Goal: Task Accomplishment & Management: Complete application form

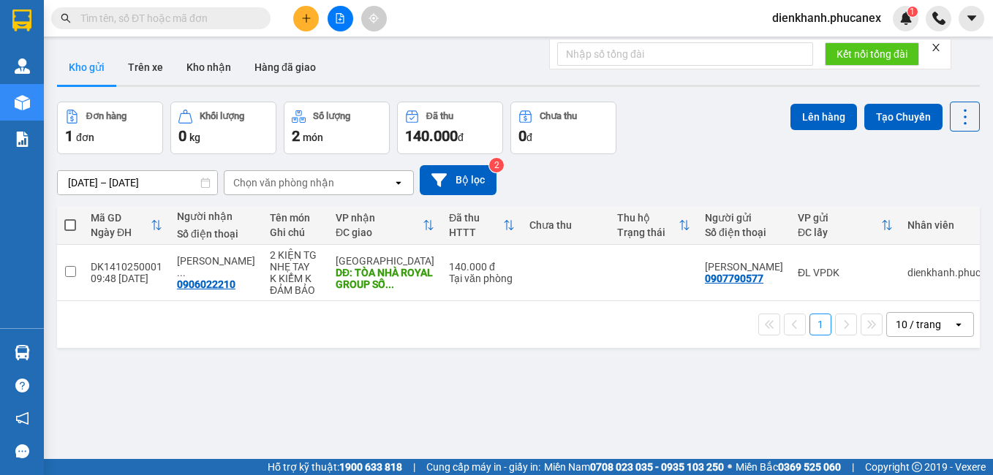
click at [145, 19] on input "text" at bounding box center [166, 18] width 173 height 16
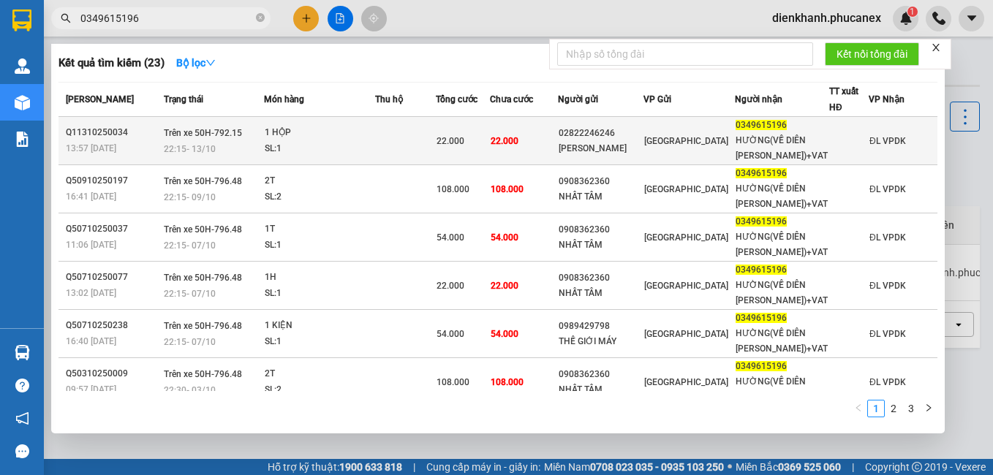
type input "0349615196"
click at [263, 143] on div "22:15 [DATE]" at bounding box center [213, 149] width 99 height 16
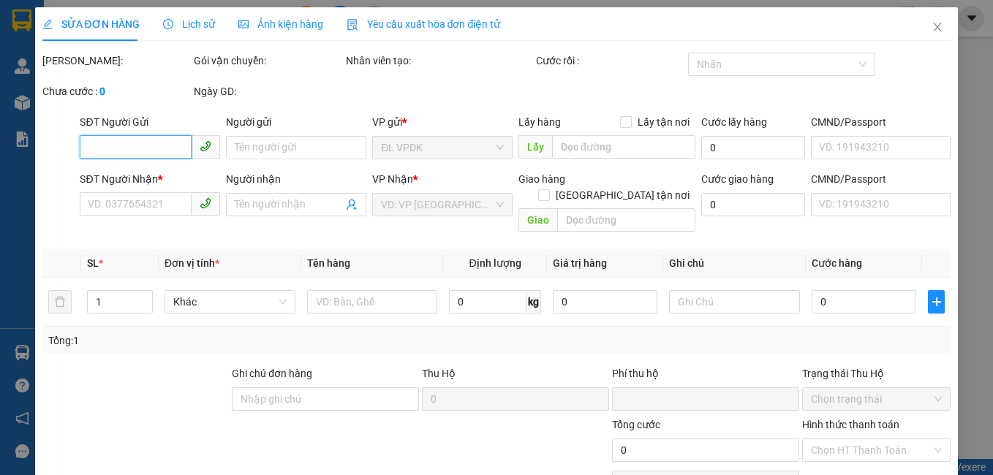
type input "02822246246"
type input "[PERSON_NAME]"
type input "0349615196"
type input "HƯỜNG(VỀ DIÊN [PERSON_NAME])+VAT"
type input "0"
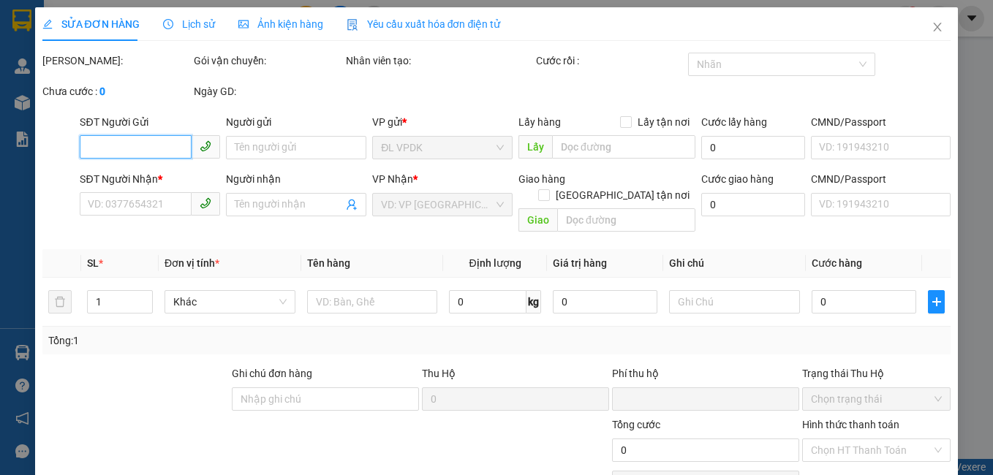
type input "22.000"
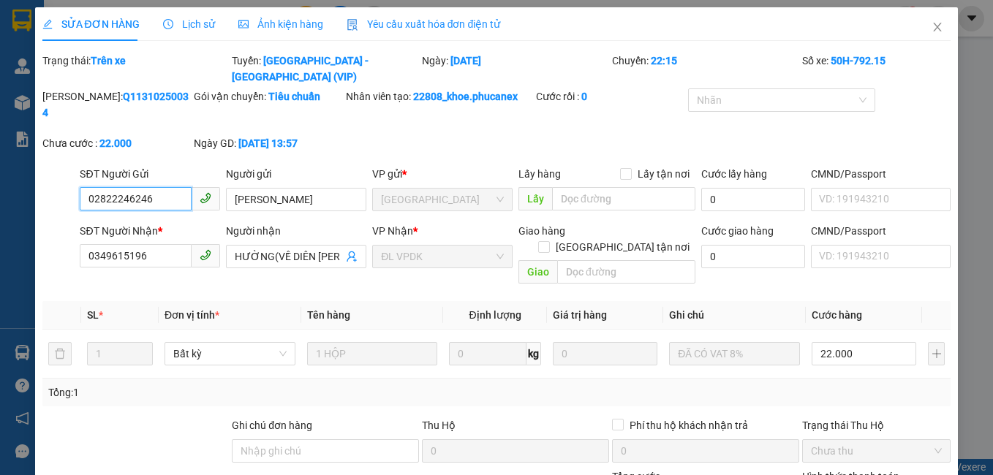
scroll to position [69, 0]
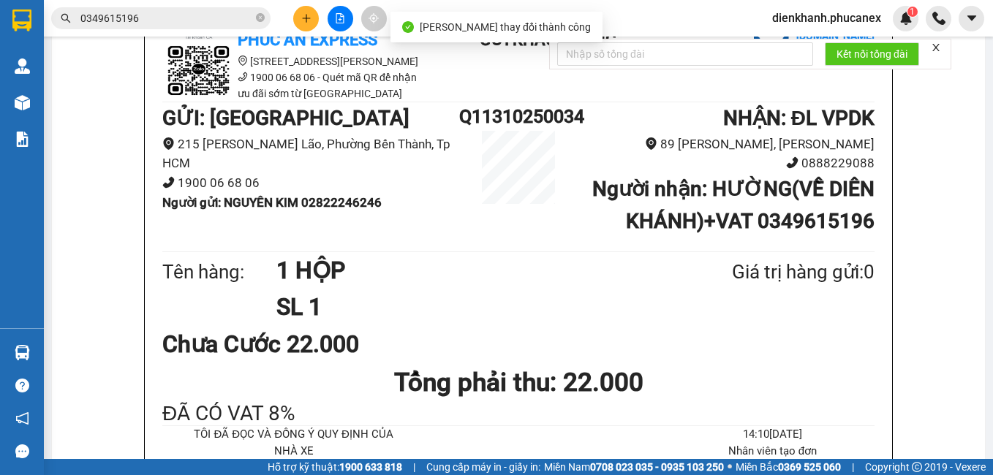
scroll to position [146, 0]
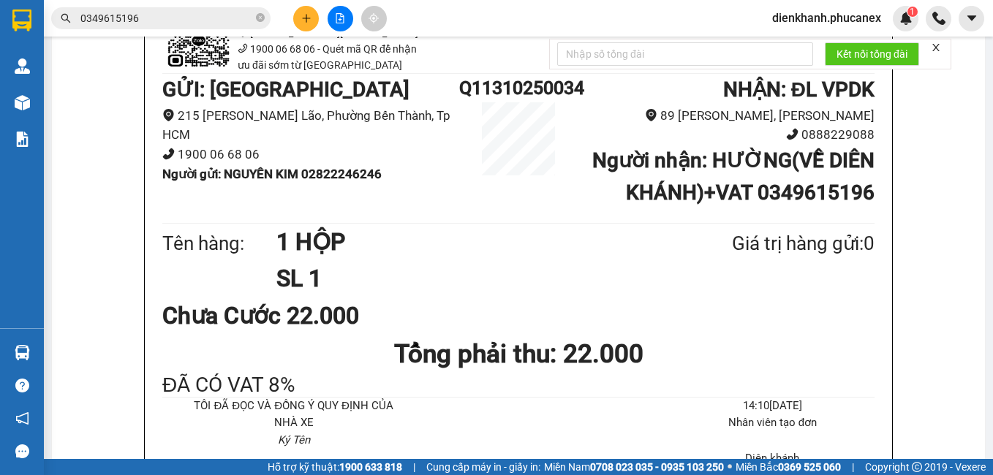
click at [150, 10] on input "0349615196" at bounding box center [166, 18] width 173 height 16
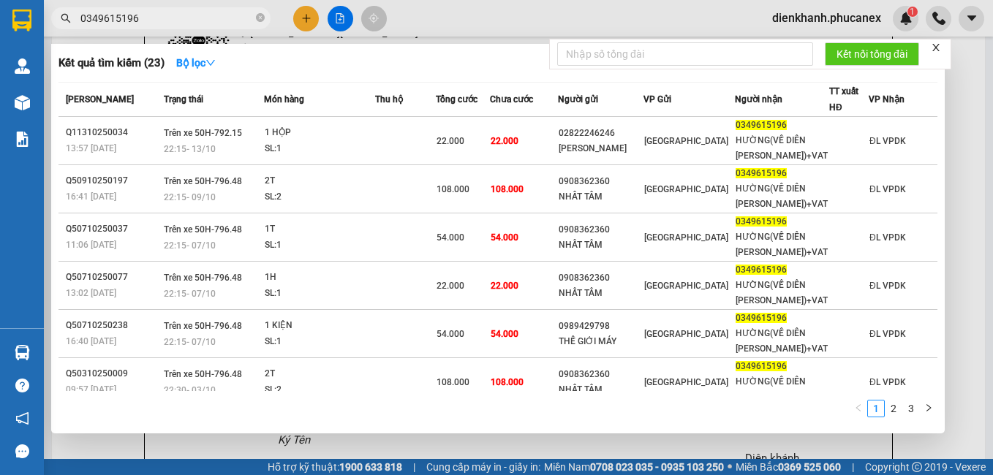
drag, startPoint x: 150, startPoint y: 10, endPoint x: 55, endPoint y: 1, distance: 95.5
click at [55, 6] on div "Kết quả tìm kiếm ( 23 ) Bộ lọc Mã ĐH Trạng thái Món hàng Thu hộ Tổng cước Chưa …" at bounding box center [142, 19] width 285 height 26
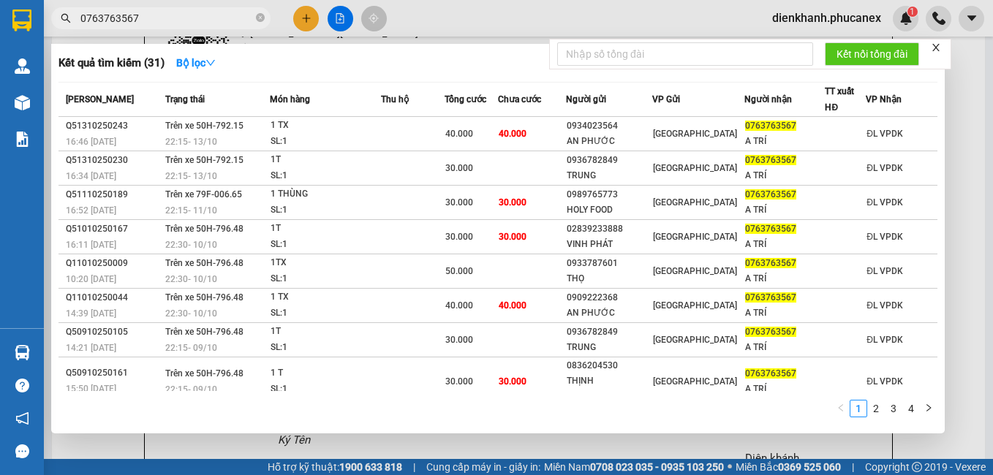
type input "0763763567"
click at [854, 80] on div "Kết quả tìm kiếm ( 31 ) Bộ lọc Mã ĐH Trạng thái Món hàng Thu hộ Tổng cước Chưa …" at bounding box center [497, 239] width 893 height 390
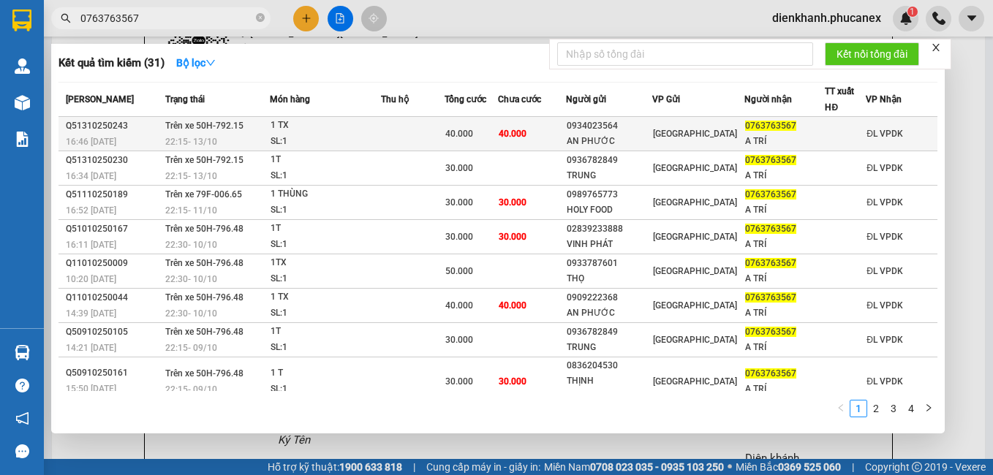
click at [377, 131] on div "1 TX" at bounding box center [325, 126] width 110 height 16
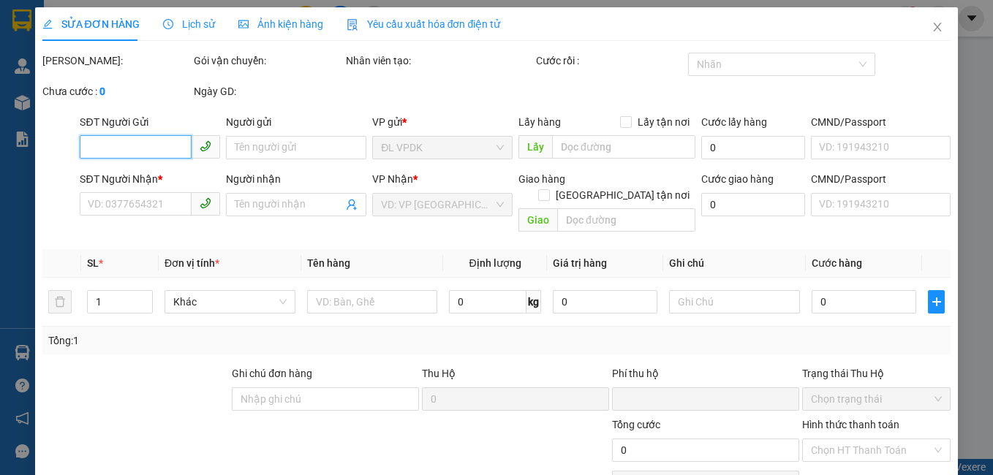
type input "0934023564"
type input "AN PHƯỚC"
type input "0763763567"
type input "A TRÍ"
type input "0"
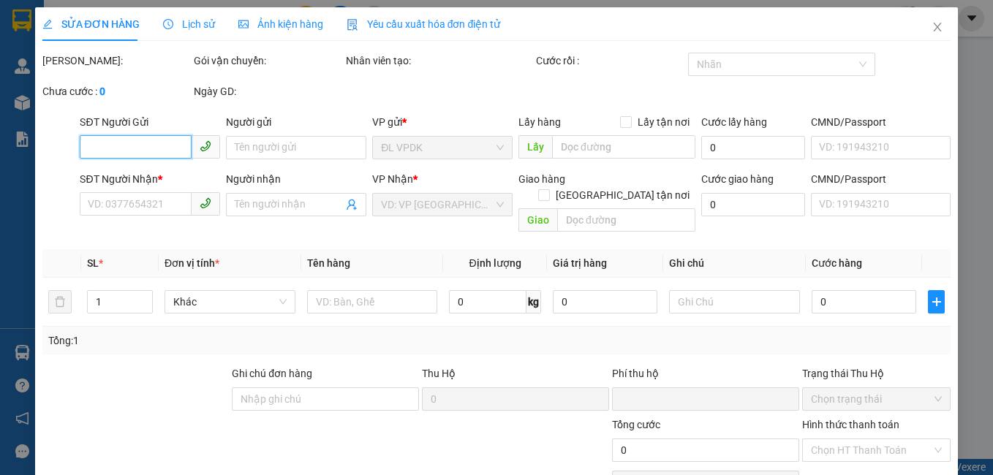
type input "40.000"
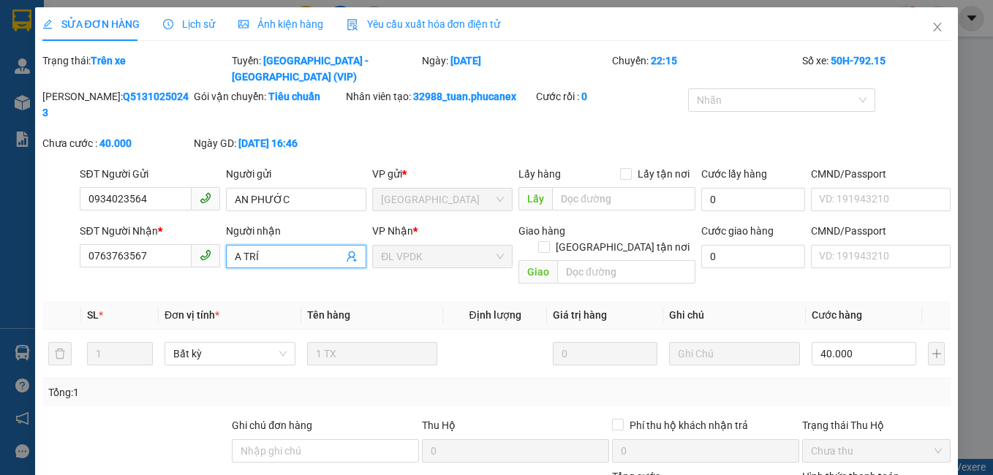
click at [281, 249] on input "A TRÍ" at bounding box center [289, 257] width 108 height 16
click at [55, 301] on th at bounding box center [61, 315] width 39 height 29
click at [265, 249] on input "A TRÍ (" at bounding box center [289, 257] width 108 height 16
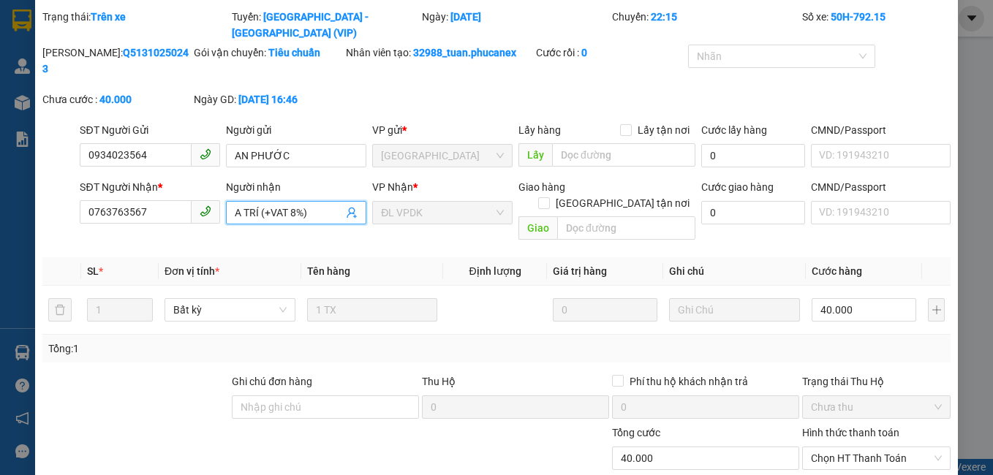
scroll to position [88, 0]
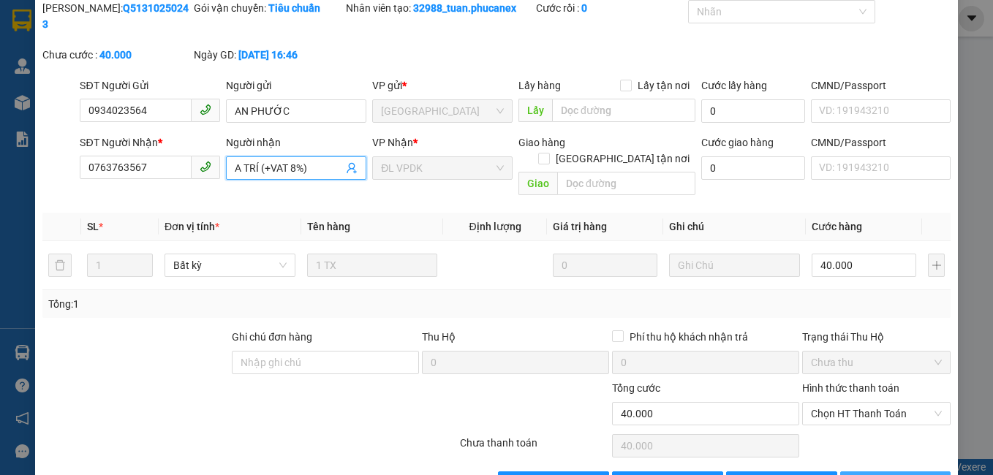
type input "A TRÍ (+VAT 8%)"
click at [887, 472] on button "[PERSON_NAME] và In" at bounding box center [895, 483] width 111 height 23
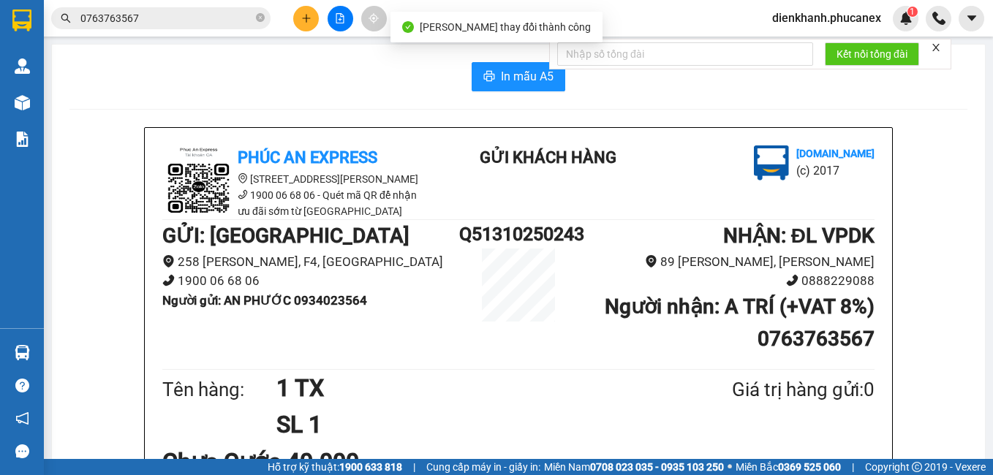
click at [192, 18] on input "0763763567" at bounding box center [166, 18] width 173 height 16
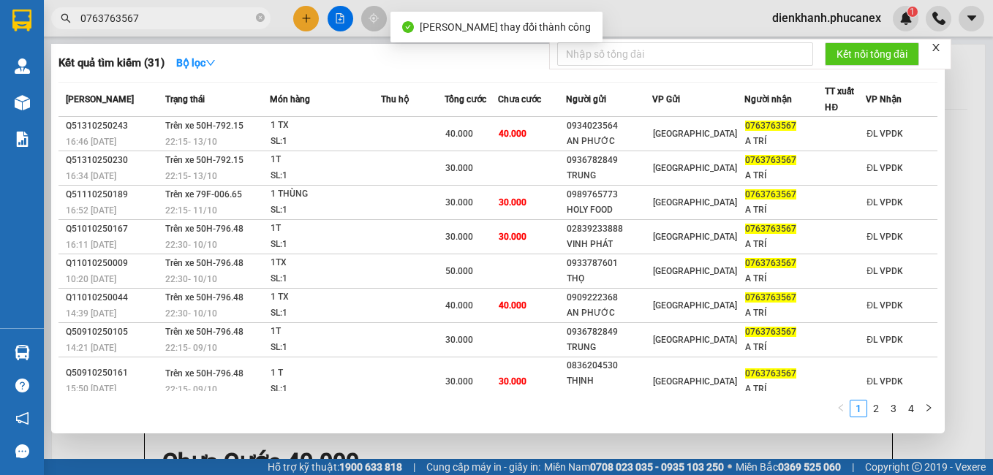
click at [192, 18] on input "0763763567" at bounding box center [166, 18] width 173 height 16
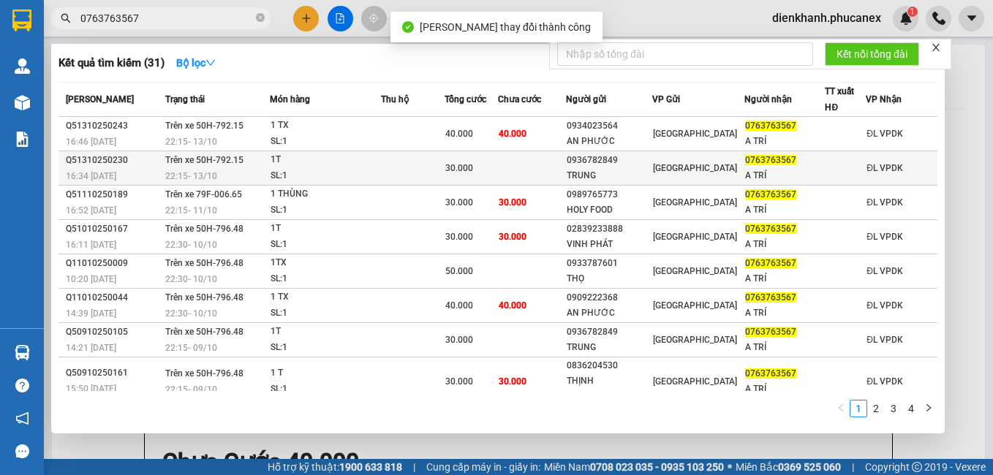
click at [308, 167] on div "1T" at bounding box center [325, 160] width 110 height 16
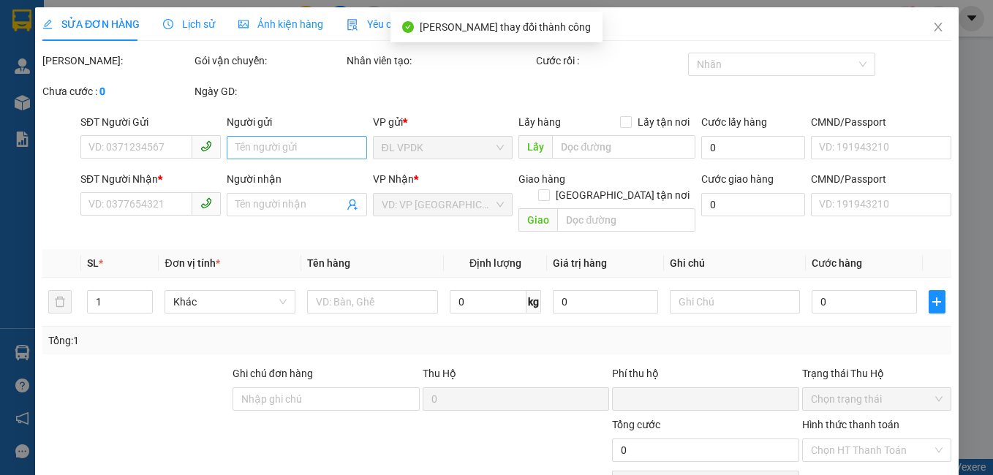
type input "0936782849"
type input "TRUNG"
type input "0763763567"
type input "A TRÍ"
type input "0"
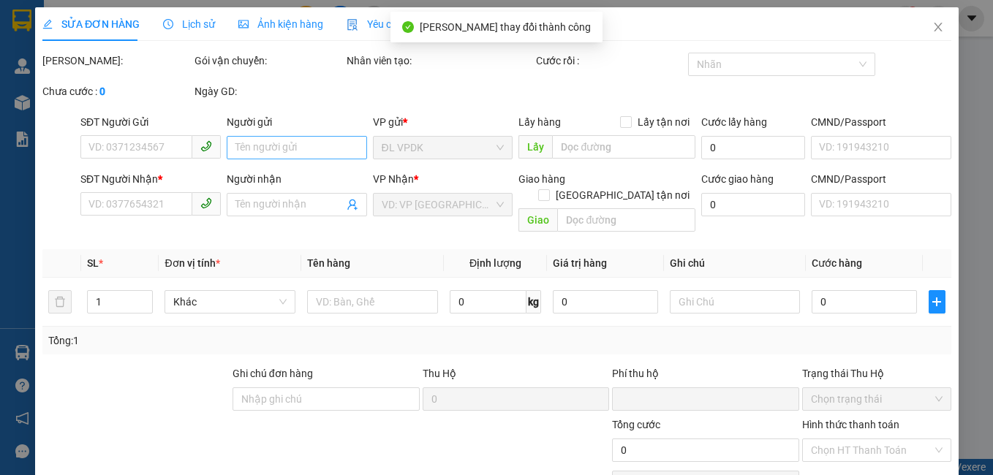
type input "30.000"
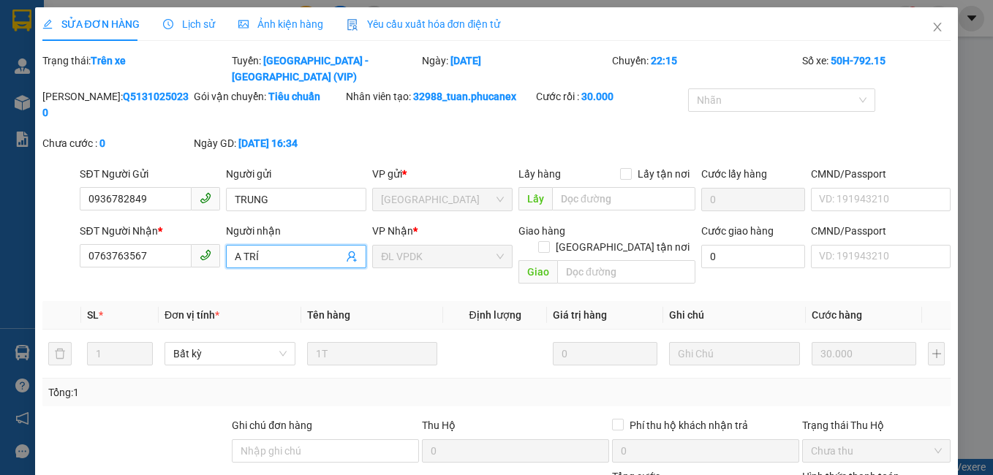
click at [277, 249] on input "A TRÍ" at bounding box center [289, 257] width 108 height 16
drag, startPoint x: 259, startPoint y: 219, endPoint x: 306, endPoint y: 222, distance: 47.6
click at [306, 249] on input "A TRÍ (+VAT 8%)" at bounding box center [289, 257] width 108 height 16
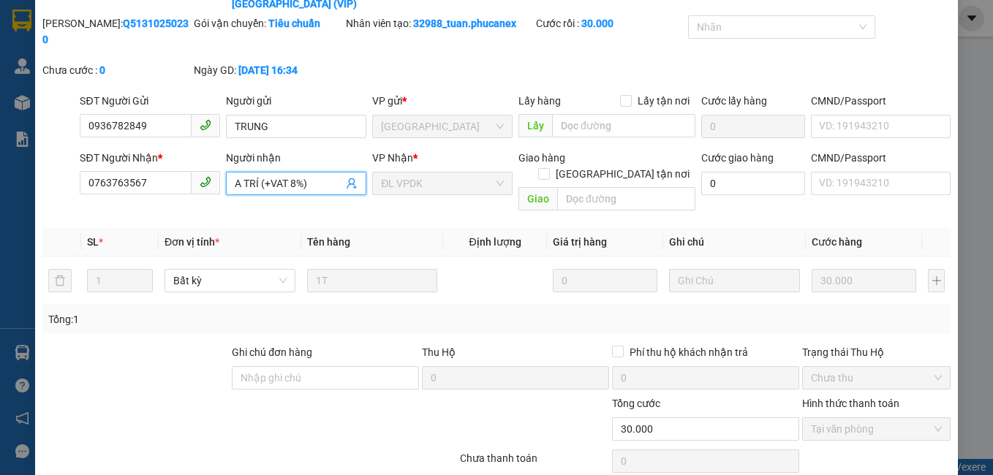
type input "A TRÍ (+VAT 8%)"
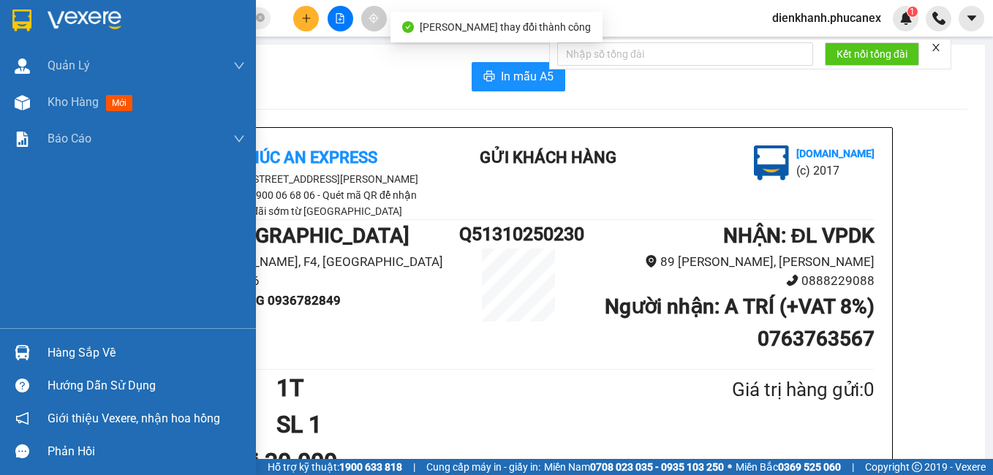
click at [35, 22] on div at bounding box center [128, 24] width 256 height 48
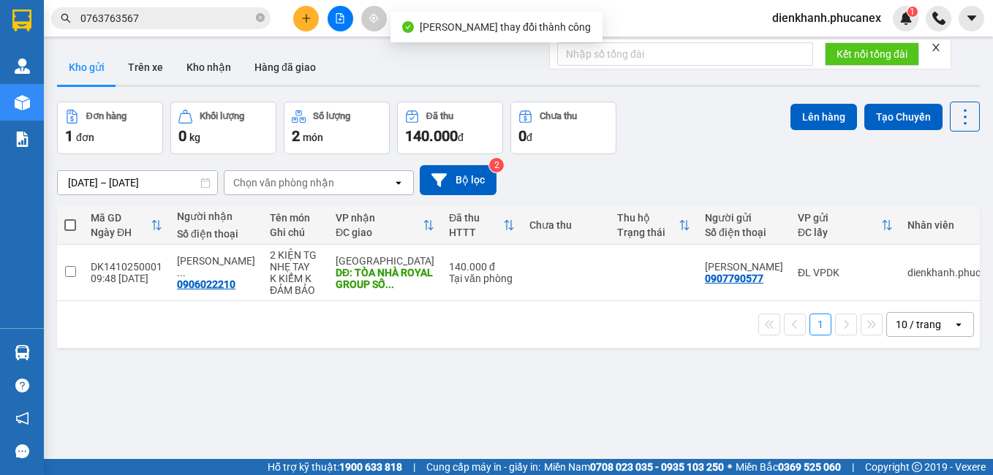
click at [193, 12] on input "0763763567" at bounding box center [166, 18] width 173 height 16
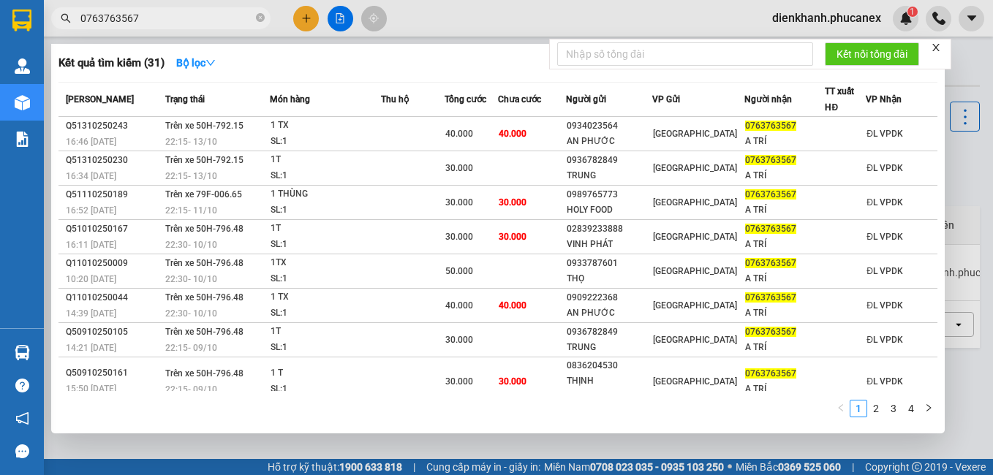
click at [193, 12] on input "0763763567" at bounding box center [166, 18] width 173 height 16
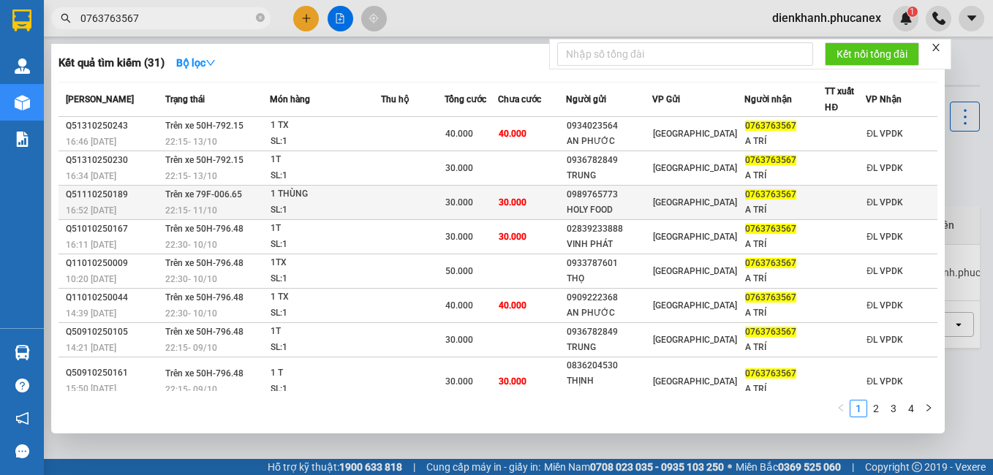
click at [444, 204] on td at bounding box center [413, 203] width 64 height 34
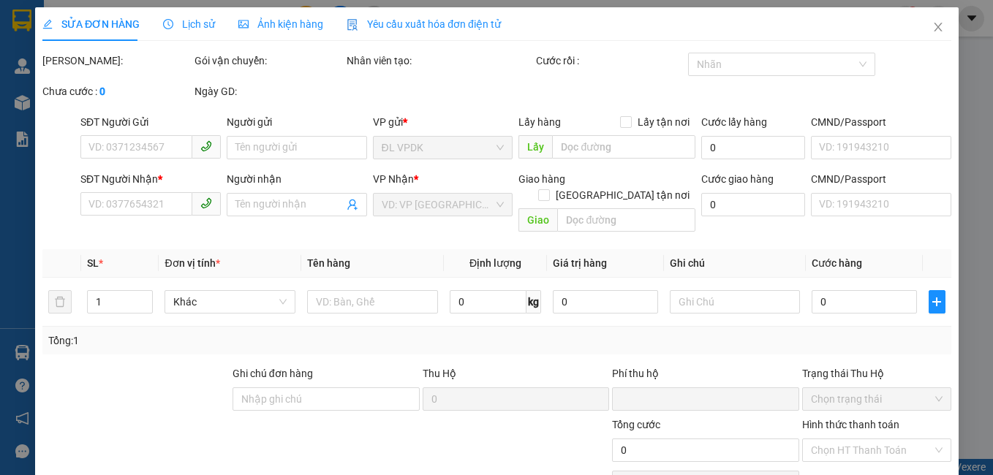
type input "0989765773"
type input "HOLY FOOD"
type input "0763763567"
type input "A TRÍ"
type input "0"
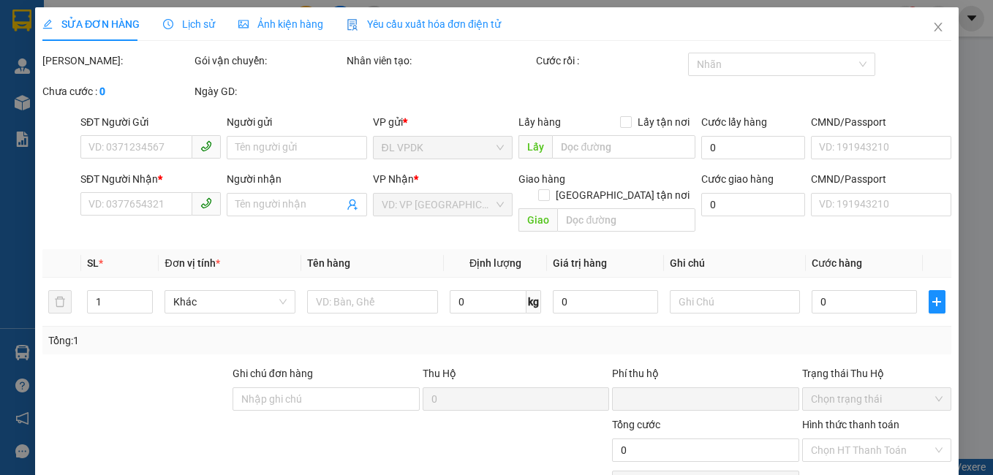
type input "30.000"
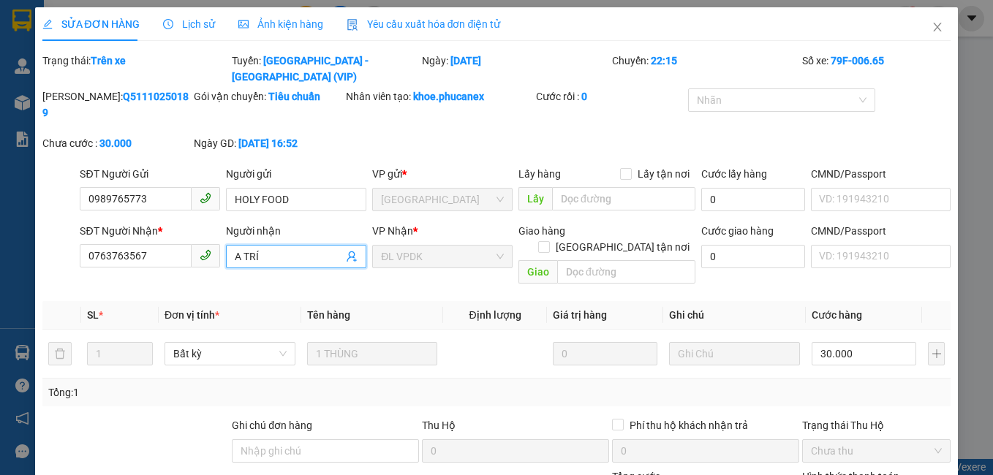
click at [279, 249] on input "A TRÍ" at bounding box center [289, 257] width 108 height 16
paste input "(+VAT 8%)"
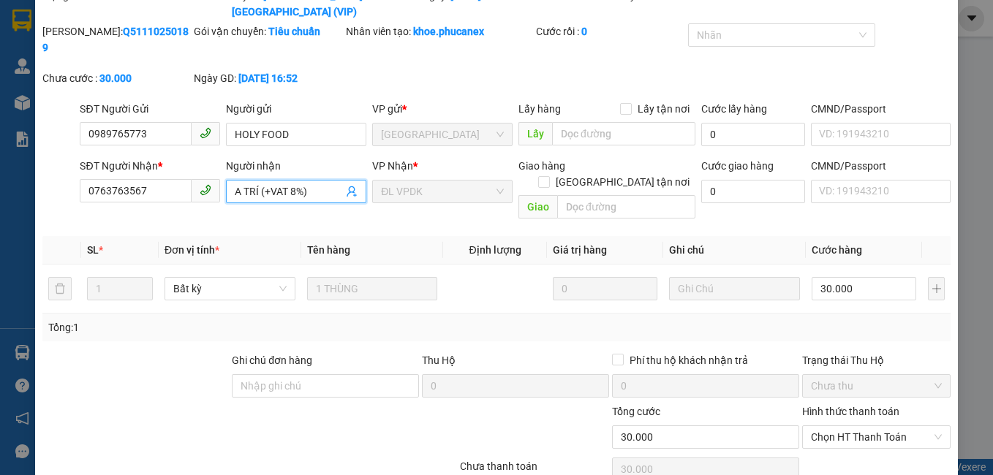
scroll to position [88, 0]
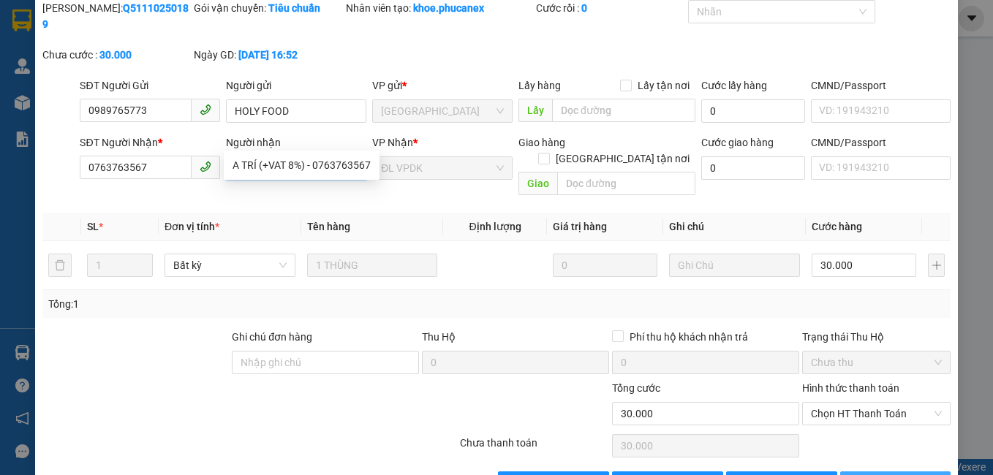
type input "A TRÍ (+VAT 8%)"
drag, startPoint x: 867, startPoint y: 432, endPoint x: 793, endPoint y: 434, distance: 73.9
click at [798, 472] on div "Xuất hóa đơn hàng Yêu cầu Thêm ĐH mới [PERSON_NAME] thay đổi [PERSON_NAME] và In" at bounding box center [497, 483] width 912 height 23
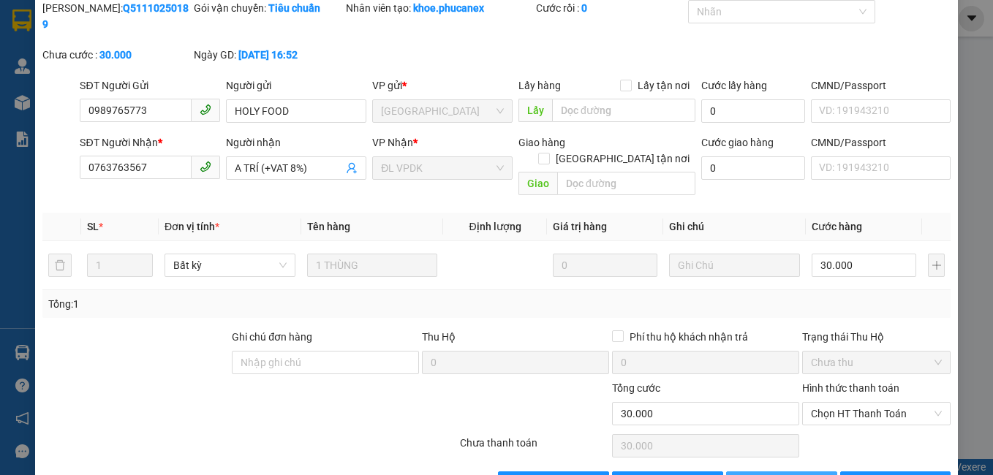
click at [787, 474] on span "[PERSON_NAME] thay đổi" at bounding box center [812, 483] width 117 height 16
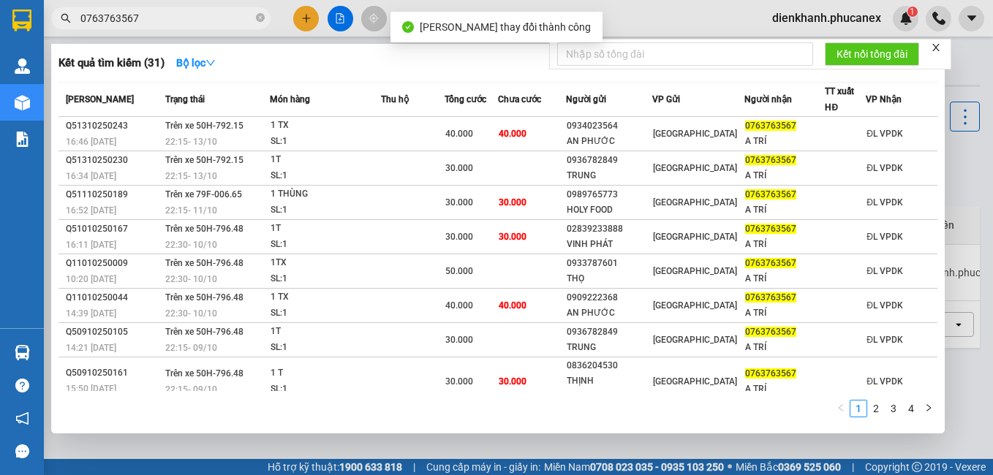
click at [168, 27] on span "0763763567" at bounding box center [160, 18] width 219 height 22
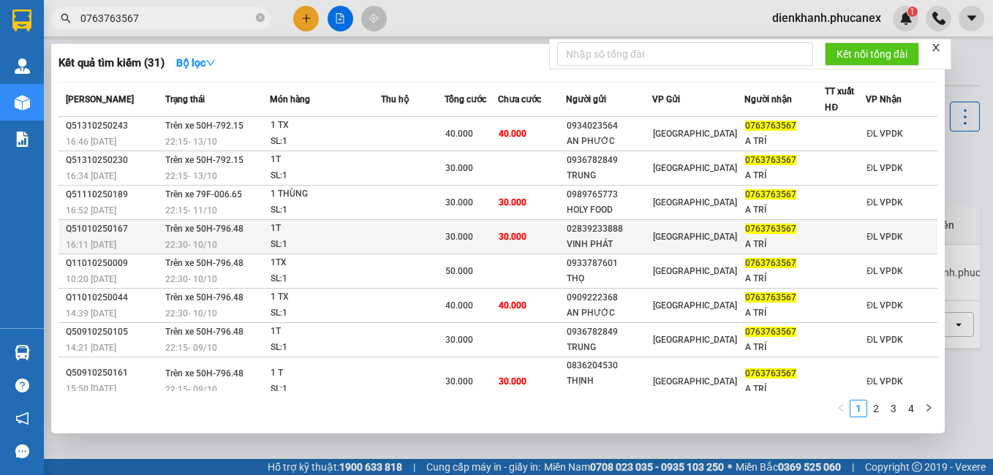
click at [356, 242] on div "SL: 1" at bounding box center [325, 245] width 110 height 16
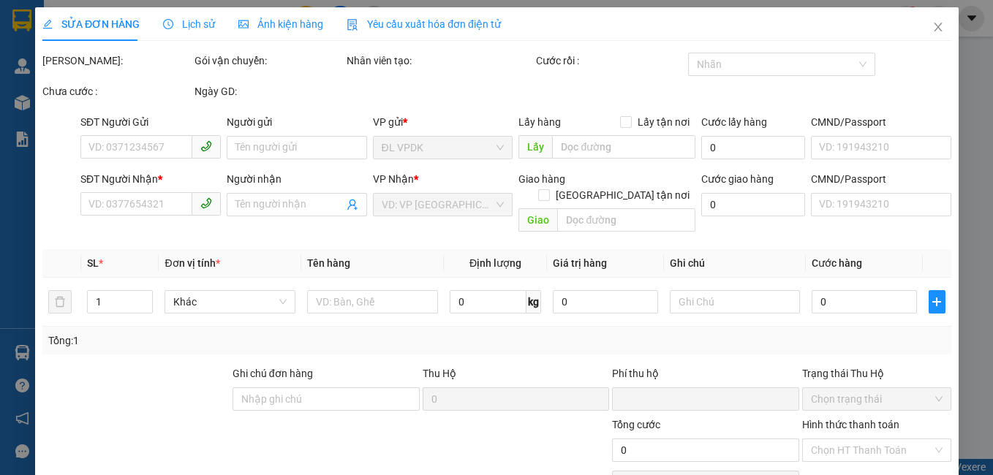
type input "02839233888"
type input "VINH PHÁT"
type input "0763763567"
type input "A TRÍ"
type input "0"
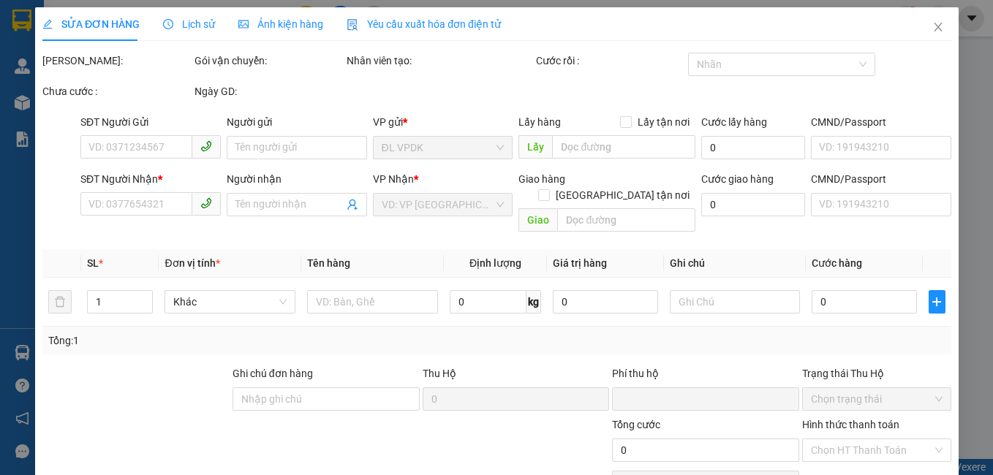
type input "30.000"
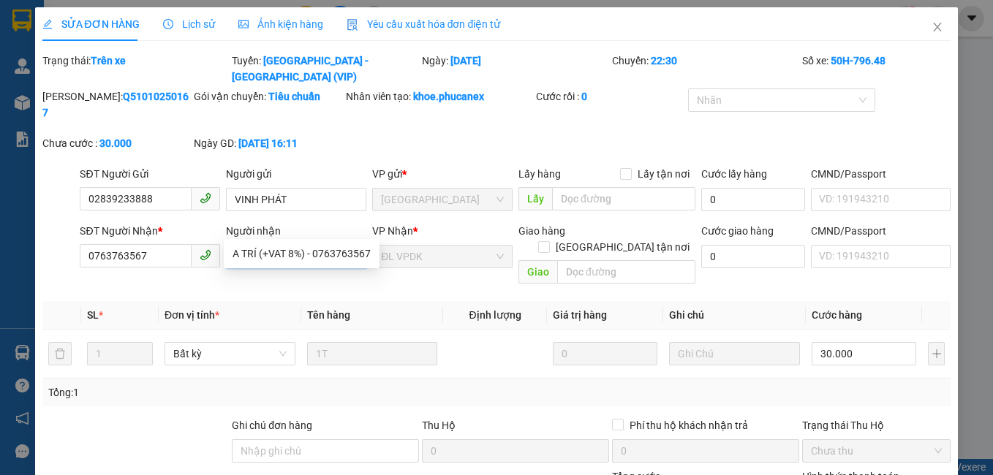
paste input "(+VAT 8%)"
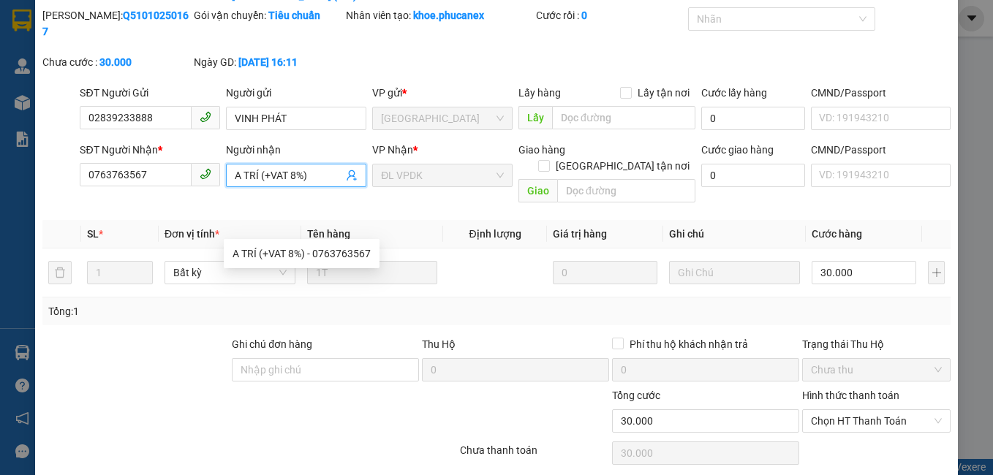
scroll to position [88, 0]
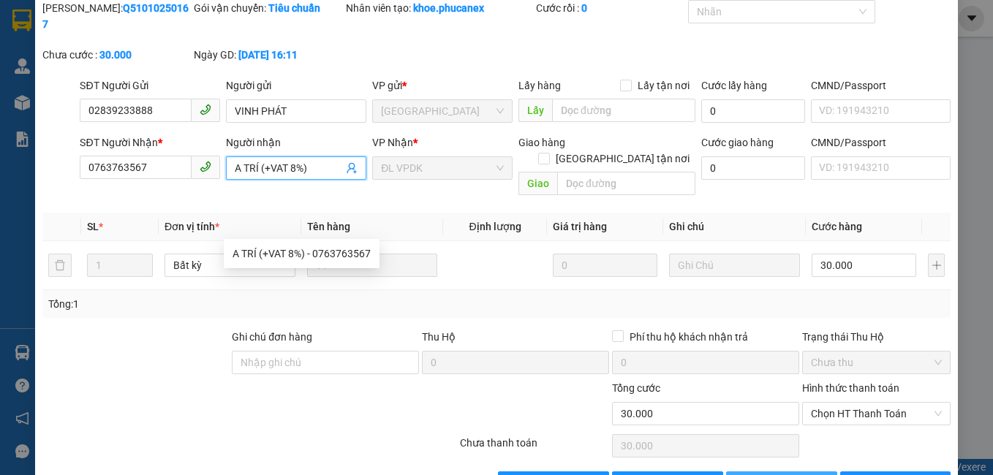
type input "A TRÍ (+VAT 8%)"
click at [749, 472] on button "[PERSON_NAME] thay đổi" at bounding box center [781, 483] width 111 height 23
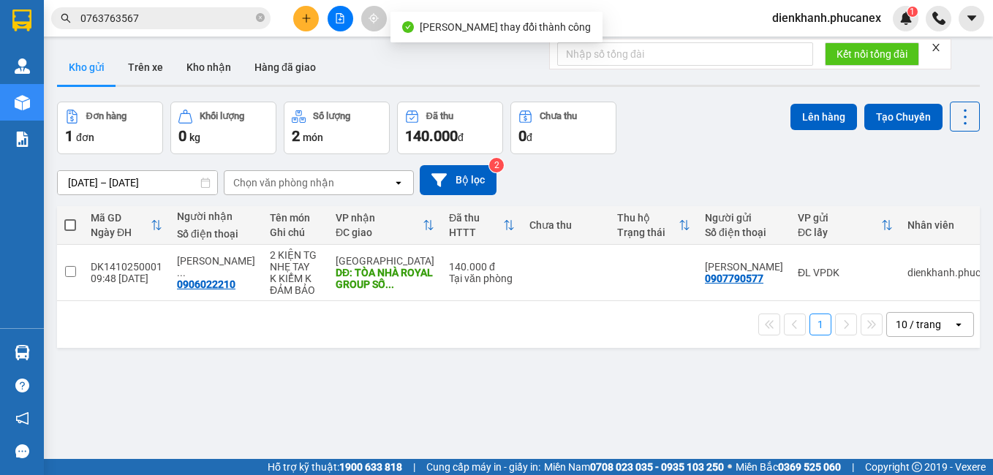
click at [157, 17] on input "0763763567" at bounding box center [166, 18] width 173 height 16
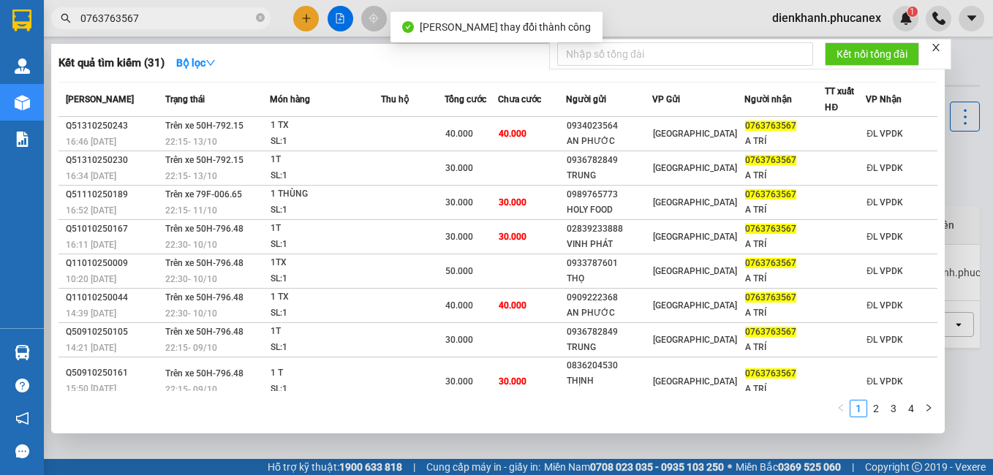
click at [157, 17] on input "0763763567" at bounding box center [166, 18] width 173 height 16
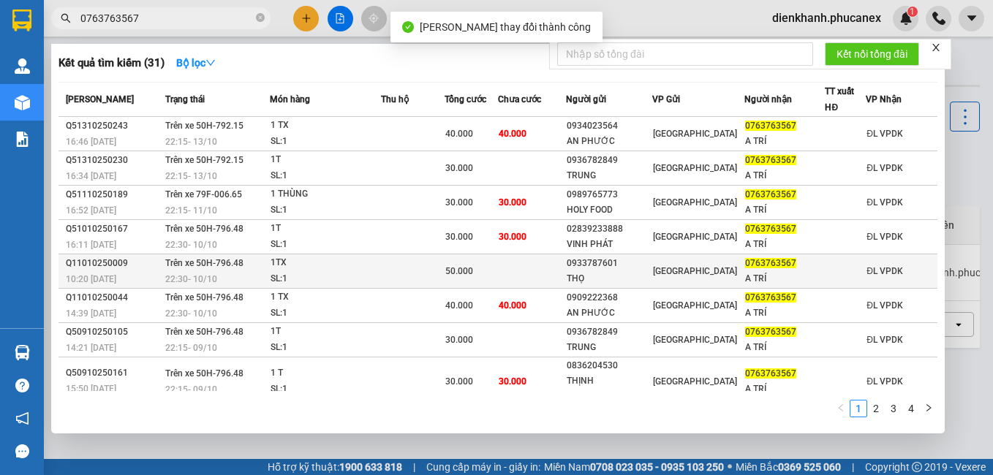
click at [366, 270] on div "1TX" at bounding box center [325, 263] width 110 height 16
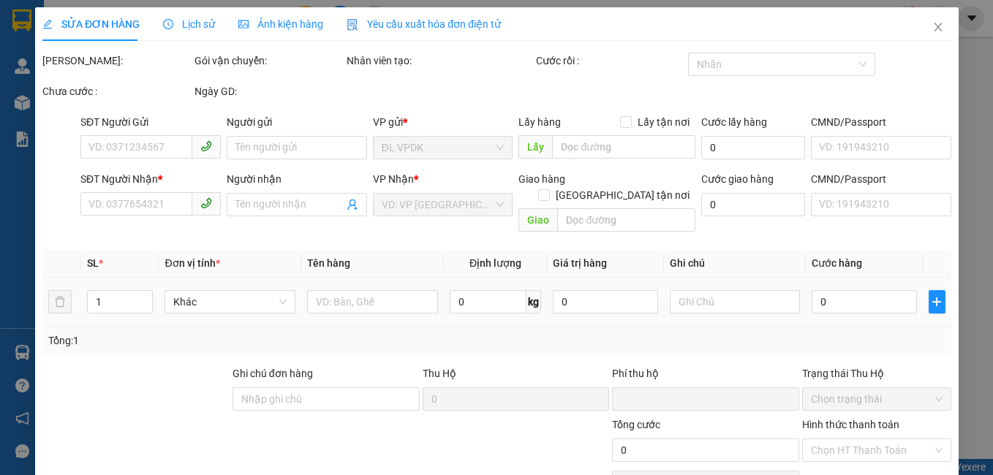
type input "0933787601"
type input "THỌ"
type input "0763763567"
type input "A TRÍ"
type input "0"
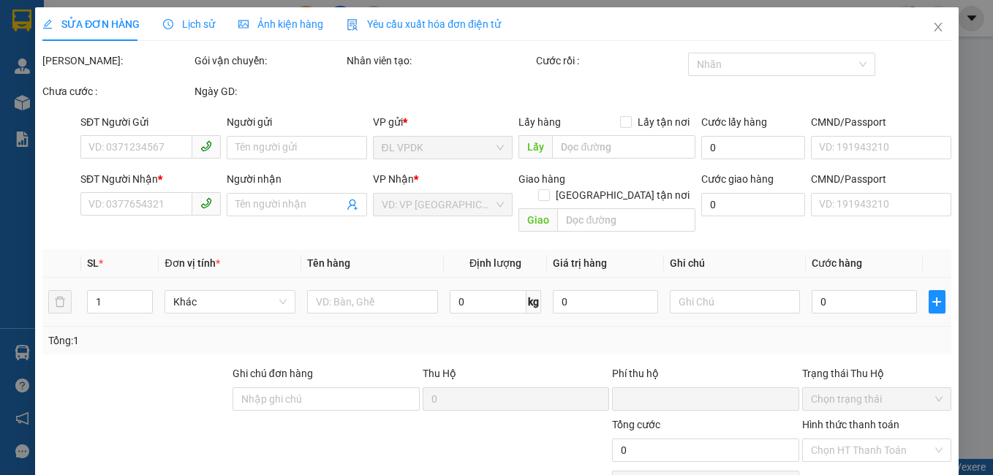
type input "50.000"
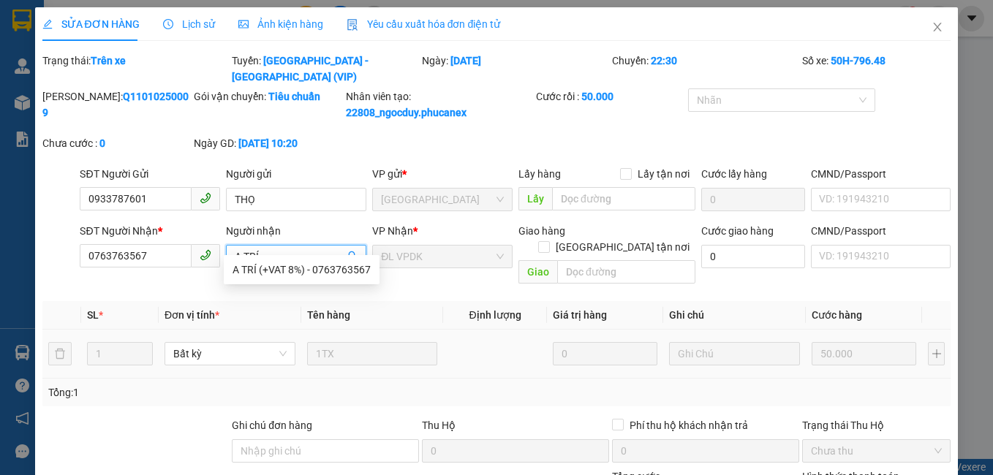
paste input "(+VAT 8%)"
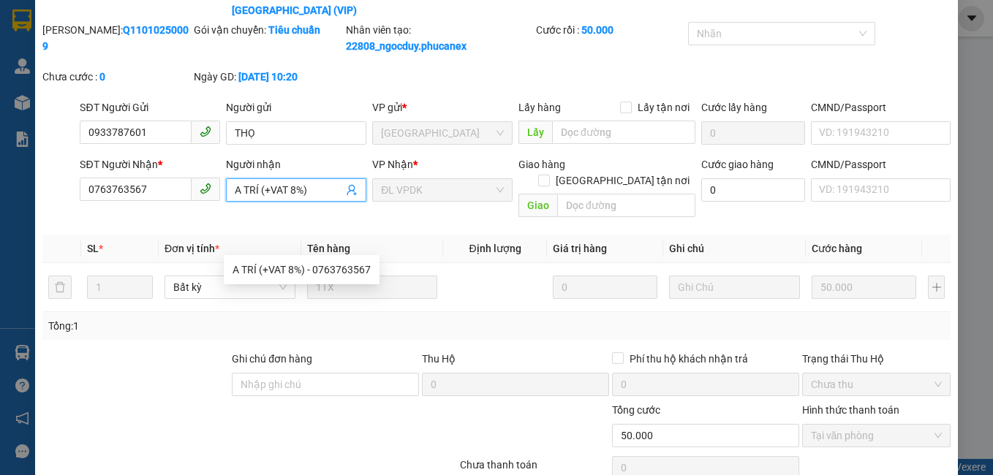
scroll to position [105, 0]
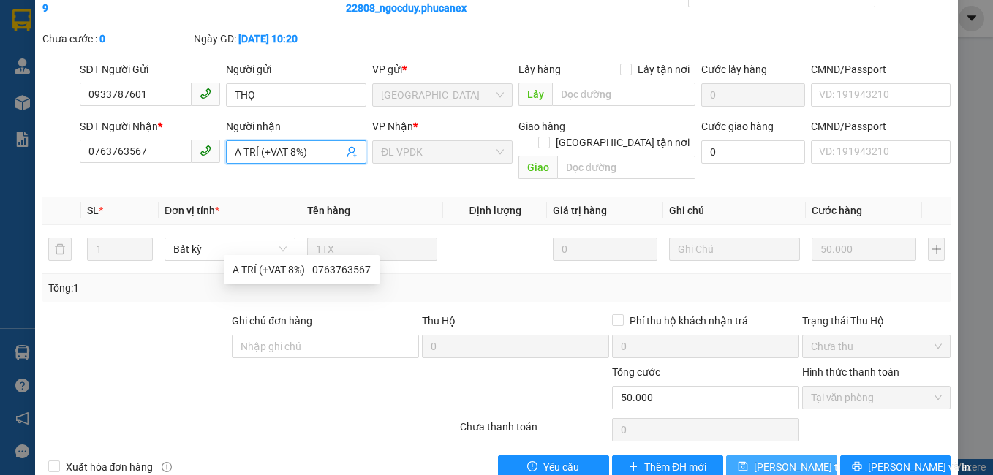
type input "A TRÍ (+VAT 8%)"
click at [792, 459] on span "[PERSON_NAME] thay đổi" at bounding box center [812, 467] width 117 height 16
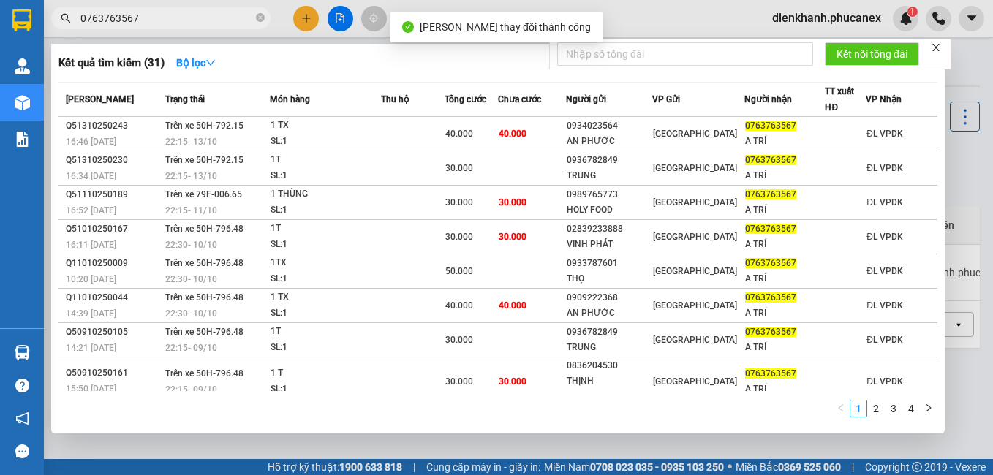
click at [205, 17] on input "0763763567" at bounding box center [166, 18] width 173 height 16
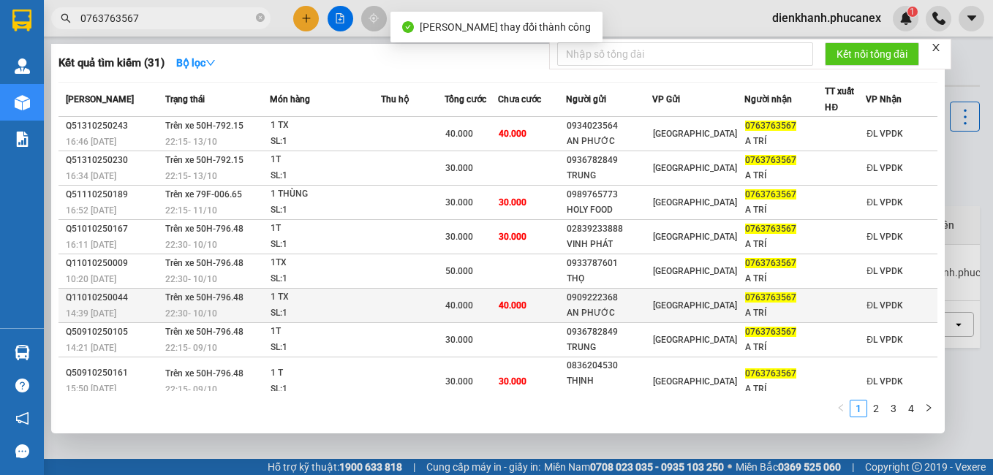
click at [301, 299] on div "1 TX" at bounding box center [325, 298] width 110 height 16
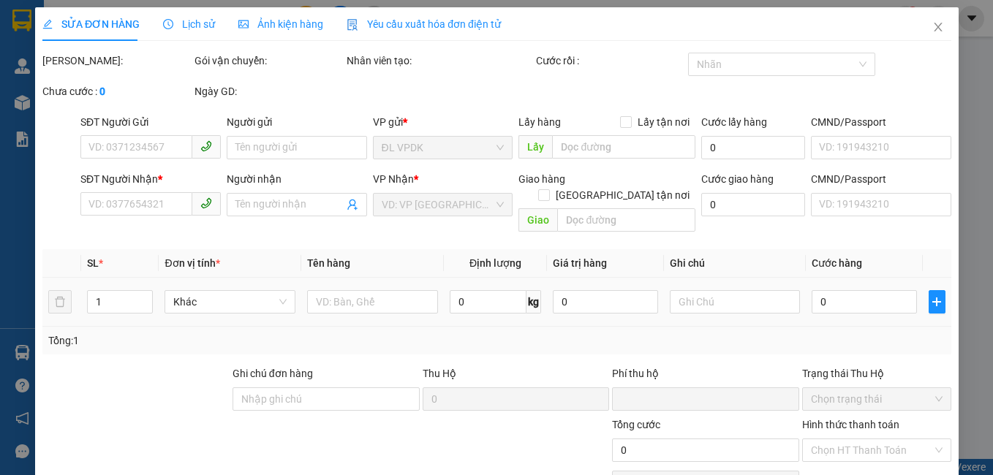
type input "0909222368"
type input "AN PHƯỚC"
type input "0763763567"
type input "A TRÍ"
type input "0"
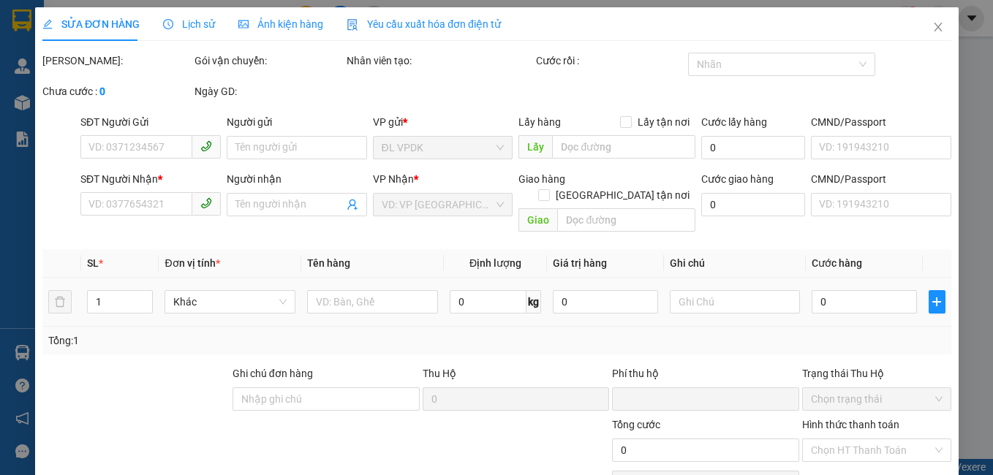
type input "40.000"
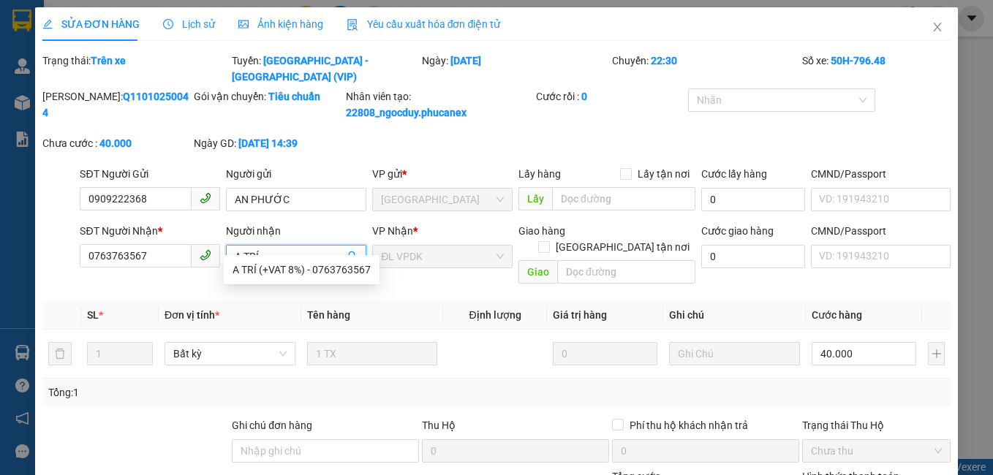
paste input "(+VAT 8%)"
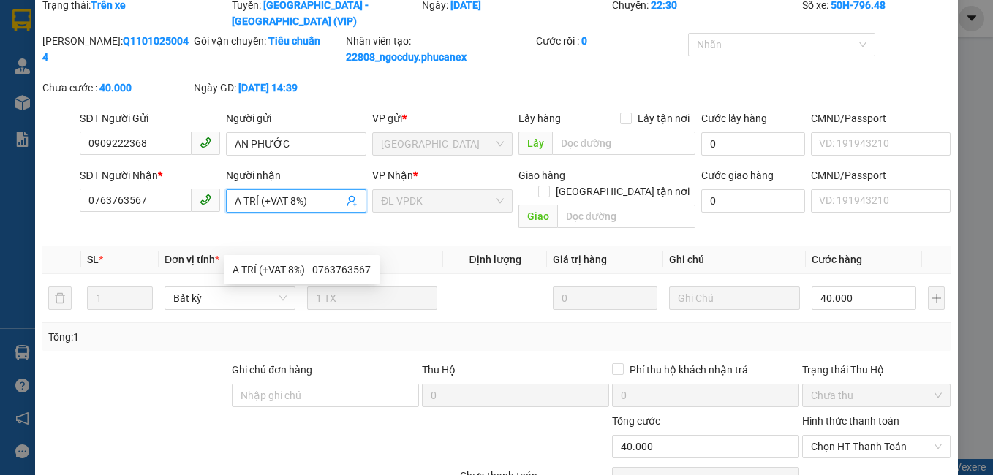
scroll to position [105, 0]
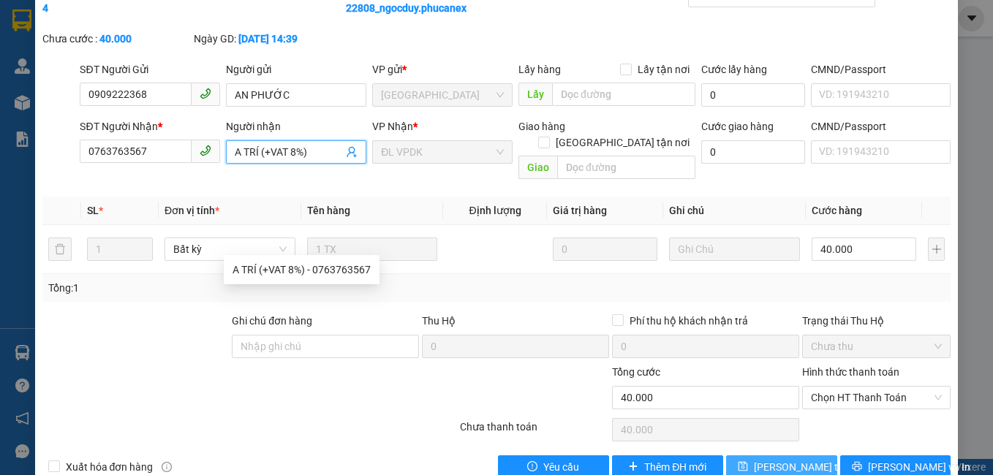
type input "A TRÍ (+VAT 8%)"
click at [769, 459] on span "[PERSON_NAME] thay đổi" at bounding box center [812, 467] width 117 height 16
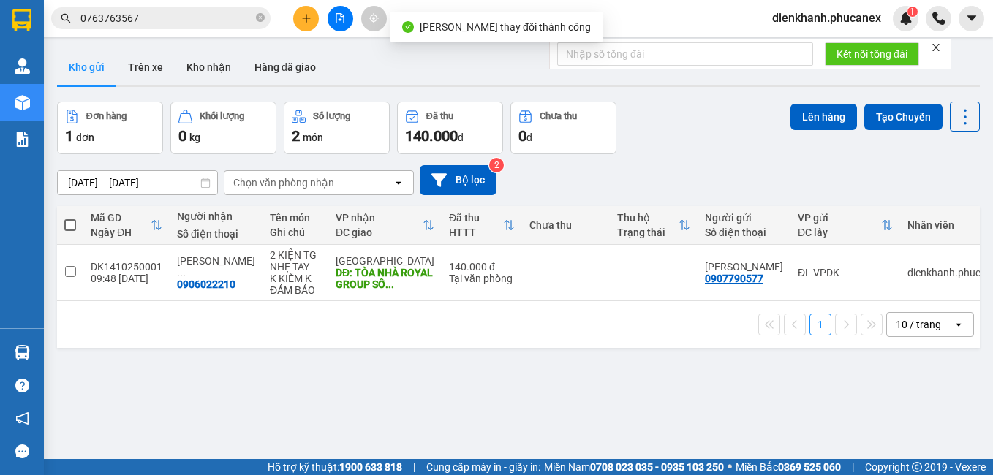
click at [186, 20] on input "0763763567" at bounding box center [166, 18] width 173 height 16
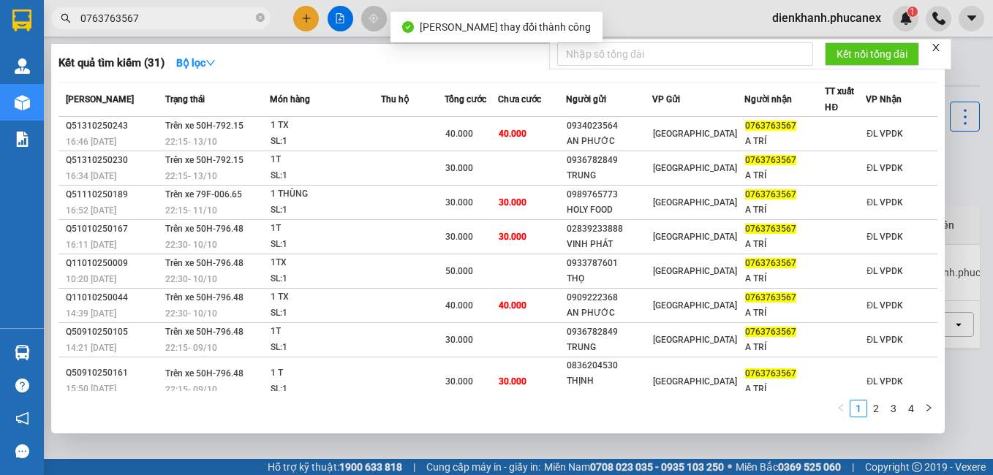
click at [186, 20] on input "0763763567" at bounding box center [166, 18] width 173 height 16
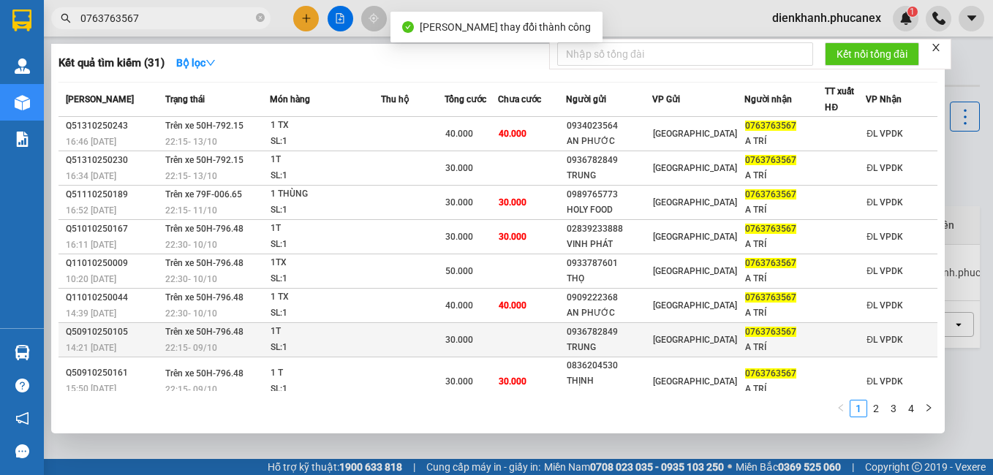
click at [335, 330] on div "1T" at bounding box center [325, 332] width 110 height 16
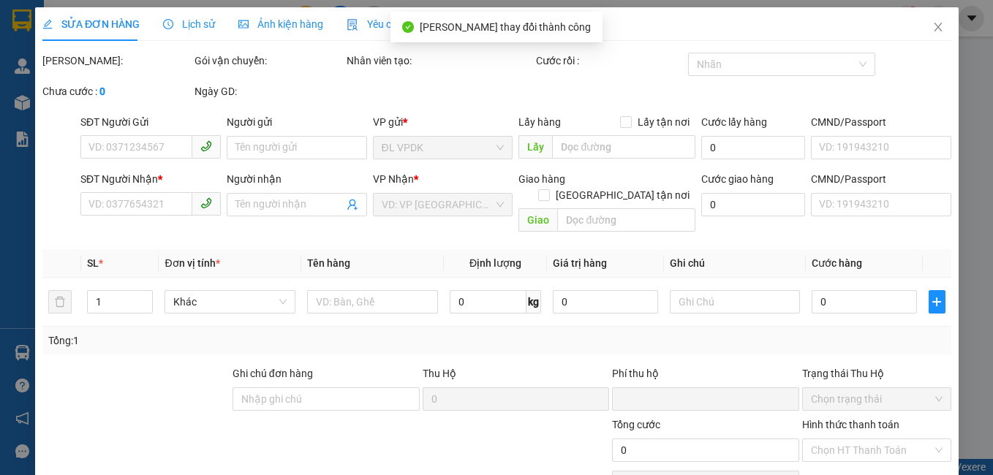
type input "0936782849"
type input "TRUNG"
type input "0763763567"
type input "A TRÍ"
type input "0"
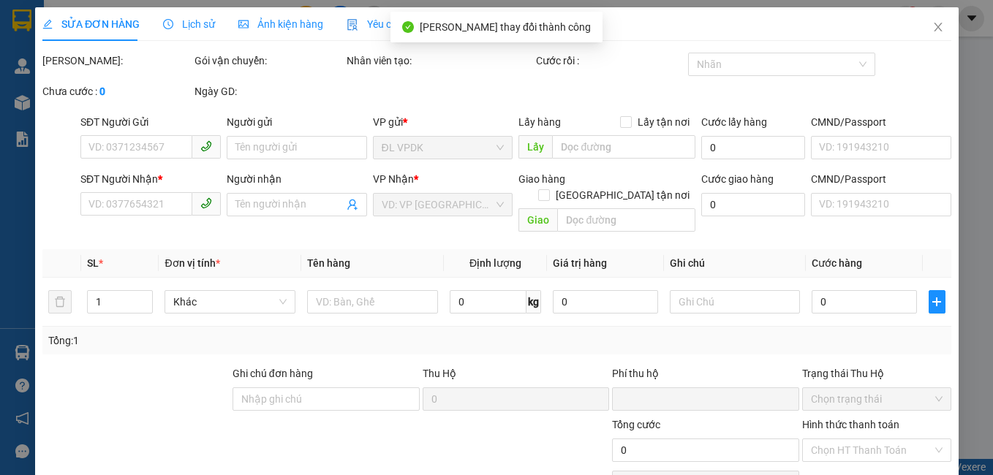
type input "30.000"
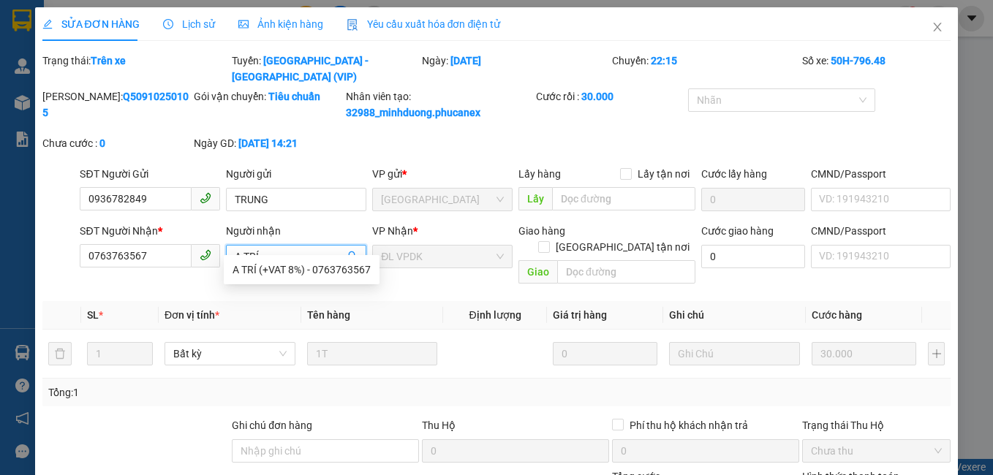
paste input "(+VAT 8%)"
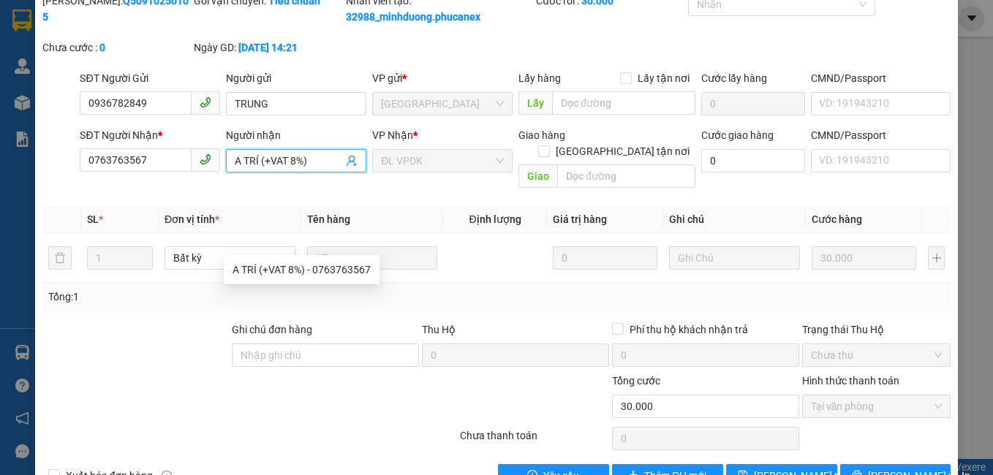
scroll to position [105, 0]
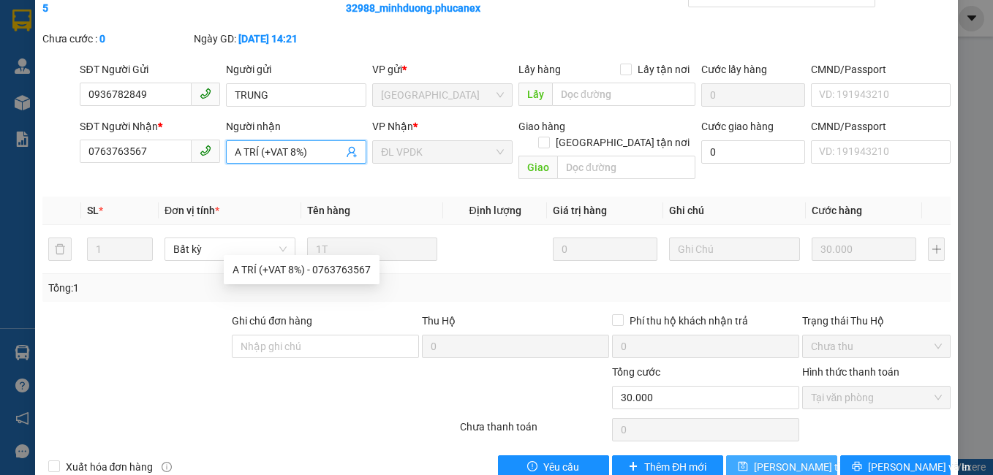
type input "A TRÍ (+VAT 8%)"
drag, startPoint x: 749, startPoint y: 430, endPoint x: 643, endPoint y: 420, distance: 107.2
click at [749, 455] on button "[PERSON_NAME] thay đổi" at bounding box center [781, 466] width 111 height 23
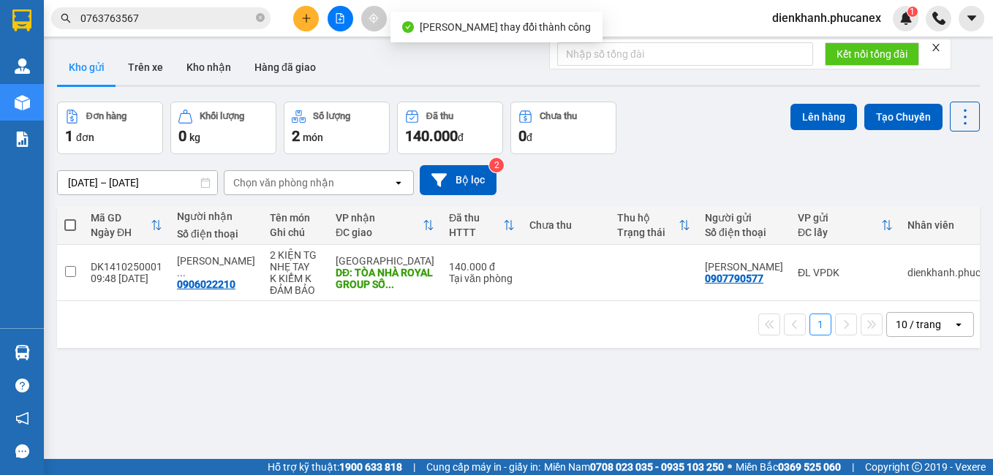
click at [152, 7] on span "0763763567" at bounding box center [160, 18] width 219 height 22
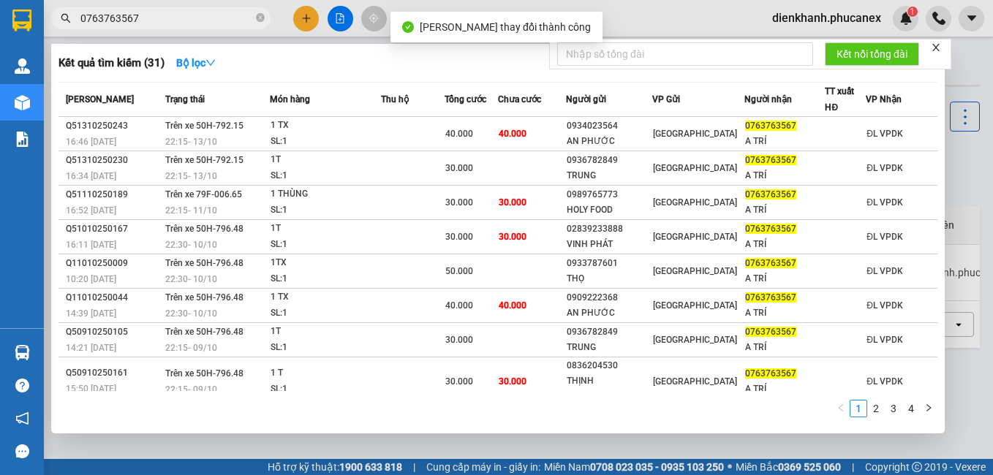
click at [152, 7] on span "0763763567" at bounding box center [160, 18] width 219 height 22
click at [152, 15] on input "0763763567" at bounding box center [166, 18] width 173 height 16
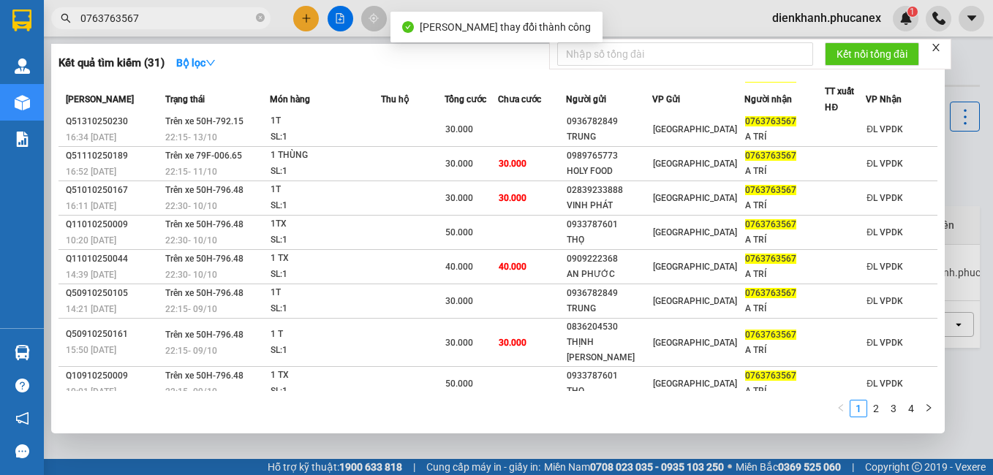
scroll to position [73, 0]
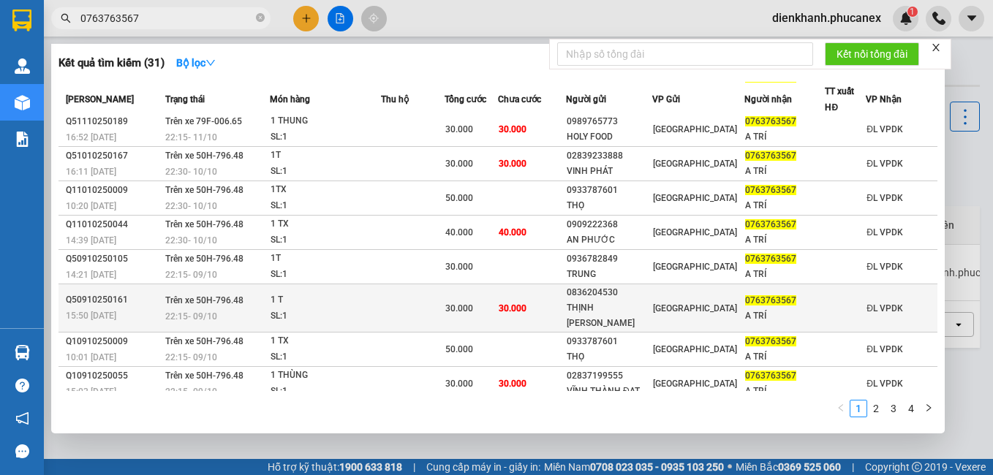
click at [296, 292] on div "1 T" at bounding box center [325, 300] width 110 height 16
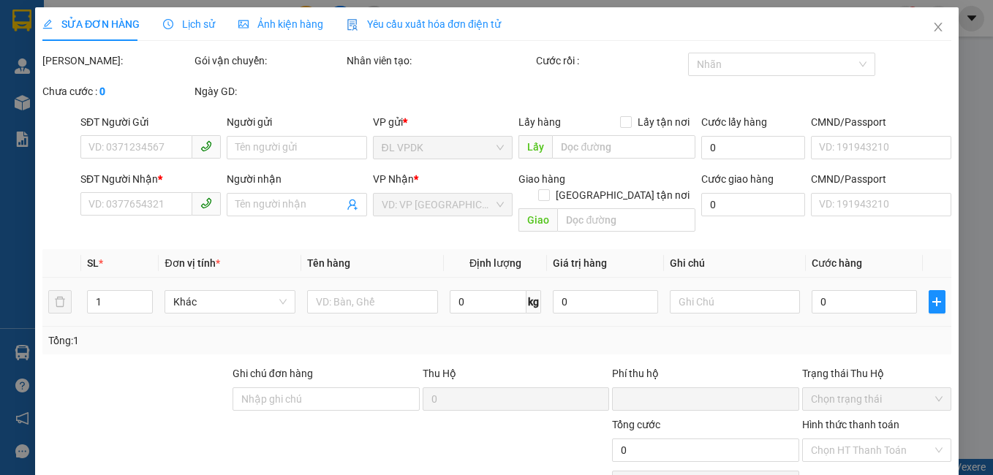
type input "0836204530"
type input "THỊNH [PERSON_NAME]"
type input "0763763567"
type input "A TRÍ"
type input "0"
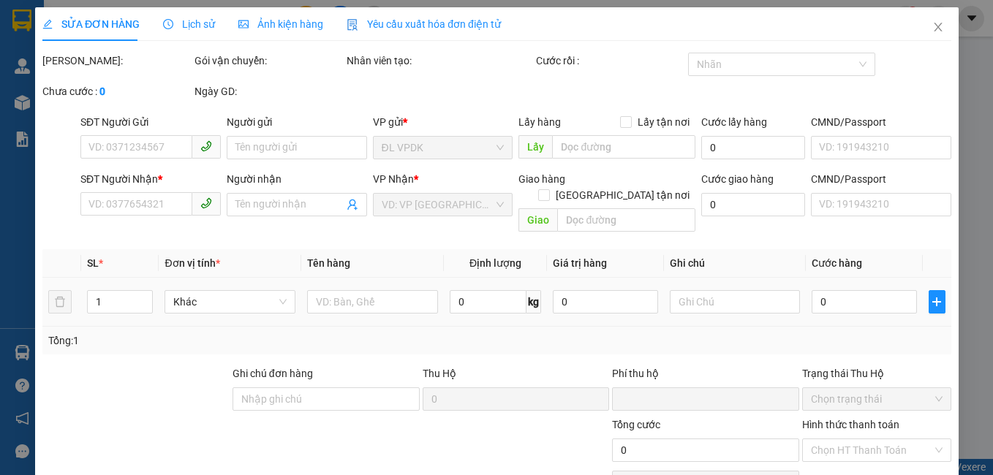
type input "30.000"
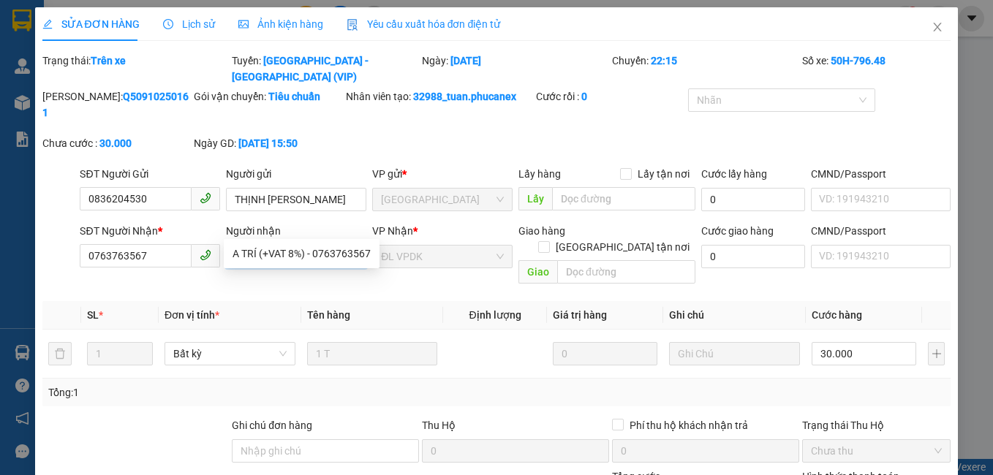
paste input "(+VAT 8%)"
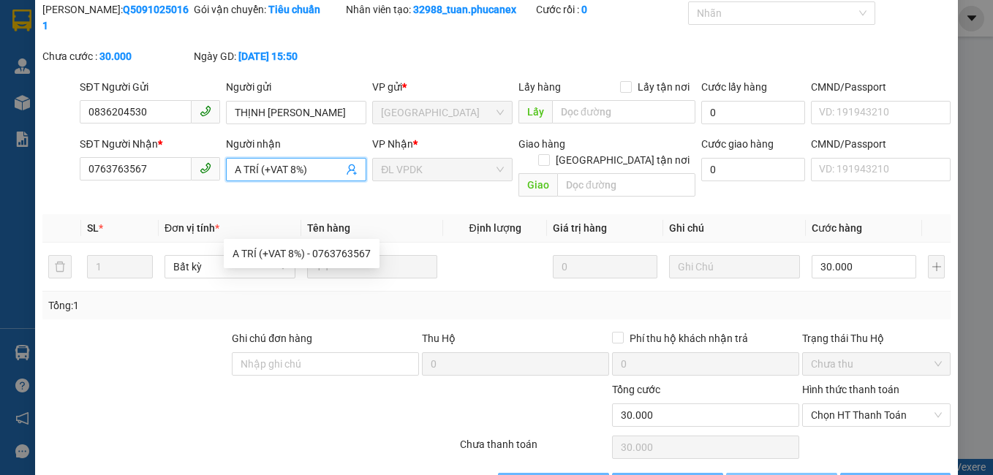
scroll to position [88, 0]
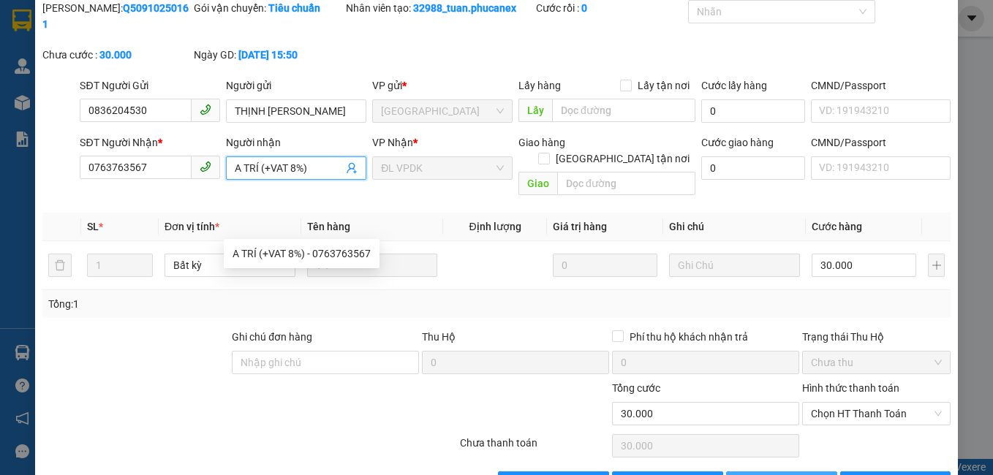
type input "A TRÍ (+VAT 8%)"
click at [794, 474] on span "[PERSON_NAME] thay đổi" at bounding box center [812, 483] width 117 height 16
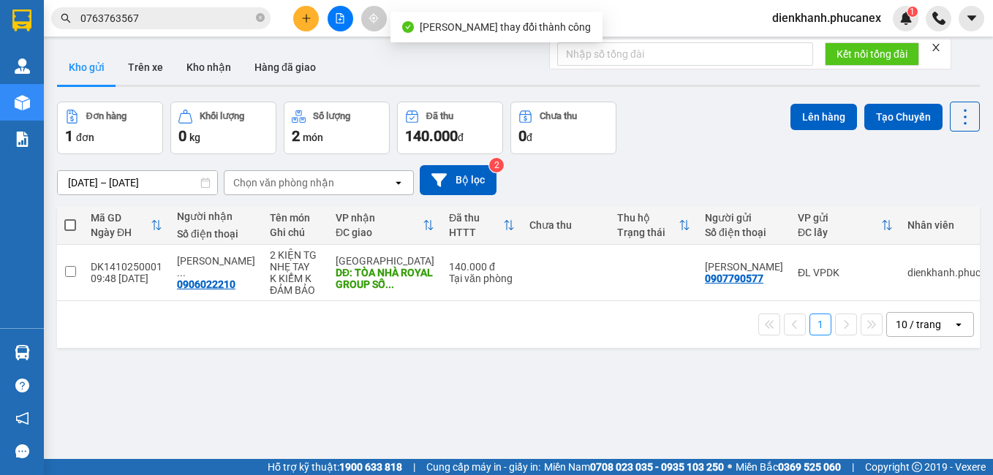
click at [216, 20] on input "0763763567" at bounding box center [166, 18] width 173 height 16
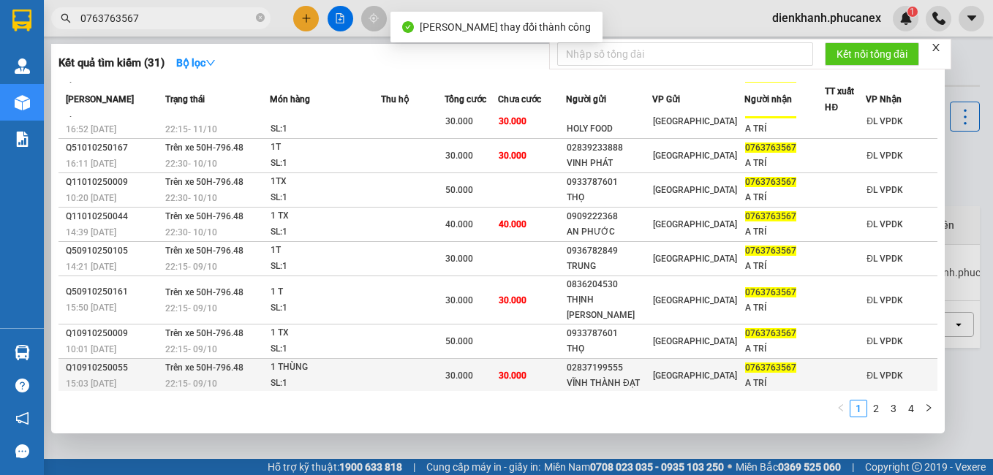
scroll to position [83, 0]
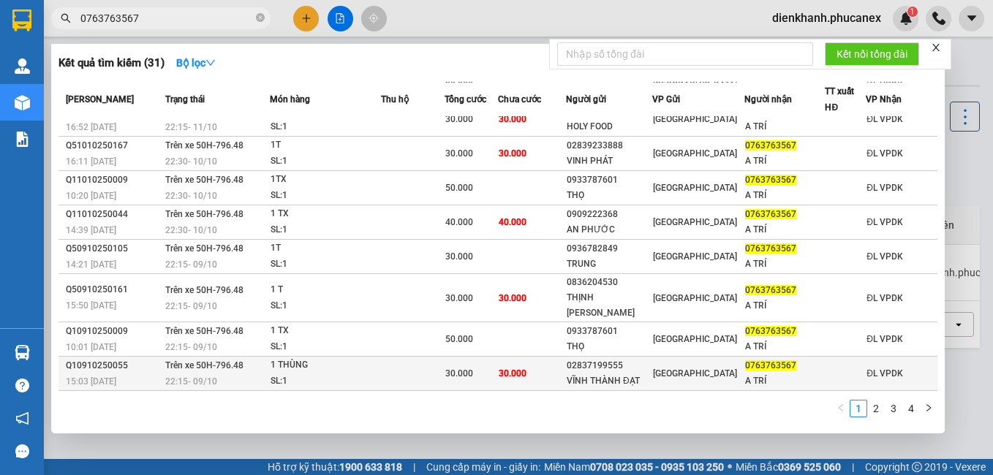
click at [328, 374] on div "SL: 1" at bounding box center [325, 382] width 110 height 16
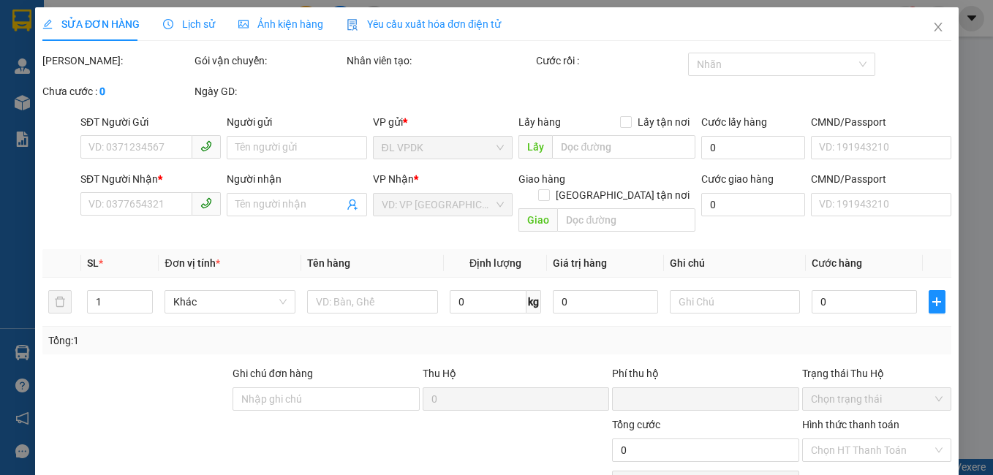
type input "02837199555"
type input "VĨNH THÀNH ĐẠT"
type input "0763763567"
type input "A TRÍ"
type input "0"
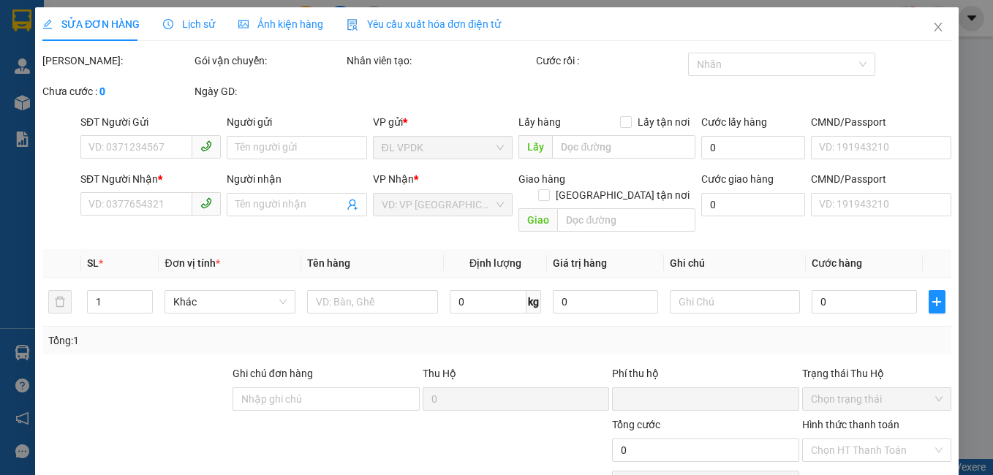
type input "30.000"
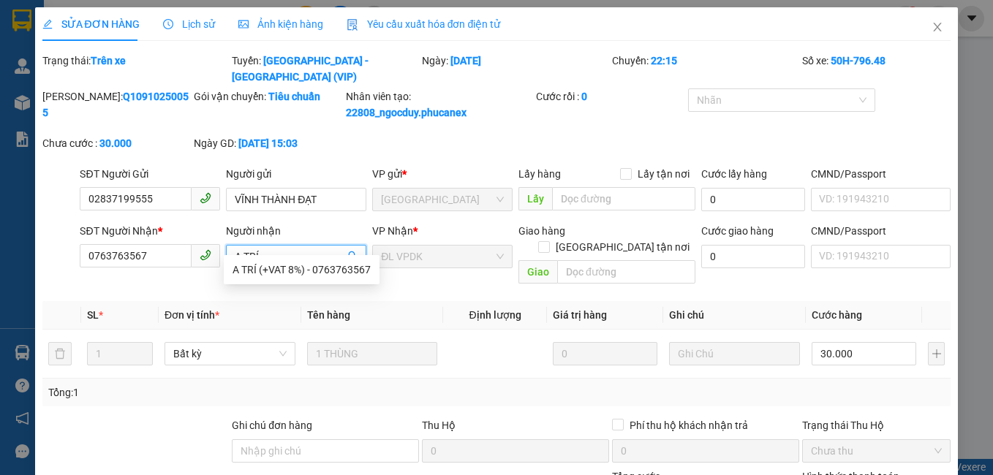
drag, startPoint x: 286, startPoint y: 230, endPoint x: 265, endPoint y: 236, distance: 21.3
click at [265, 249] on input "A TRÍ" at bounding box center [289, 257] width 108 height 16
paste input "(+VAT 8%)"
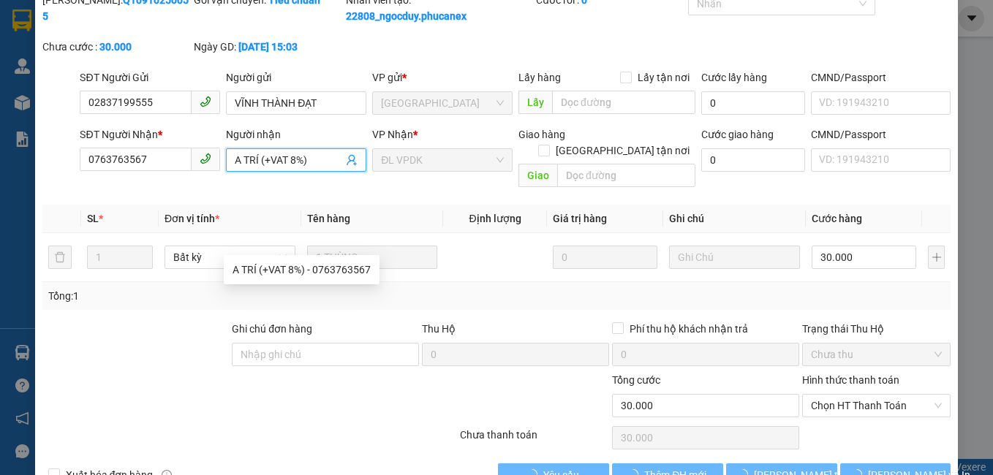
scroll to position [105, 0]
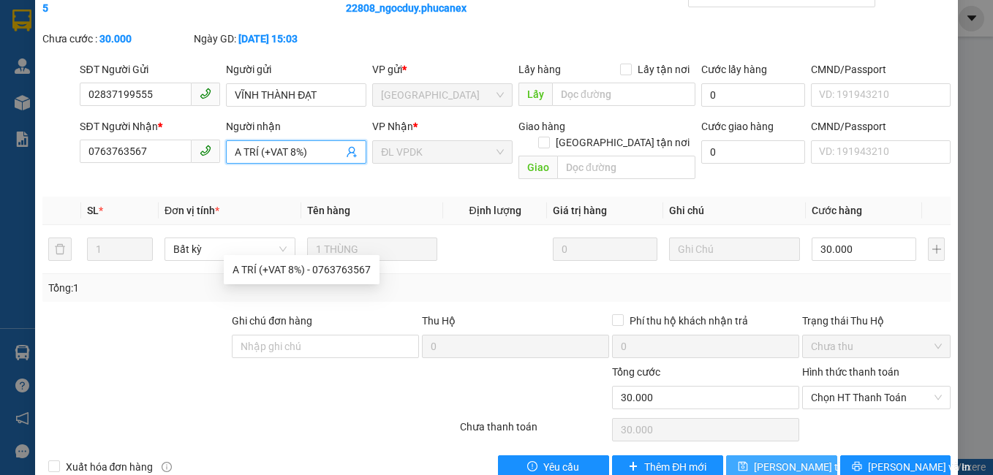
type input "A TRÍ (+VAT 8%)"
click at [761, 459] on span "[PERSON_NAME] thay đổi" at bounding box center [812, 467] width 117 height 16
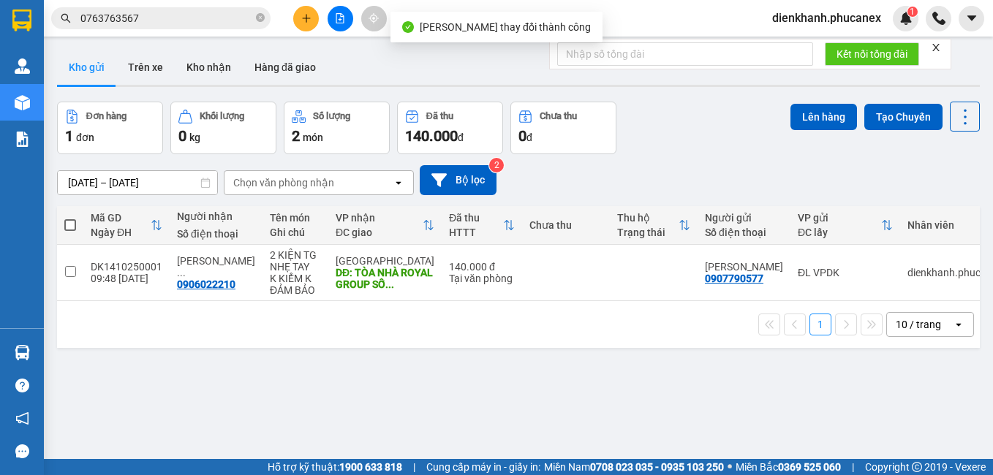
click at [165, 7] on div "Kết quả tìm kiếm ( 31 ) Bộ lọc Mã ĐH Trạng thái Món hàng Thu hộ Tổng cước Chưa …" at bounding box center [142, 19] width 285 height 26
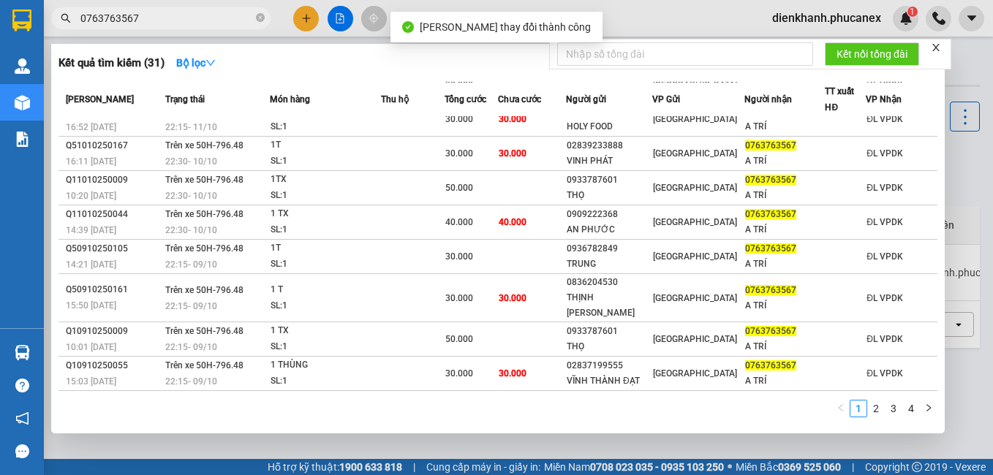
click at [173, 16] on input "0763763567" at bounding box center [166, 18] width 173 height 16
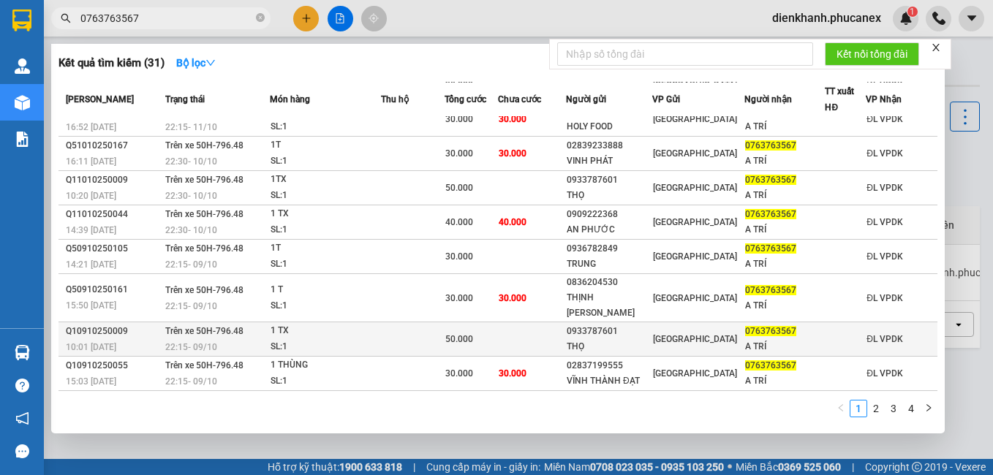
click at [478, 325] on td "50.000" at bounding box center [470, 339] width 53 height 34
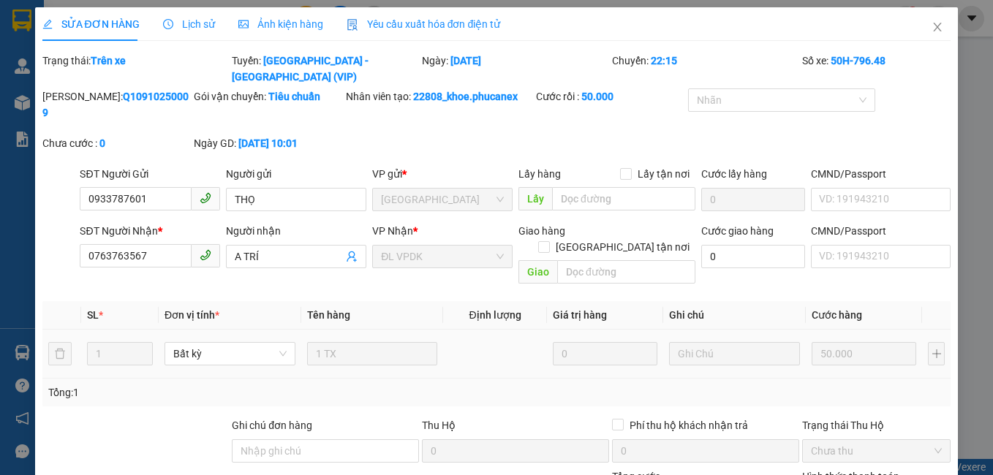
type input "0933787601"
type input "THỌ"
type input "0763763567"
type input "A TRÍ"
type input "0"
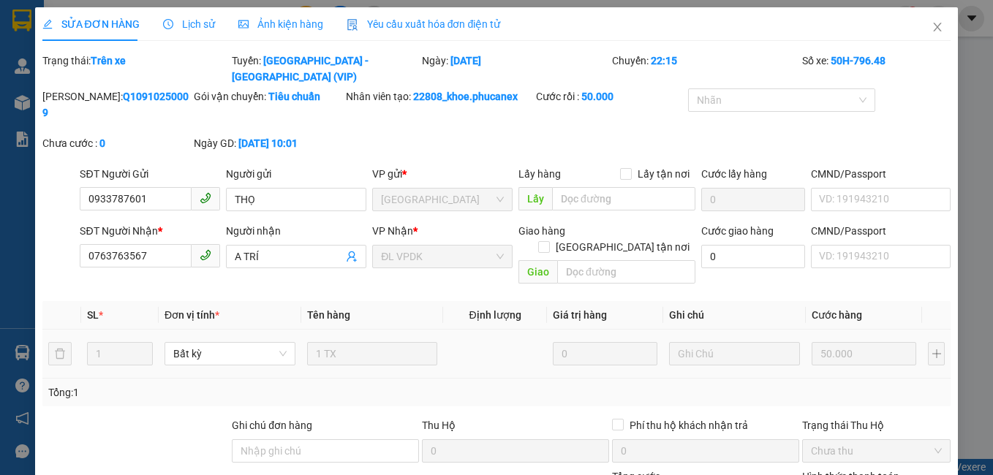
type input "50.000"
paste input "(+VAT 8%)"
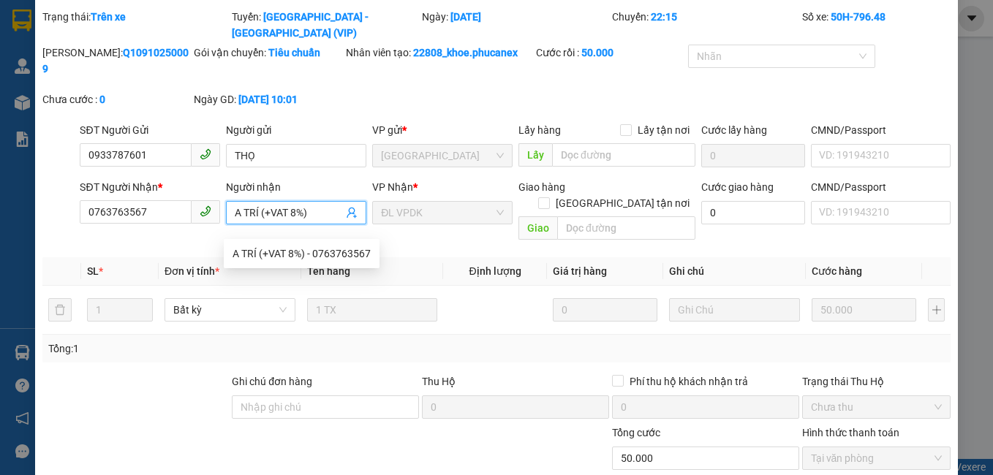
scroll to position [88, 0]
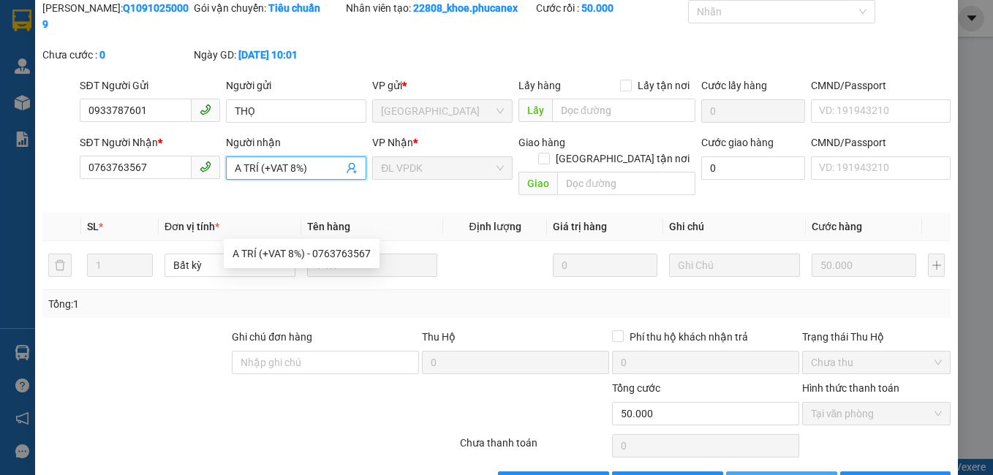
type input "A TRÍ (+VAT 8%)"
click at [735, 472] on button "[PERSON_NAME] thay đổi" at bounding box center [781, 483] width 111 height 23
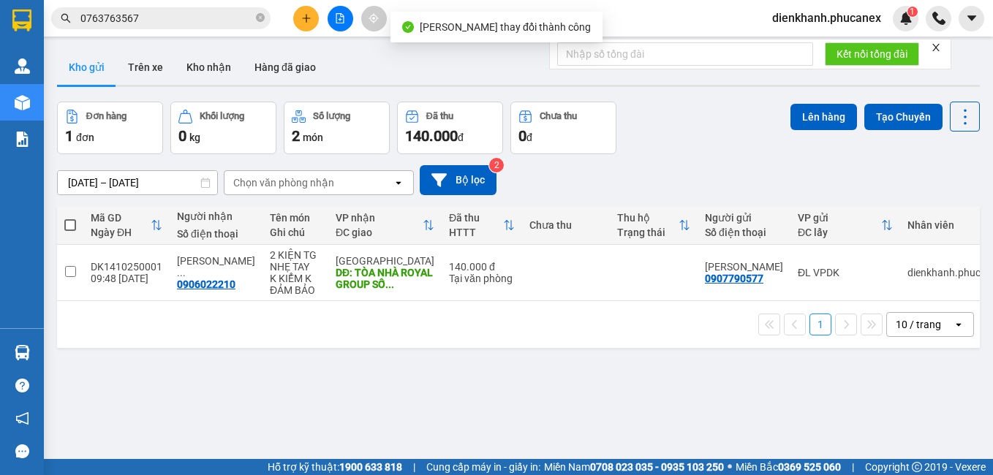
click at [146, 20] on input "0763763567" at bounding box center [166, 18] width 173 height 16
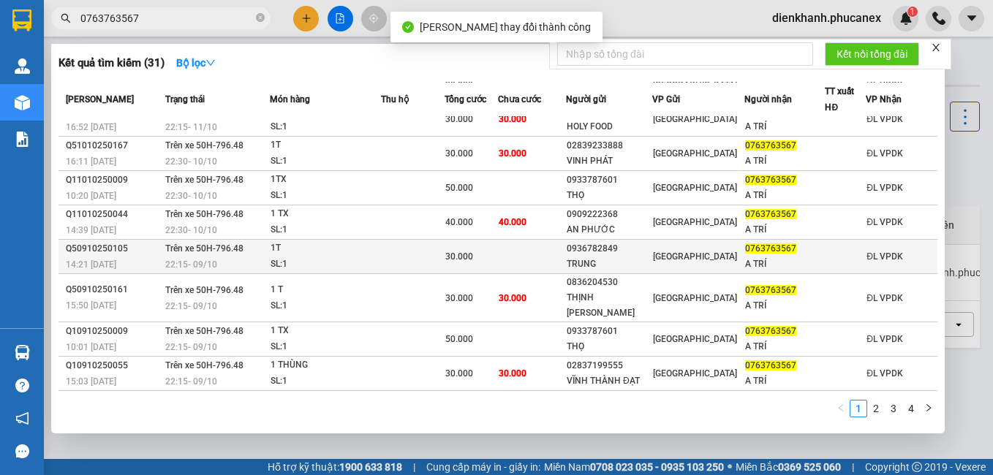
click at [292, 251] on div "1T" at bounding box center [325, 249] width 110 height 16
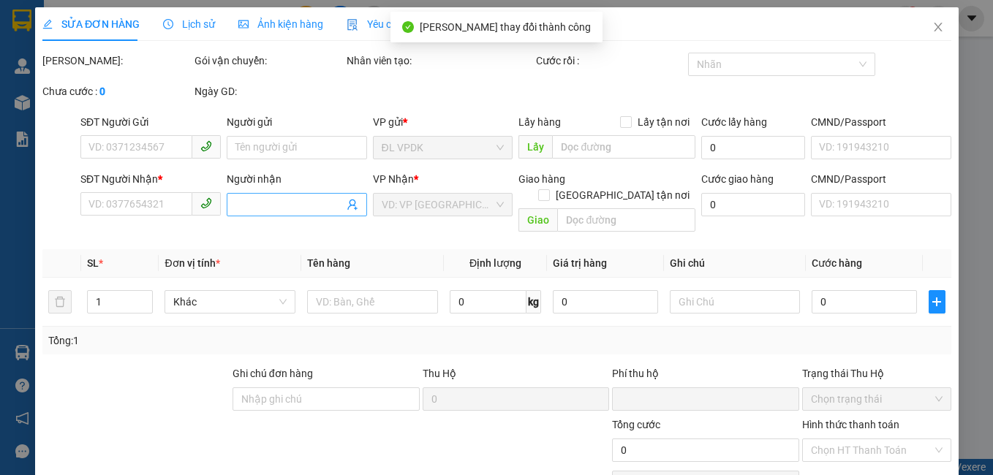
type input "0936782849"
type input "TRUNG"
type input "0763763567"
type input "A TRÍ (+VAT 8%)"
type input "0"
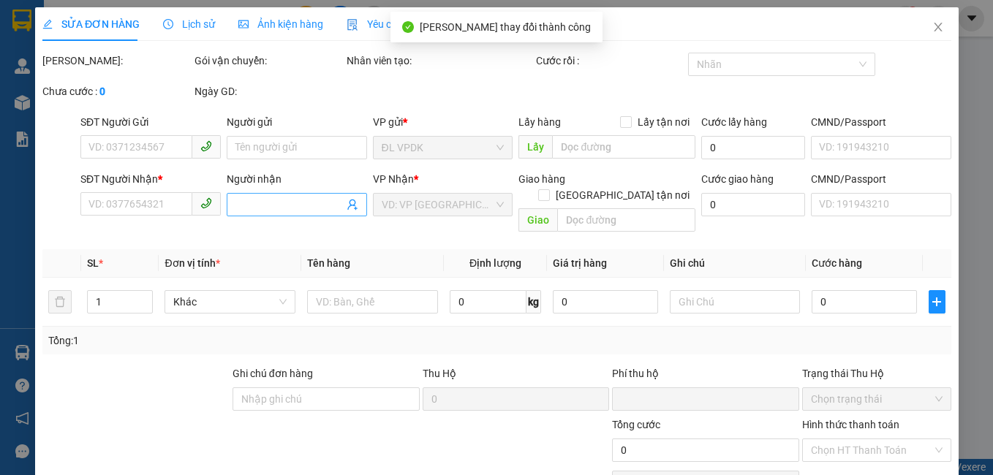
type input "30.000"
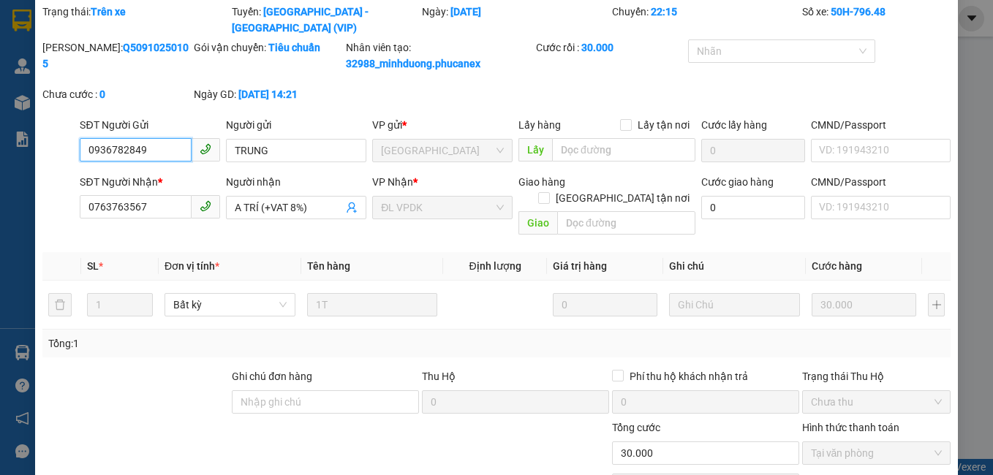
scroll to position [105, 0]
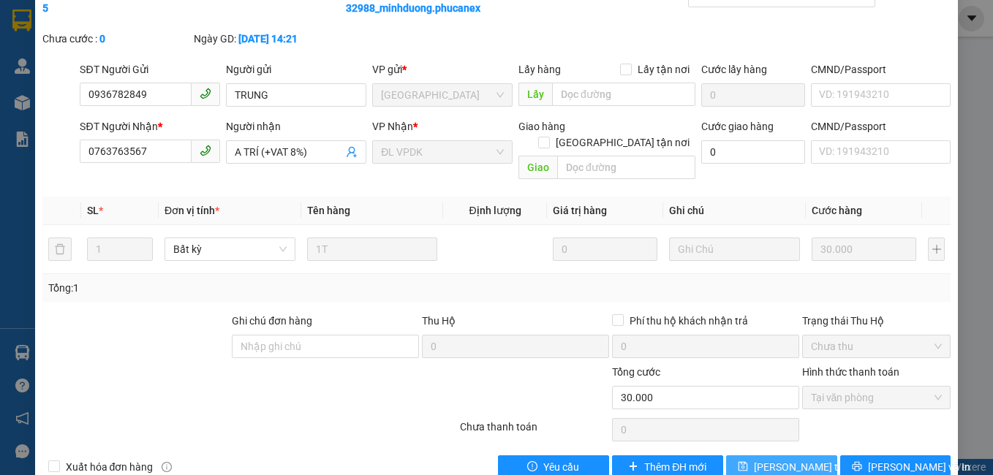
click at [790, 459] on span "[PERSON_NAME] thay đổi" at bounding box center [812, 467] width 117 height 16
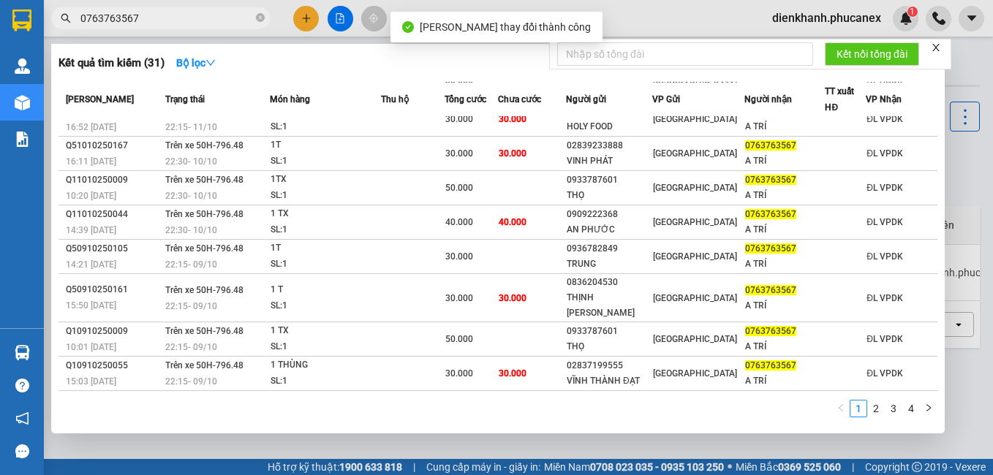
click at [187, 24] on input "0763763567" at bounding box center [166, 18] width 173 height 16
click at [875, 400] on ul "1 2 3 4" at bounding box center [884, 409] width 105 height 18
click at [875, 404] on link "2" at bounding box center [876, 409] width 16 height 16
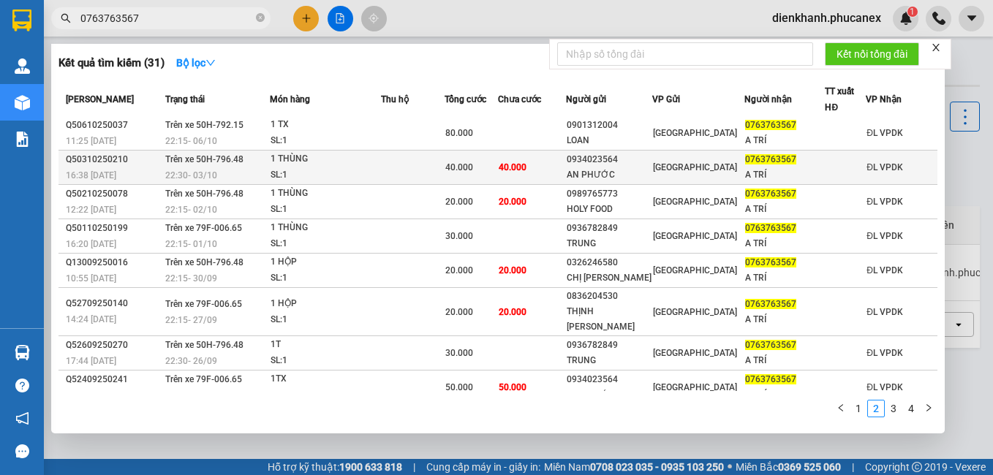
click at [279, 164] on div "1 THÙNG" at bounding box center [325, 159] width 110 height 16
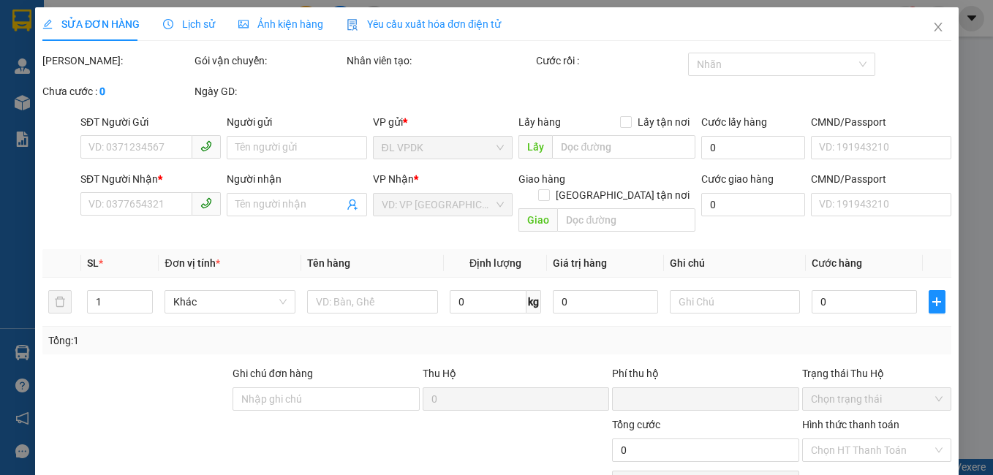
type input "0934023564"
type input "AN PHƯỚC"
type input "0763763567"
type input "A TRÍ"
type input "0"
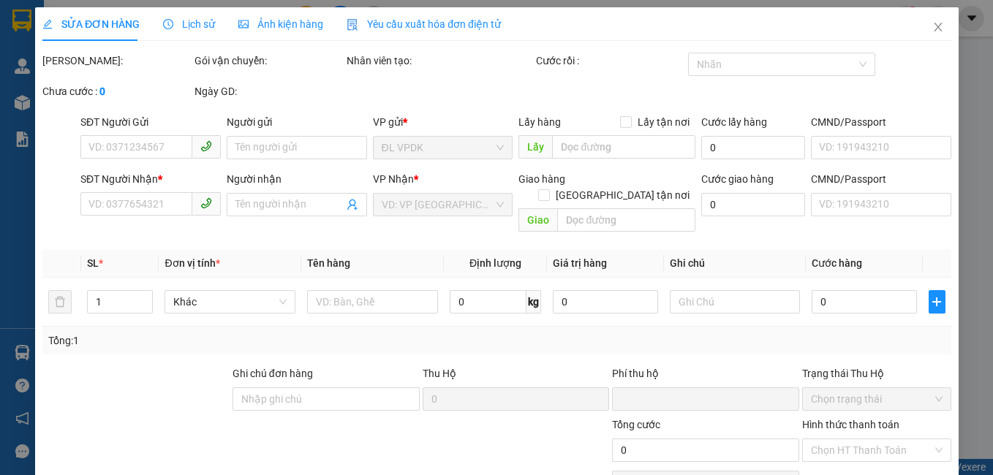
type input "40.000"
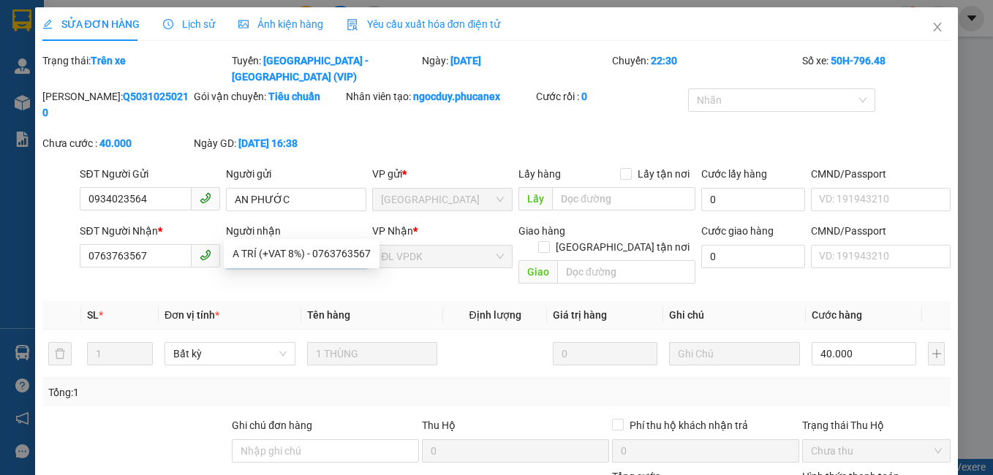
paste input "(+VAT 8%)"
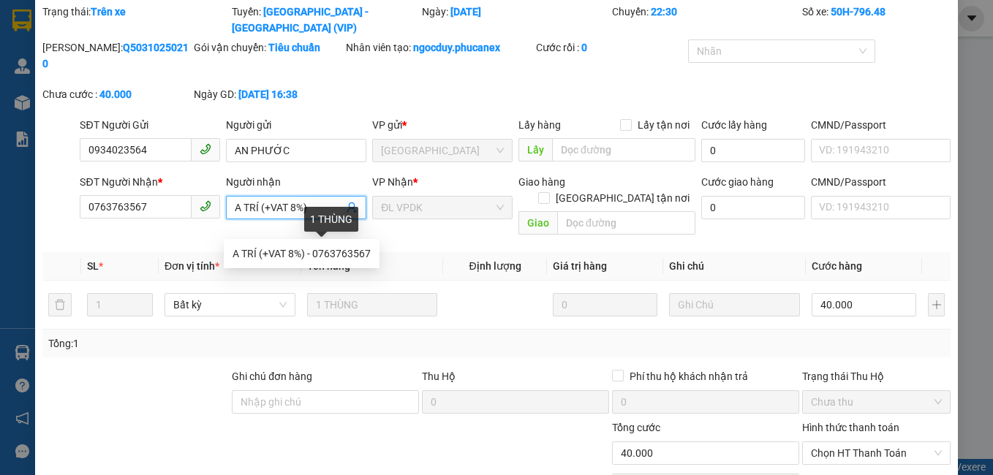
scroll to position [88, 0]
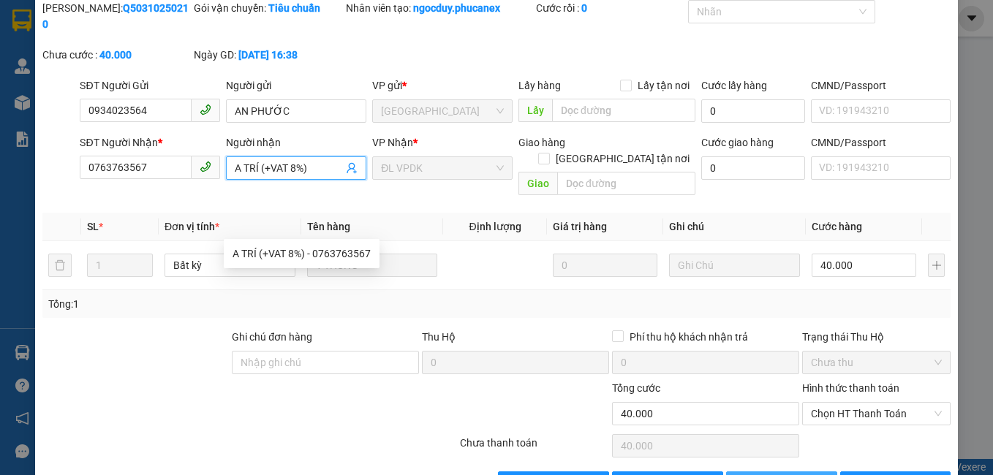
type input "A TRÍ (+VAT 8%)"
click at [804, 474] on span "[PERSON_NAME] thay đổi" at bounding box center [812, 483] width 117 height 16
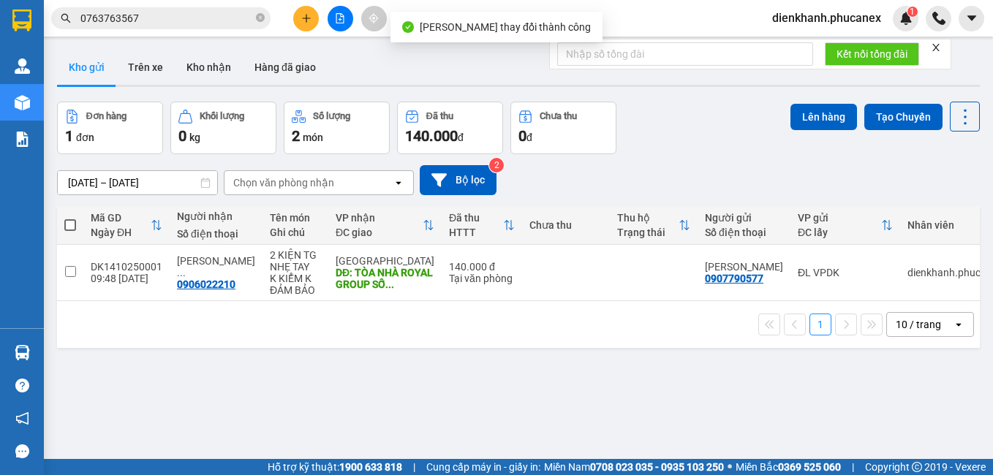
click at [310, 26] on button at bounding box center [306, 19] width 26 height 26
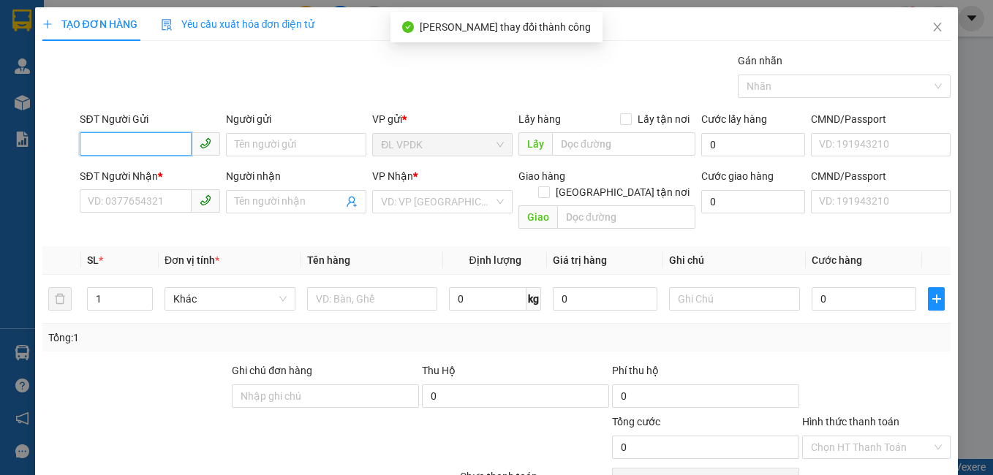
click at [150, 148] on input "SĐT Người Gửi" at bounding box center [136, 143] width 112 height 23
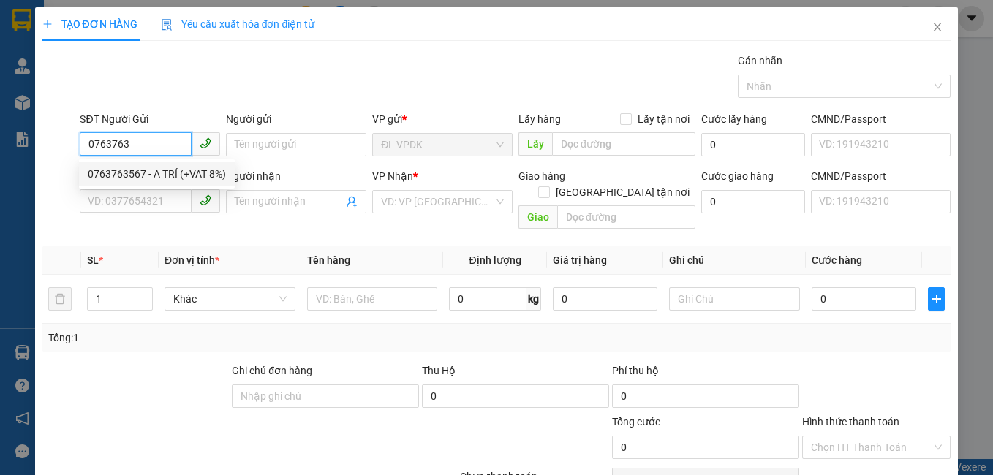
click at [160, 168] on div "0763763567 - A TRÍ (+VAT 8%)" at bounding box center [157, 174] width 138 height 16
type input "0763763567"
type input "A TRÍ (+VAT 8%)"
type input "0772648297"
type input "KIỆT"
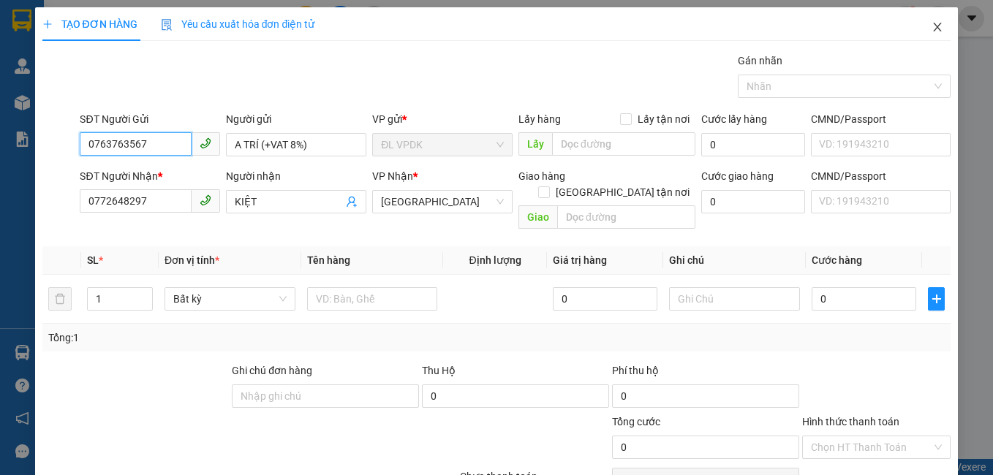
type input "0763763567"
click at [934, 26] on span "Close" at bounding box center [937, 27] width 41 height 41
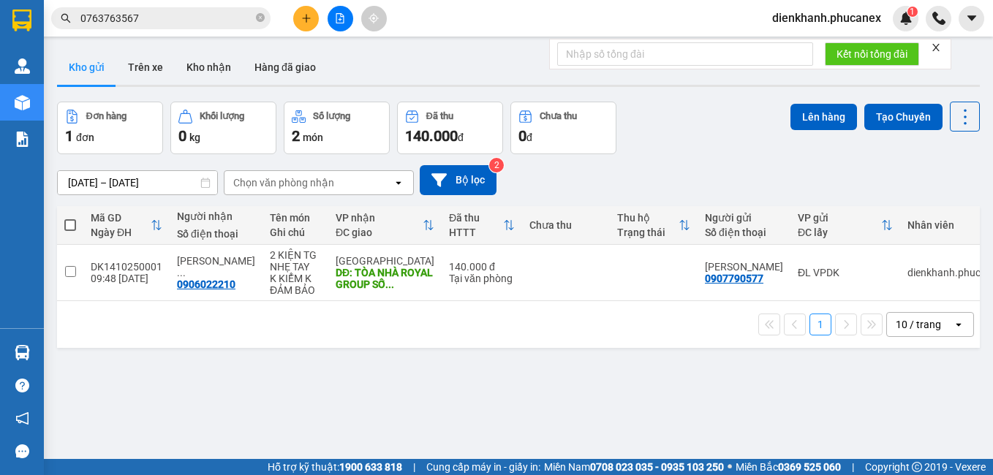
click at [314, 20] on button at bounding box center [306, 19] width 26 height 26
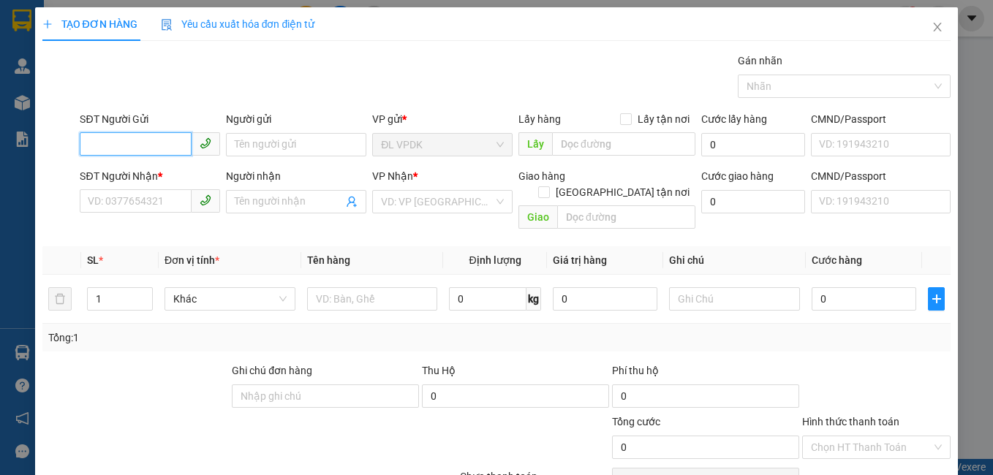
click at [162, 149] on input "SĐT Người Gửi" at bounding box center [136, 143] width 112 height 23
type input "0352390411"
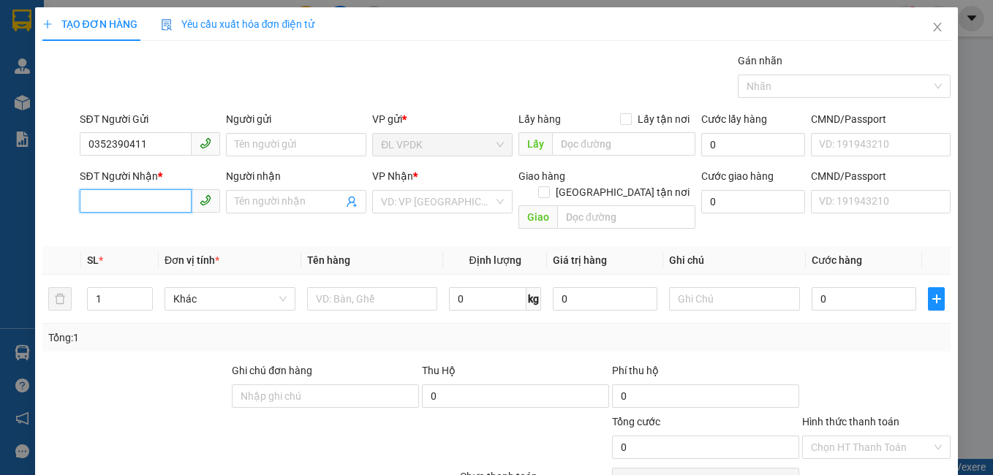
click at [162, 205] on input "SĐT Người Nhận *" at bounding box center [136, 200] width 112 height 23
click at [170, 197] on input "0763763567" at bounding box center [136, 200] width 112 height 23
click at [145, 208] on input "0763763567" at bounding box center [136, 200] width 112 height 23
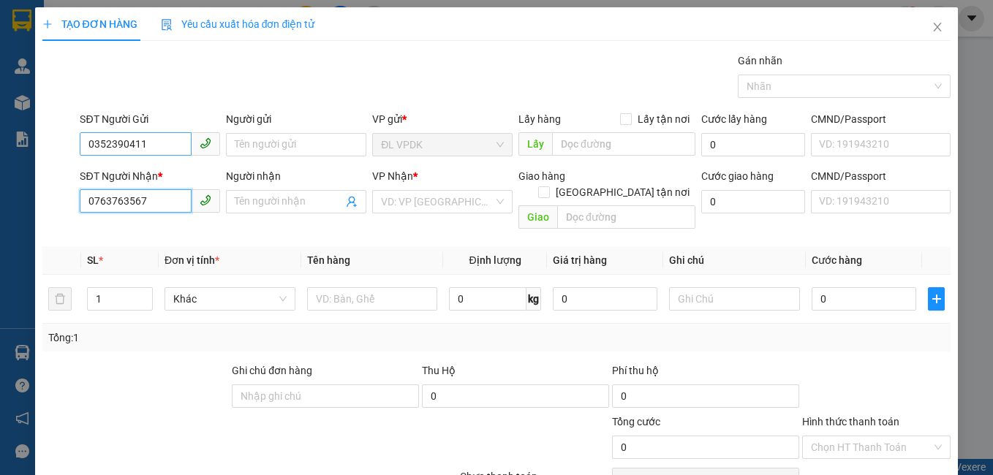
type input "0763763567"
drag, startPoint x: 154, startPoint y: 144, endPoint x: 77, endPoint y: 145, distance: 76.8
click at [77, 145] on div "SĐT Người Gửi 0352390411 0352390411" at bounding box center [150, 136] width 146 height 51
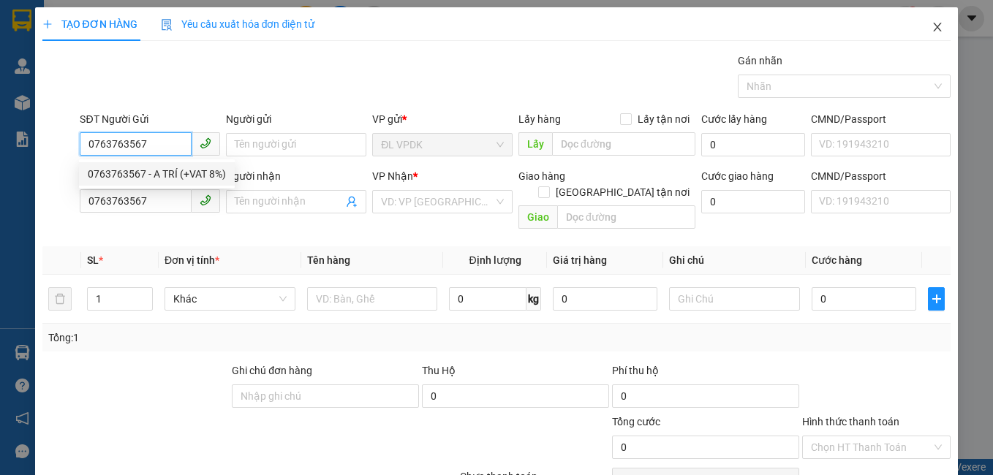
type input "0763763567"
click at [931, 26] on icon "close" at bounding box center [937, 27] width 12 height 12
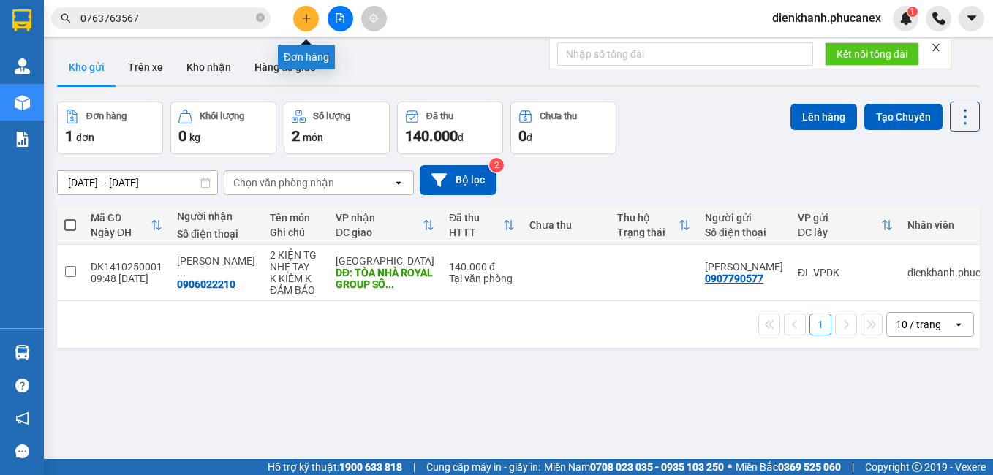
click at [301, 20] on icon "plus" at bounding box center [306, 18] width 10 height 10
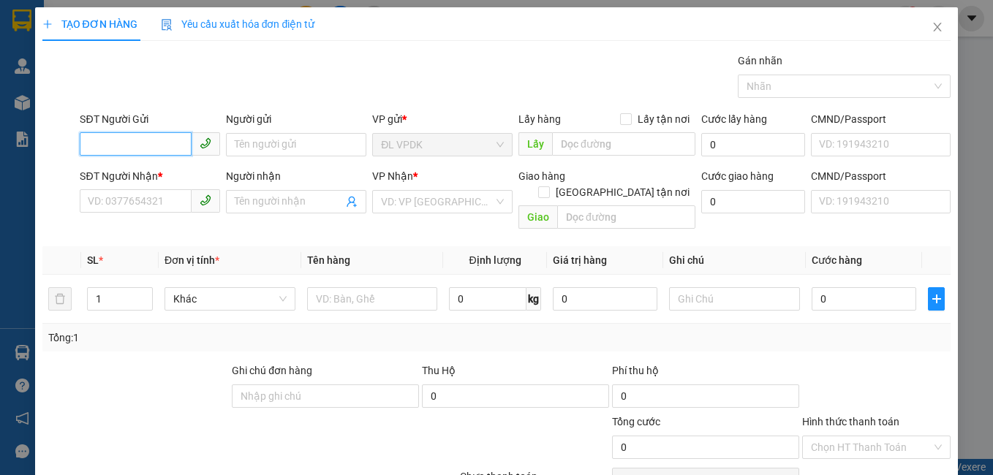
click at [159, 145] on input "SĐT Người Gửi" at bounding box center [136, 143] width 112 height 23
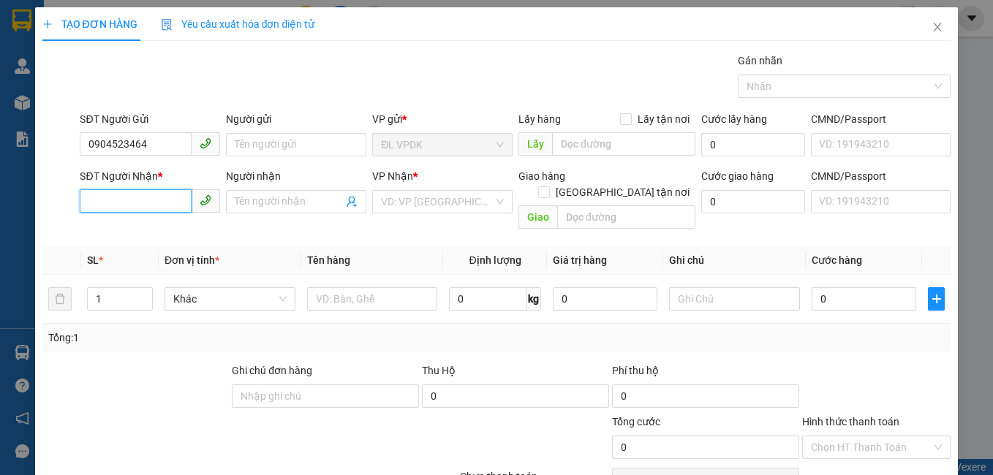
click at [147, 192] on input "SĐT Người Nhận *" at bounding box center [136, 200] width 112 height 23
click at [110, 143] on input "0904523464" at bounding box center [136, 143] width 112 height 23
drag, startPoint x: 100, startPoint y: 143, endPoint x: 158, endPoint y: 151, distance: 58.3
click at [158, 151] on input "0904523464" at bounding box center [136, 143] width 112 height 23
type input "0934023564"
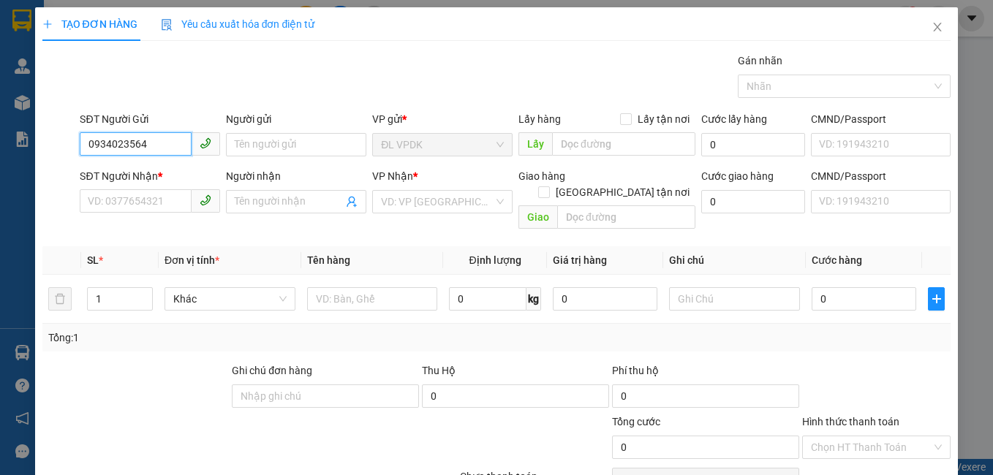
click at [104, 141] on input "0934023564" at bounding box center [136, 143] width 112 height 23
click at [254, 145] on input "Người gửi" at bounding box center [296, 144] width 140 height 23
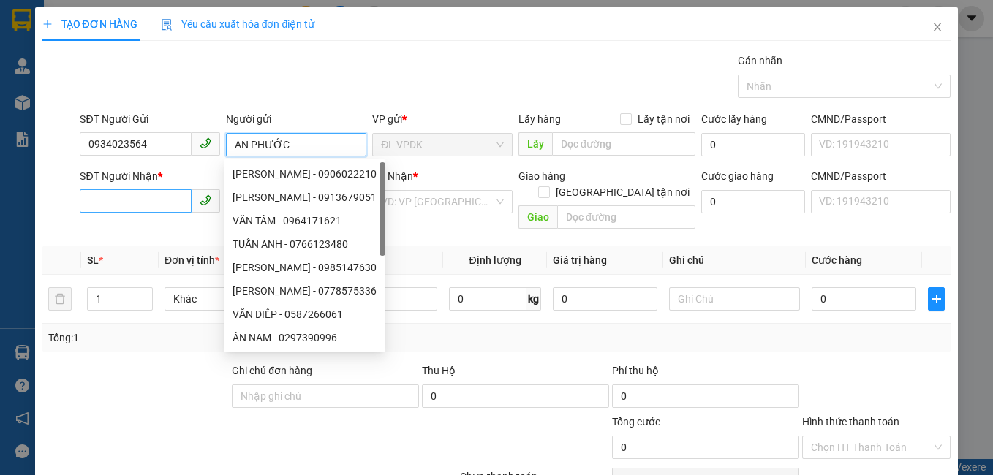
type input "AN PHƯỚC"
click at [136, 208] on input "SĐT Người Nhận *" at bounding box center [136, 200] width 112 height 23
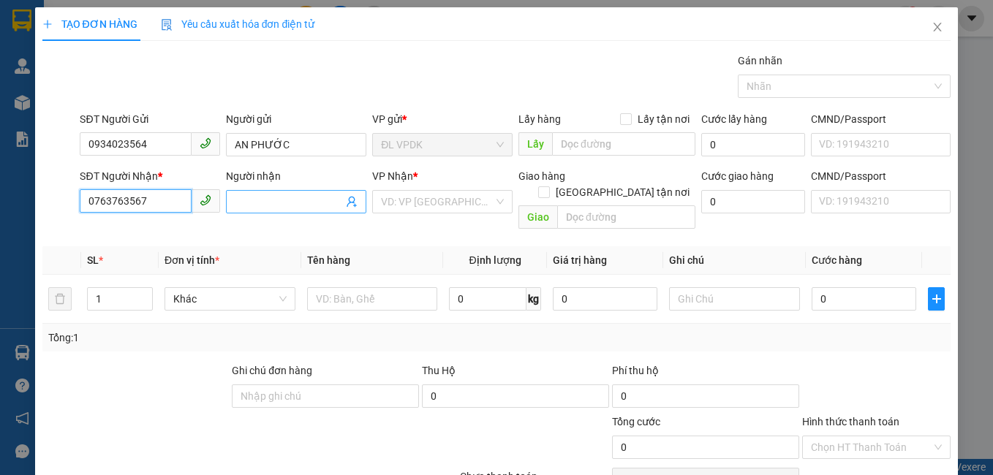
type input "0763763567"
click at [259, 190] on span at bounding box center [296, 201] width 140 height 23
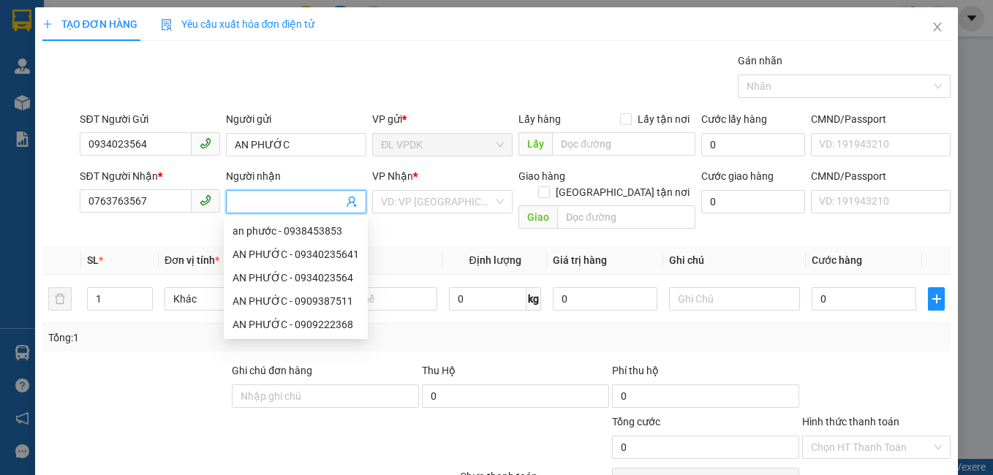
click at [267, 199] on input "Người nhận" at bounding box center [289, 202] width 108 height 16
click at [159, 199] on input "0763763567" at bounding box center [136, 200] width 112 height 23
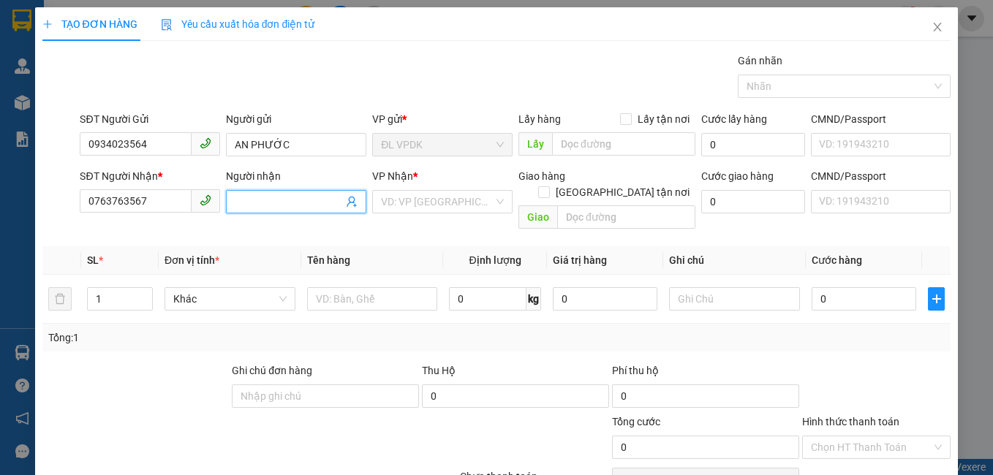
click at [270, 200] on input "Người nhận" at bounding box center [289, 202] width 108 height 16
click at [934, 27] on icon "close" at bounding box center [938, 27] width 8 height 9
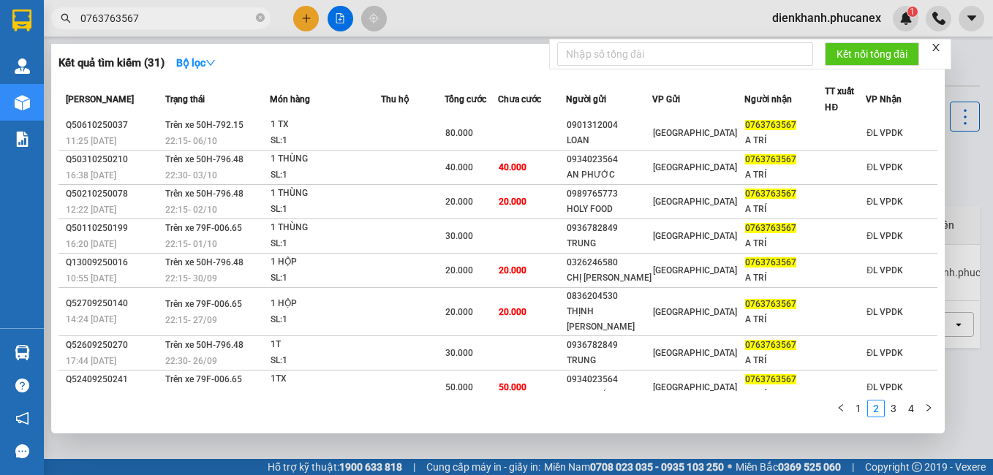
click at [200, 22] on input "0763763567" at bounding box center [166, 18] width 173 height 16
click at [198, 20] on input "0763763567" at bounding box center [166, 18] width 173 height 16
click at [858, 410] on link "1" at bounding box center [858, 409] width 16 height 16
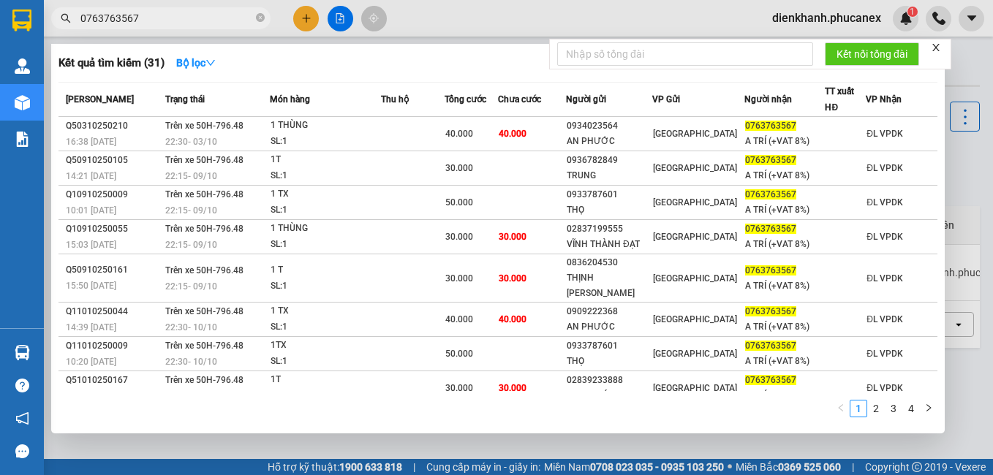
click at [934, 50] on icon "close" at bounding box center [936, 47] width 10 height 10
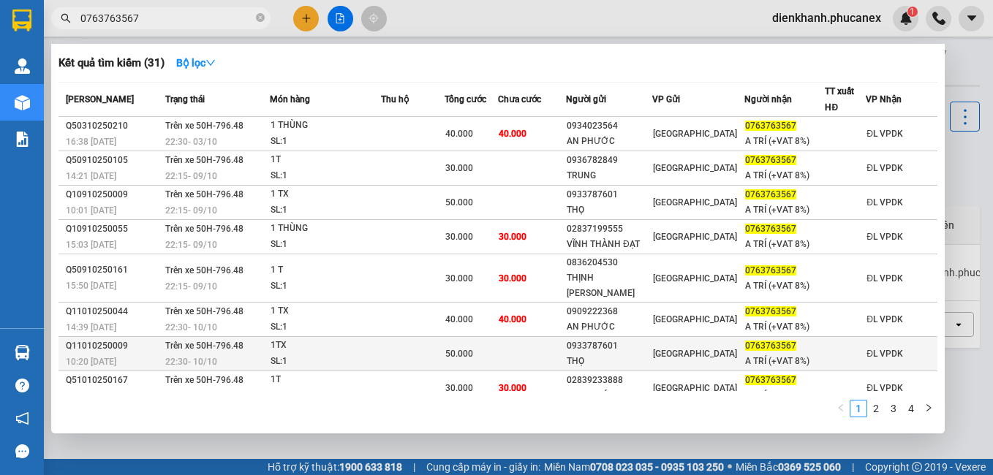
scroll to position [83, 0]
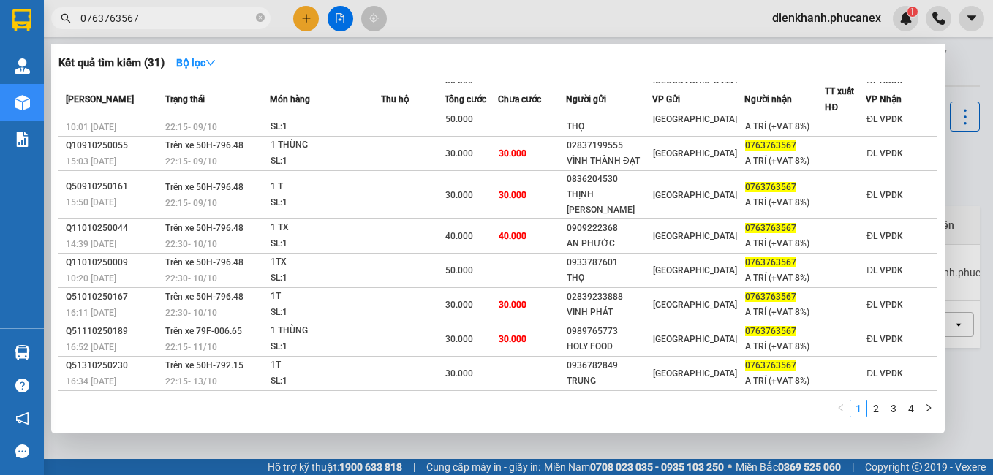
click at [173, 18] on input "0763763567" at bounding box center [166, 18] width 173 height 16
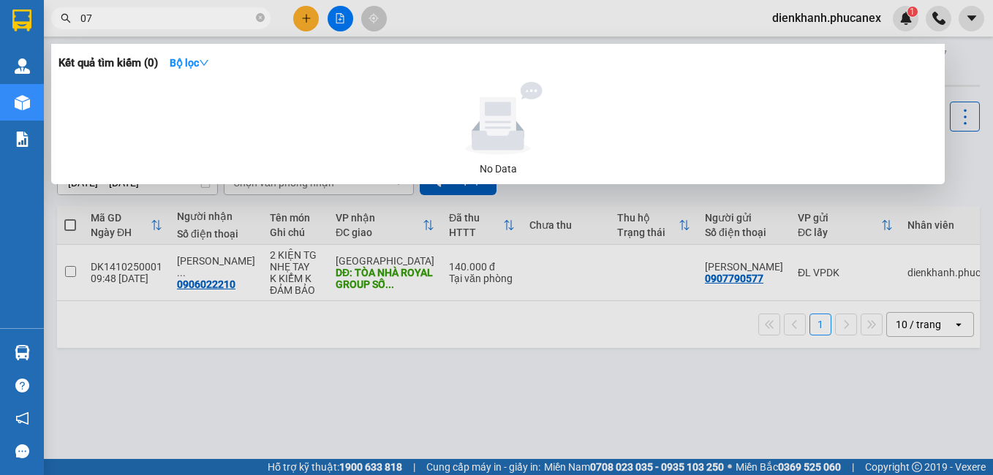
type input "0"
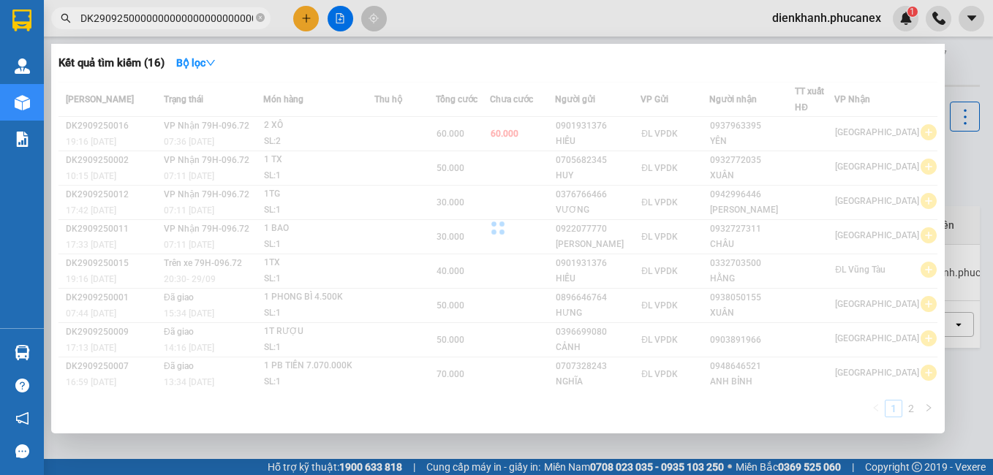
scroll to position [0, 34]
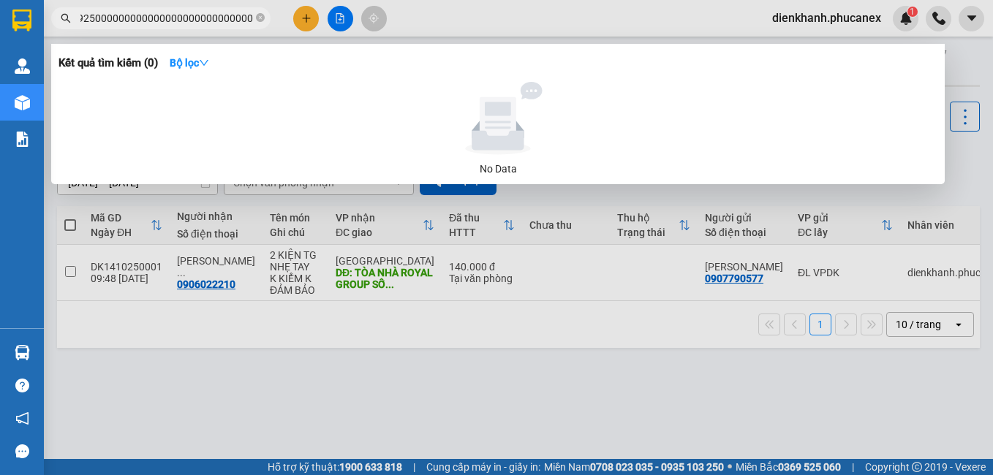
drag, startPoint x: 252, startPoint y: 20, endPoint x: 110, endPoint y: 15, distance: 142.6
click at [110, 15] on input "DK29092500000000000000000000000000000" at bounding box center [166, 18] width 173 height 16
type input "DK2909250009"
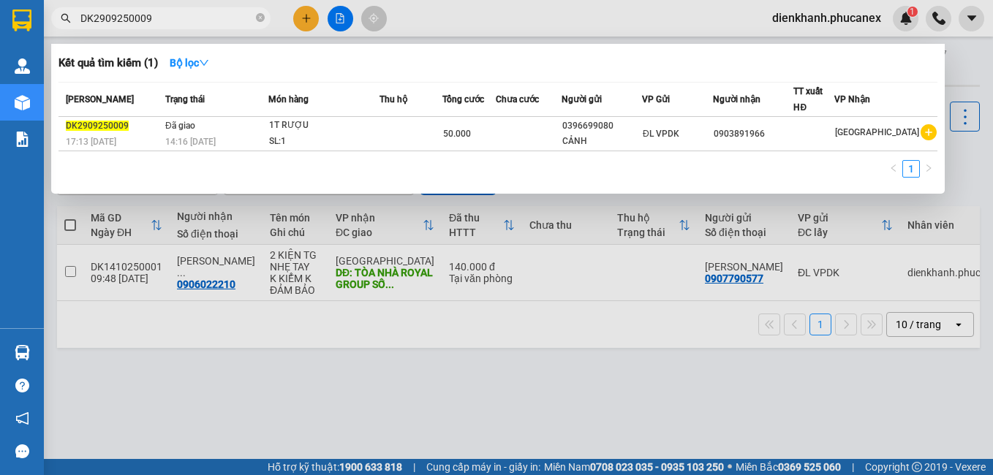
click at [303, 16] on div at bounding box center [496, 237] width 993 height 475
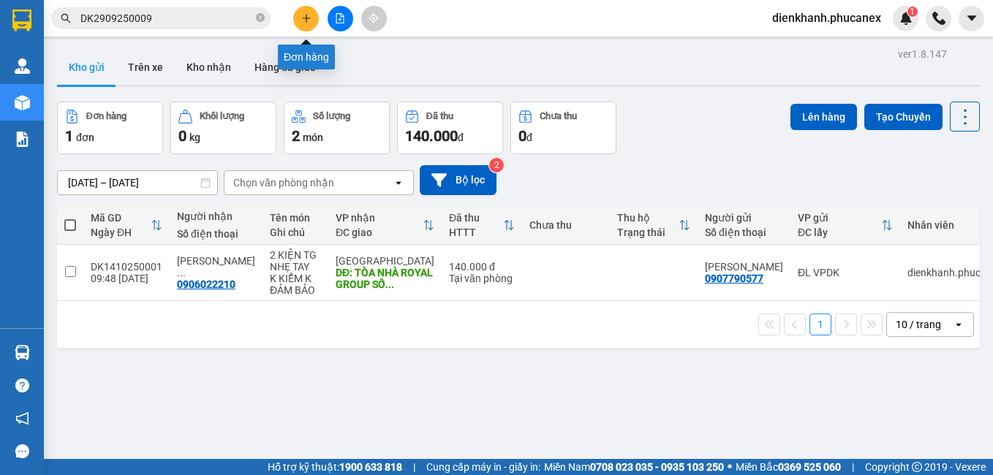
click at [295, 17] on button at bounding box center [306, 19] width 26 height 26
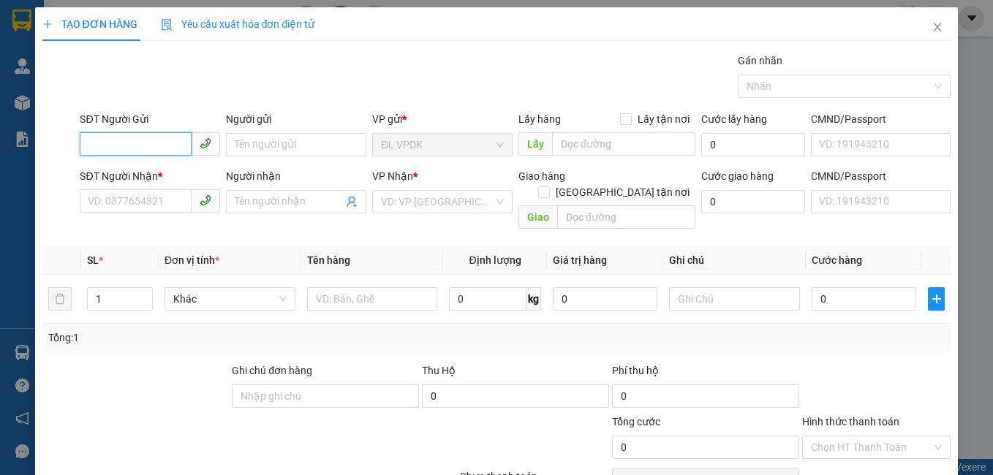
click at [137, 151] on input "SĐT Người Gửi" at bounding box center [136, 143] width 112 height 23
type input "0"
type input "0974449335"
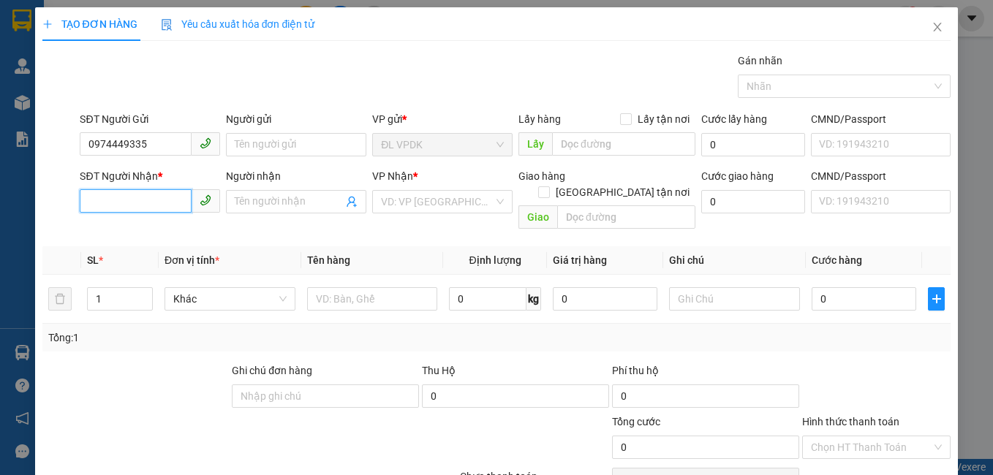
click at [143, 192] on input "SĐT Người Nhận *" at bounding box center [136, 200] width 112 height 23
click at [299, 150] on input "Người gửi" at bounding box center [296, 144] width 140 height 23
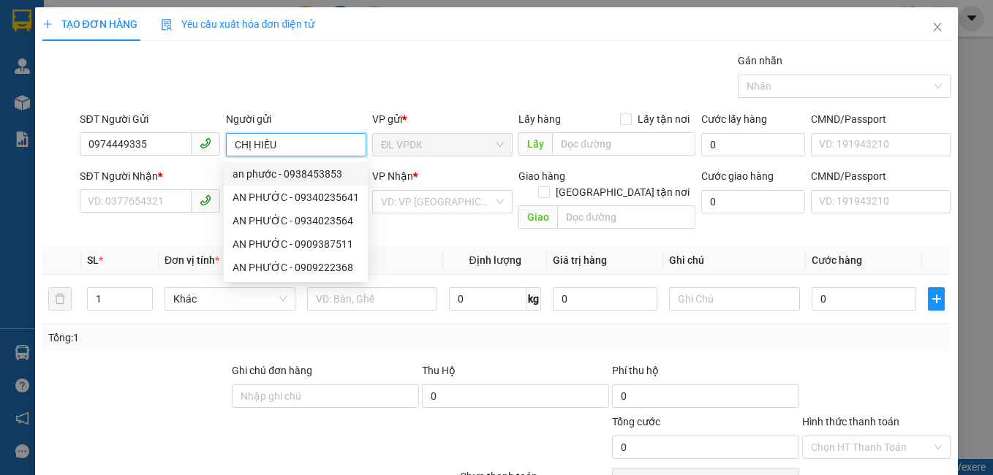
type input "CHỊ HIẾU"
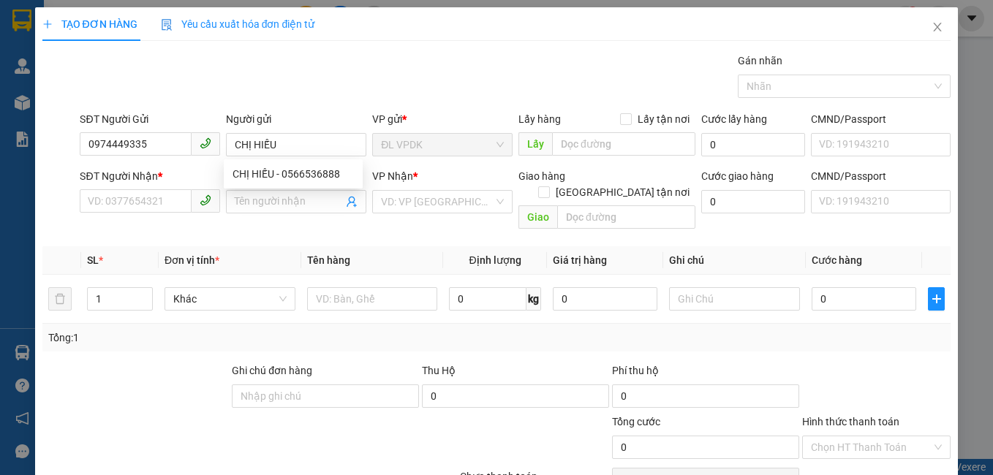
click at [129, 189] on div "SĐT Người Nhận *" at bounding box center [150, 179] width 140 height 22
click at [134, 207] on input "SĐT Người Nhận *" at bounding box center [136, 200] width 112 height 23
drag, startPoint x: 148, startPoint y: 132, endPoint x: 81, endPoint y: 137, distance: 66.8
click at [81, 137] on div "SĐT Người Gửi 0974449335" at bounding box center [150, 136] width 140 height 51
drag, startPoint x: 148, startPoint y: 144, endPoint x: 55, endPoint y: 137, distance: 93.1
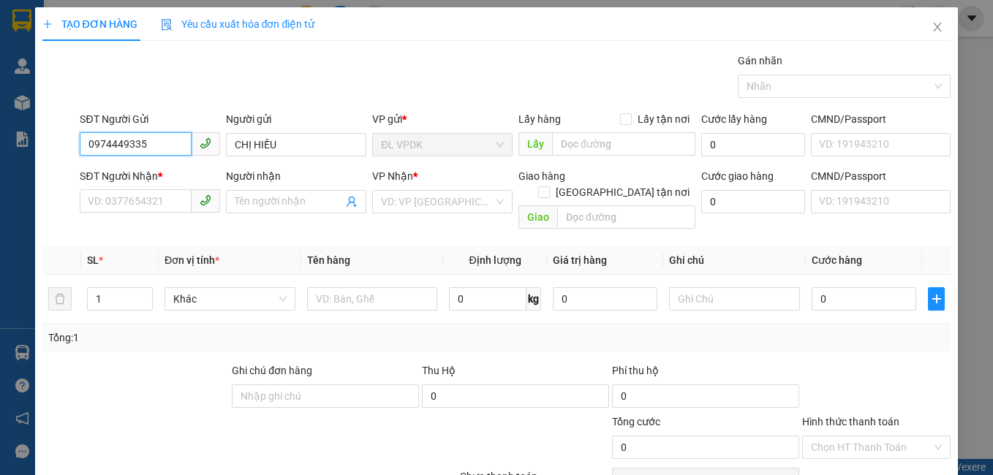
click at [55, 137] on div "SĐT Người Gửi 0974449335 0974449335 Người gửi CHỊ HIẾU VP gửi * ĐL VPDK Lấy hàn…" at bounding box center [497, 136] width 912 height 51
paste input "0974449335"
type input "0974449335"
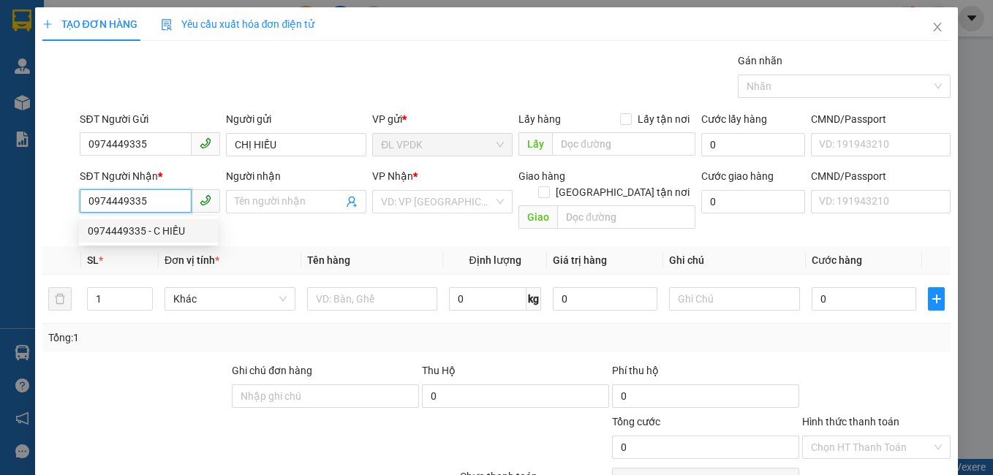
click at [168, 231] on div "0974449335 - C HIẾU" at bounding box center [148, 231] width 121 height 16
type input "C HIẾU"
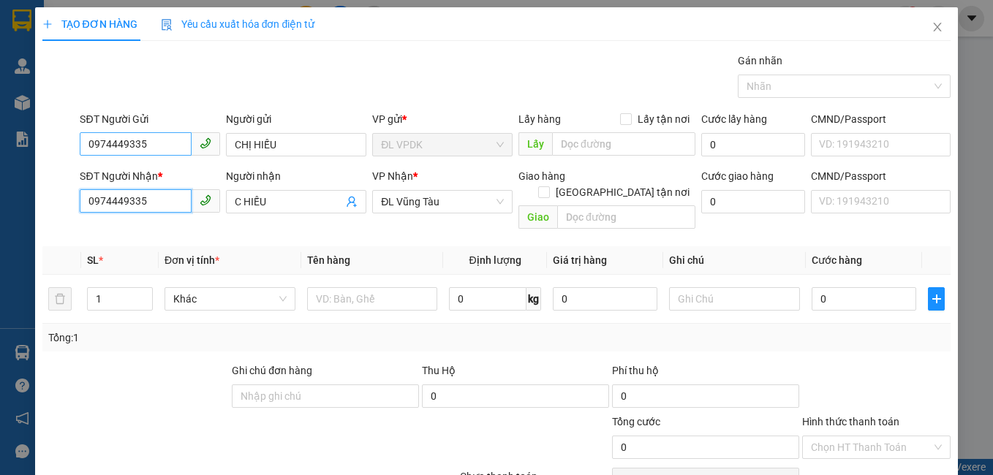
type input "0974449335"
drag, startPoint x: 158, startPoint y: 140, endPoint x: 42, endPoint y: 126, distance: 117.1
click at [42, 126] on div "SĐT Người Gửi 0974449335 0974449335 Người gửi CHỊ HIẾU VP gửi * ĐL VPDK Lấy hàn…" at bounding box center [497, 136] width 912 height 51
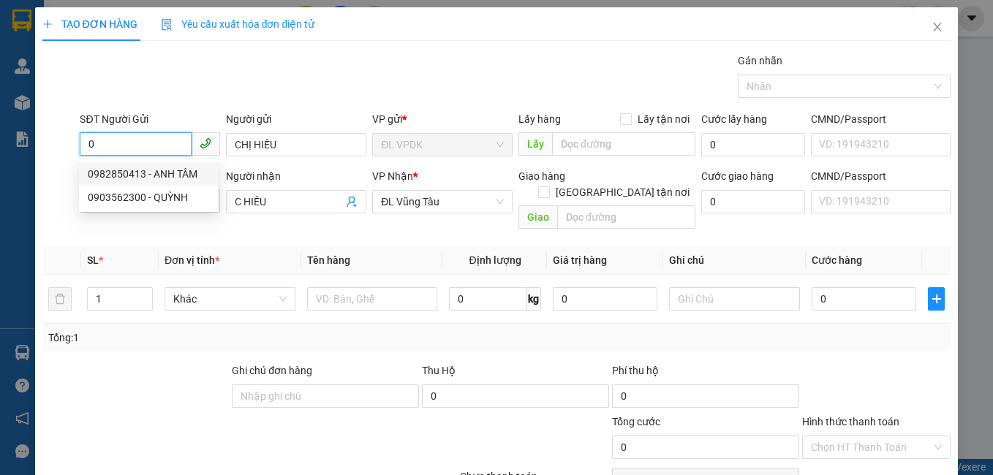
click at [162, 177] on div "0982850413 - ANH TÂM" at bounding box center [148, 174] width 121 height 16
type input "0982850413"
type input "ANH TÂM"
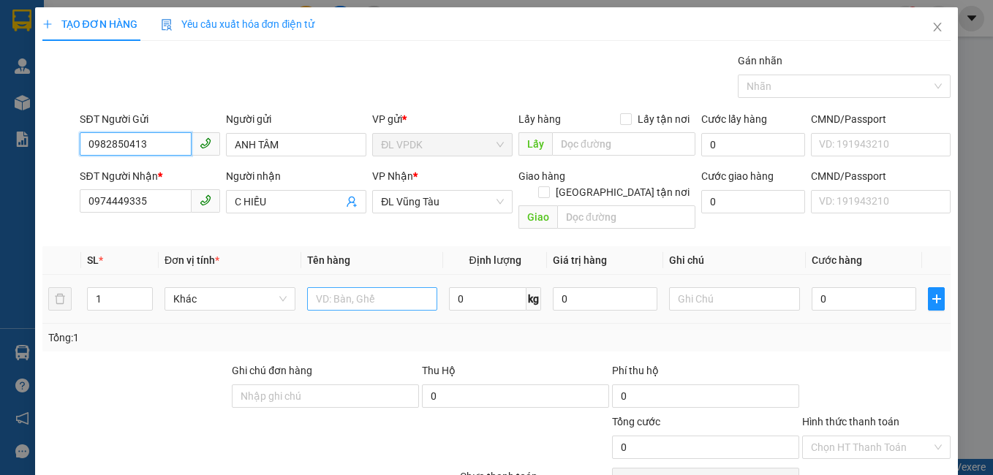
type input "0982850413"
click at [369, 287] on input "text" at bounding box center [372, 298] width 131 height 23
type input "1 TX"
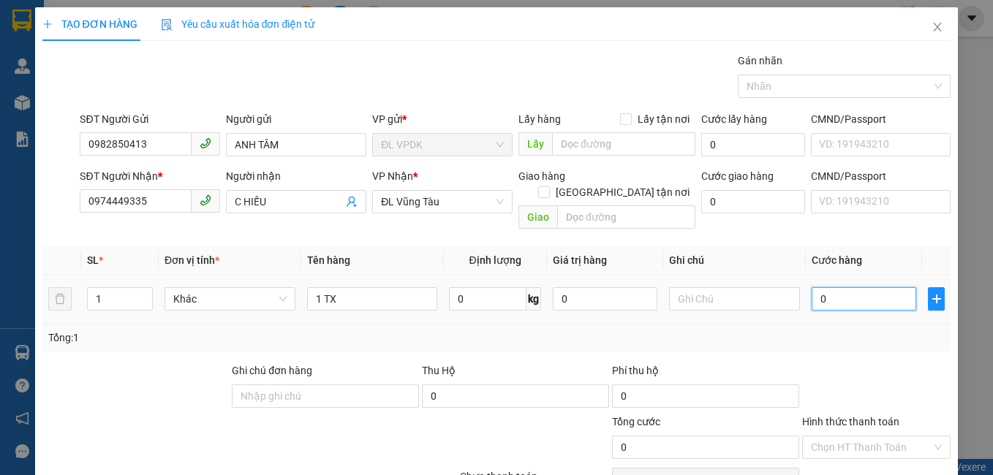
click at [884, 287] on input "0" at bounding box center [863, 298] width 105 height 23
type input "1"
type input "12"
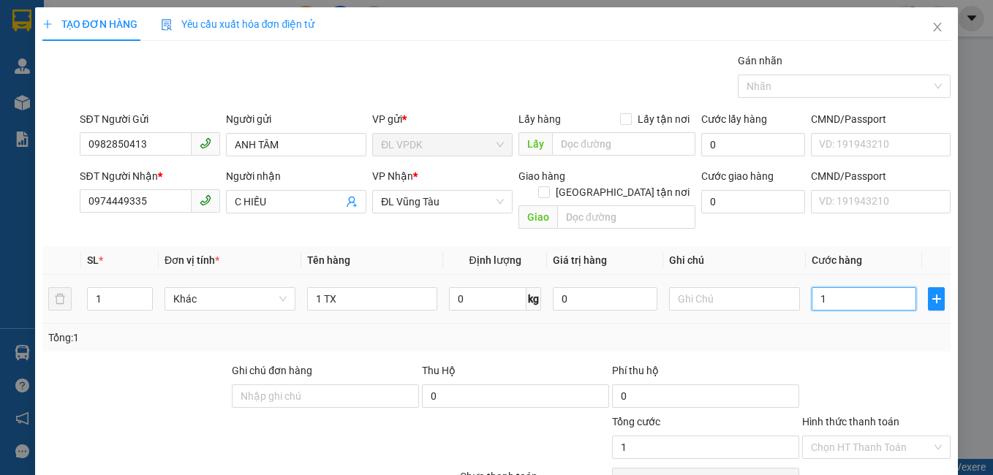
type input "12"
type input "120"
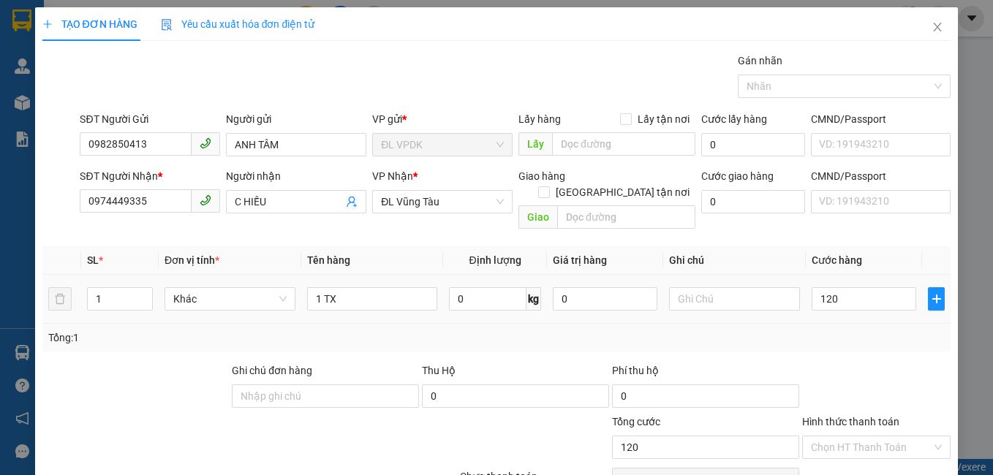
type input "120.000"
click at [886, 330] on div "Tổng: 1" at bounding box center [496, 338] width 897 height 16
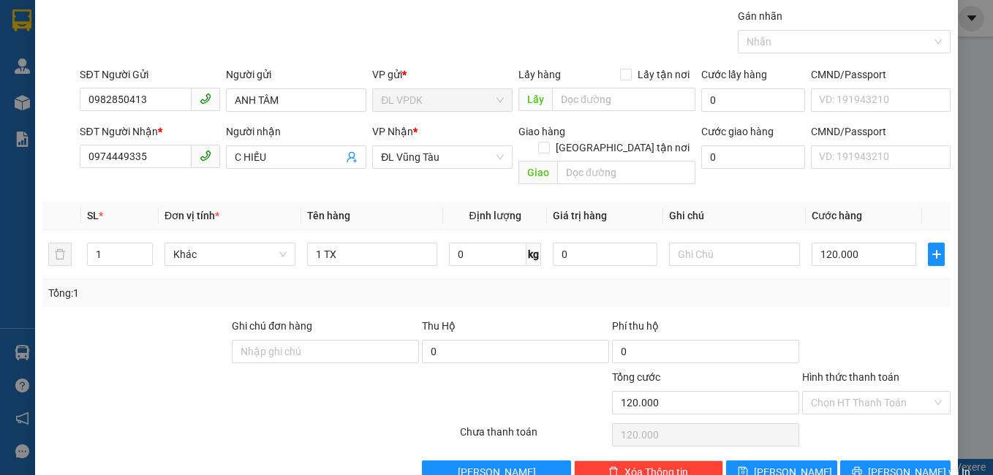
scroll to position [66, 0]
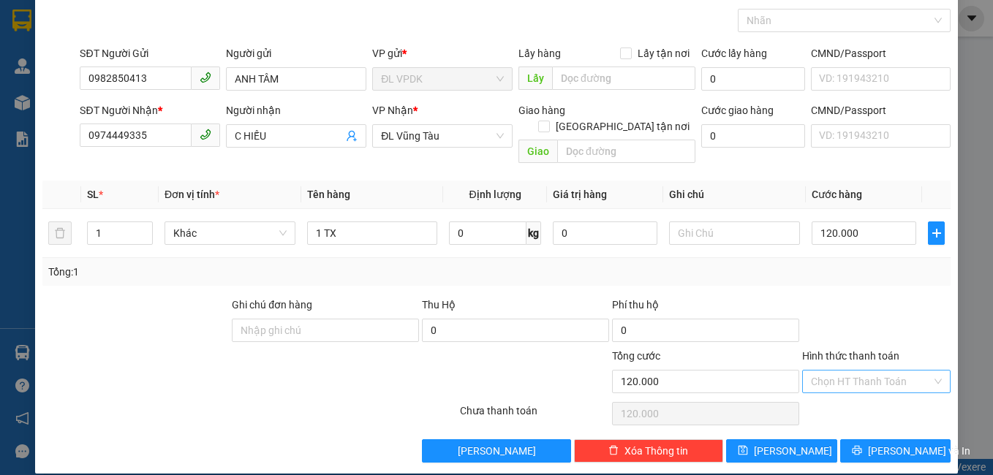
click at [849, 371] on input "Hình thức thanh toán" at bounding box center [871, 382] width 121 height 22
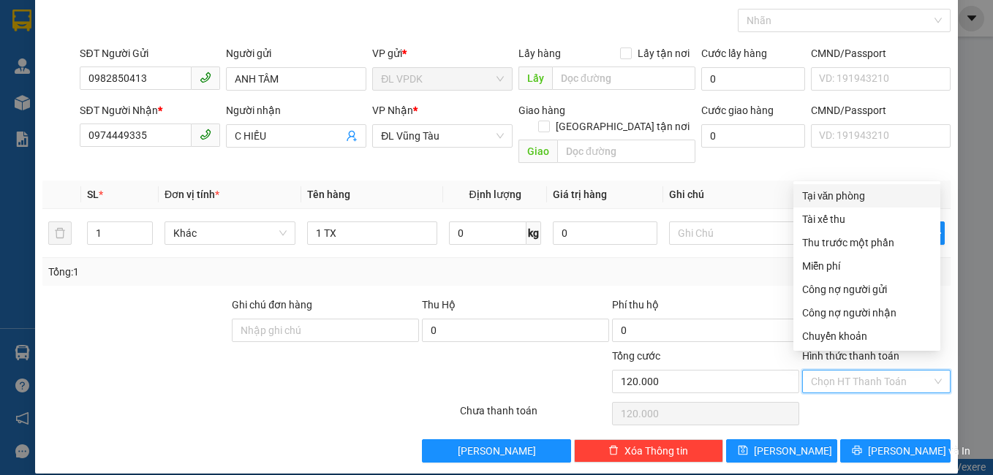
click at [852, 195] on div "Tại văn phòng" at bounding box center [866, 196] width 129 height 16
type input "0"
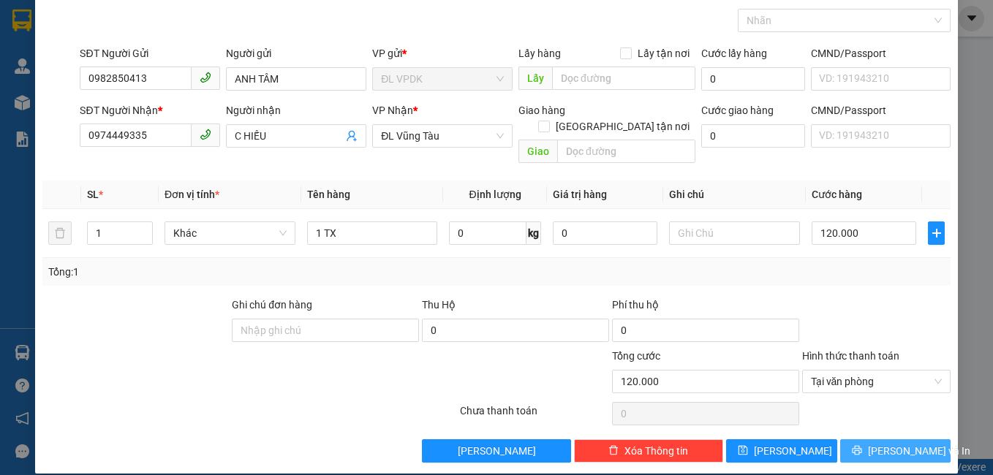
click at [881, 443] on span "[PERSON_NAME] và In" at bounding box center [919, 451] width 102 height 16
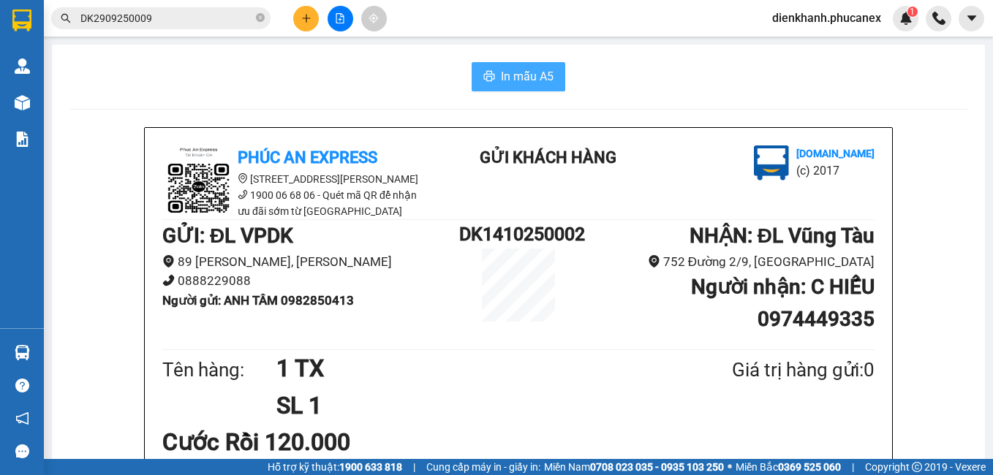
click at [520, 81] on span "In mẫu A5" at bounding box center [527, 76] width 53 height 18
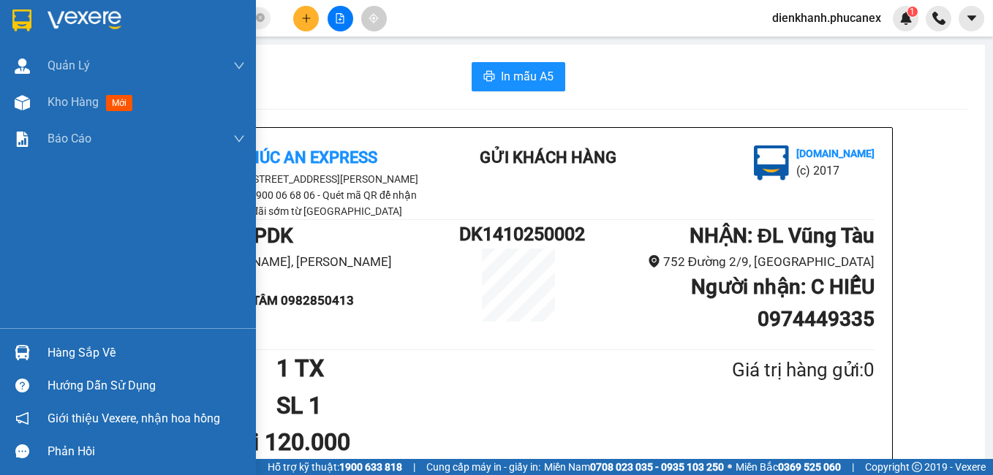
click at [34, 10] on div at bounding box center [23, 20] width 26 height 26
